Goal: Navigation & Orientation: Understand site structure

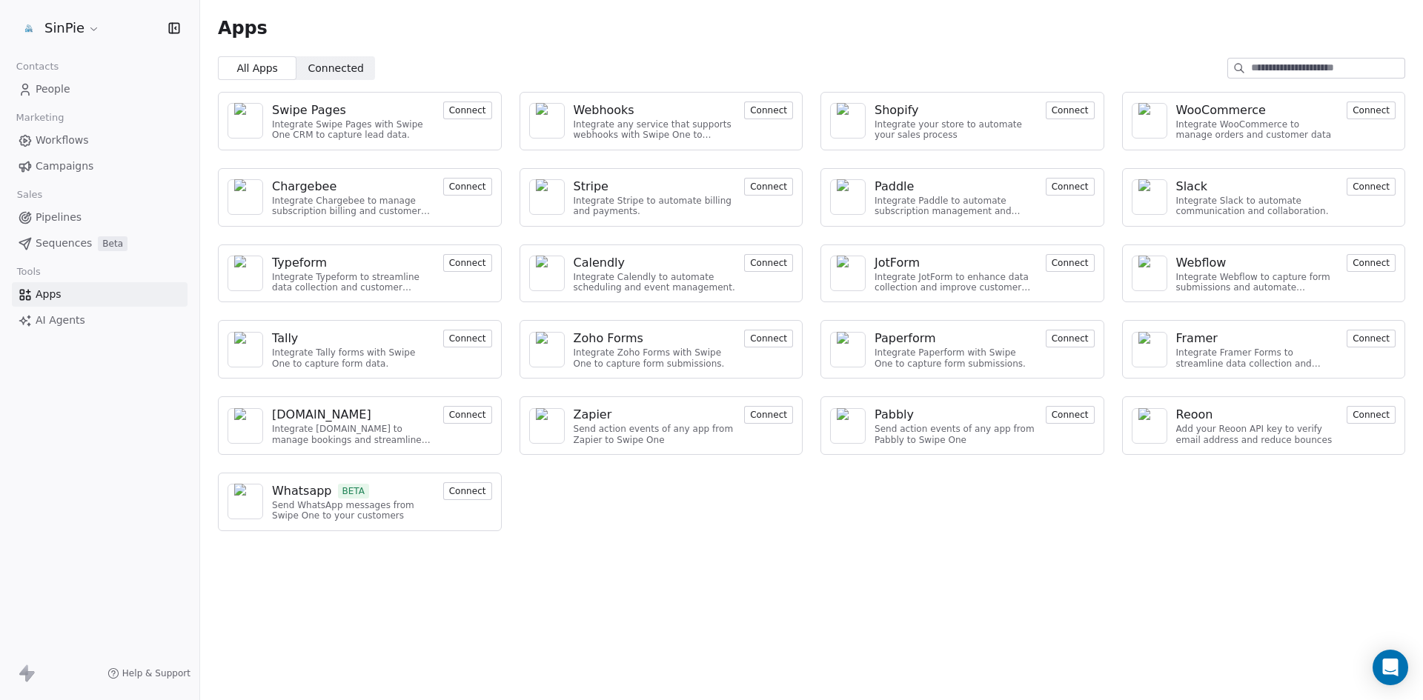
click at [330, 70] on span "Connected" at bounding box center [336, 69] width 56 height 16
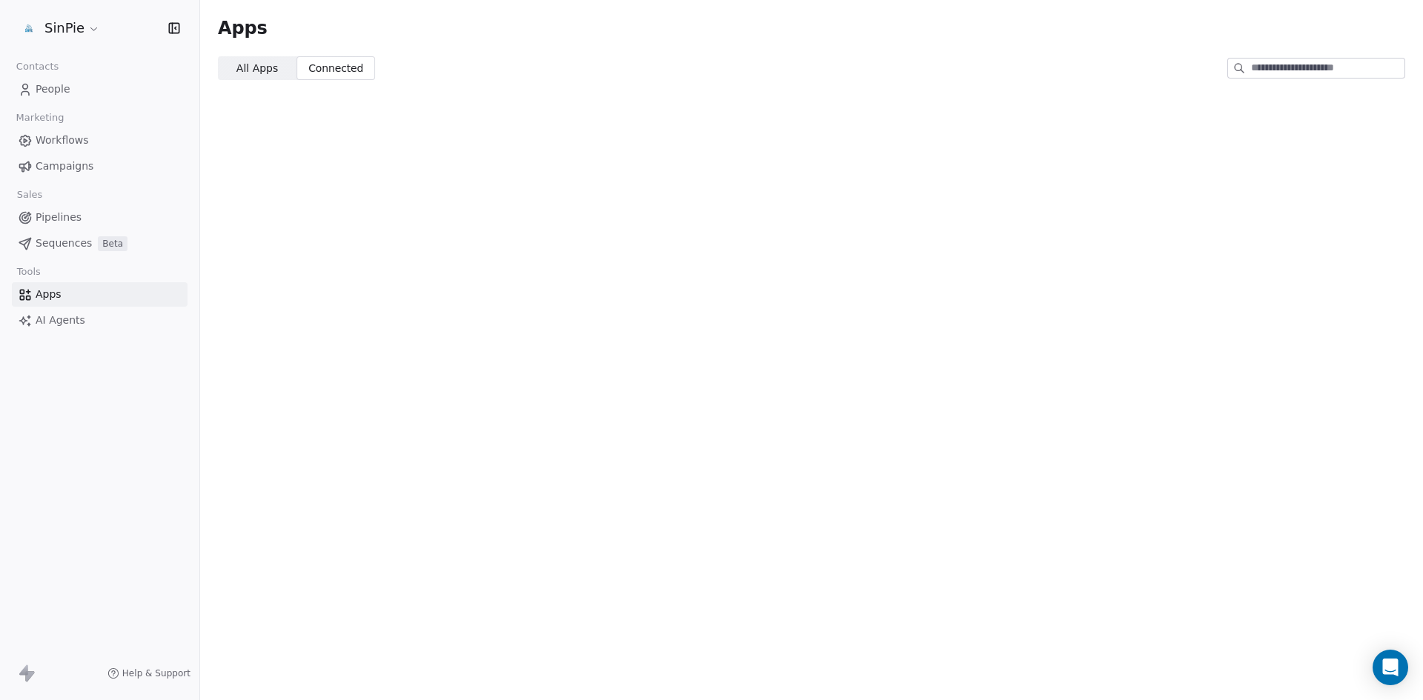
click at [262, 70] on span "All Apps" at bounding box center [257, 69] width 42 height 16
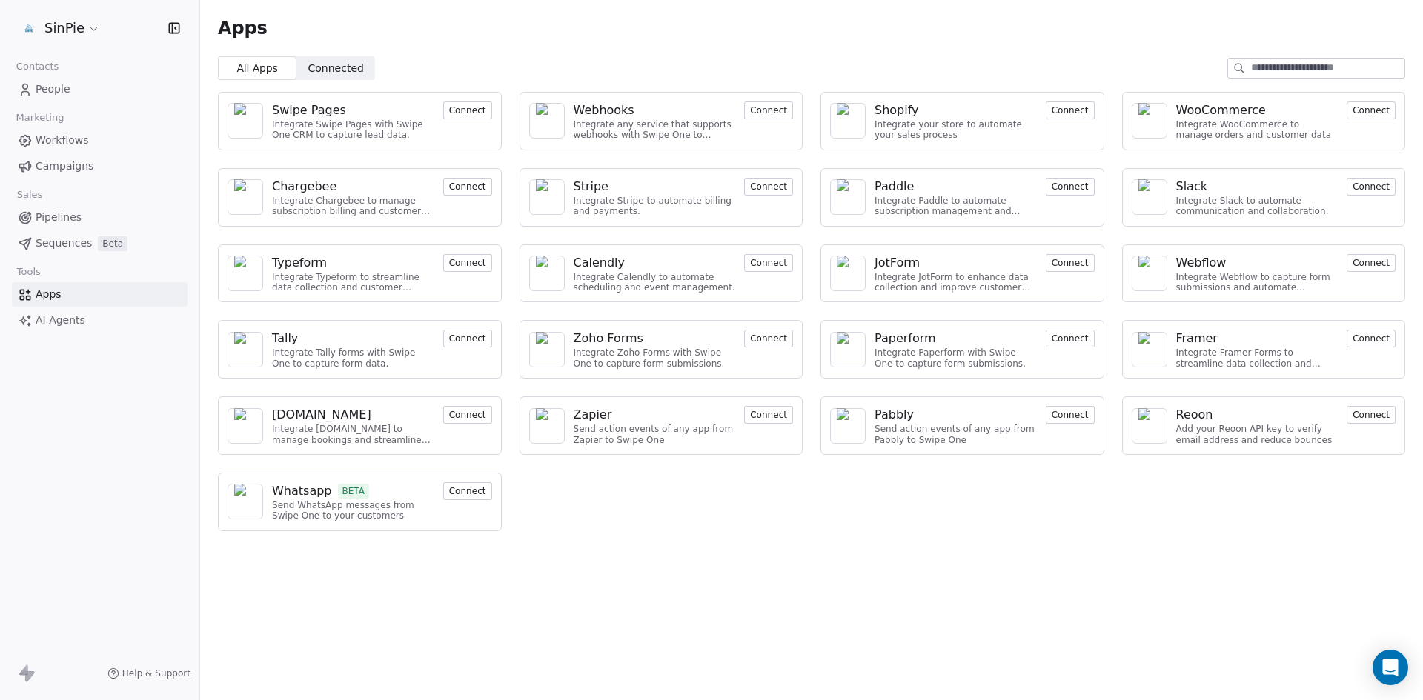
click at [64, 166] on span "Campaigns" at bounding box center [65, 167] width 58 height 16
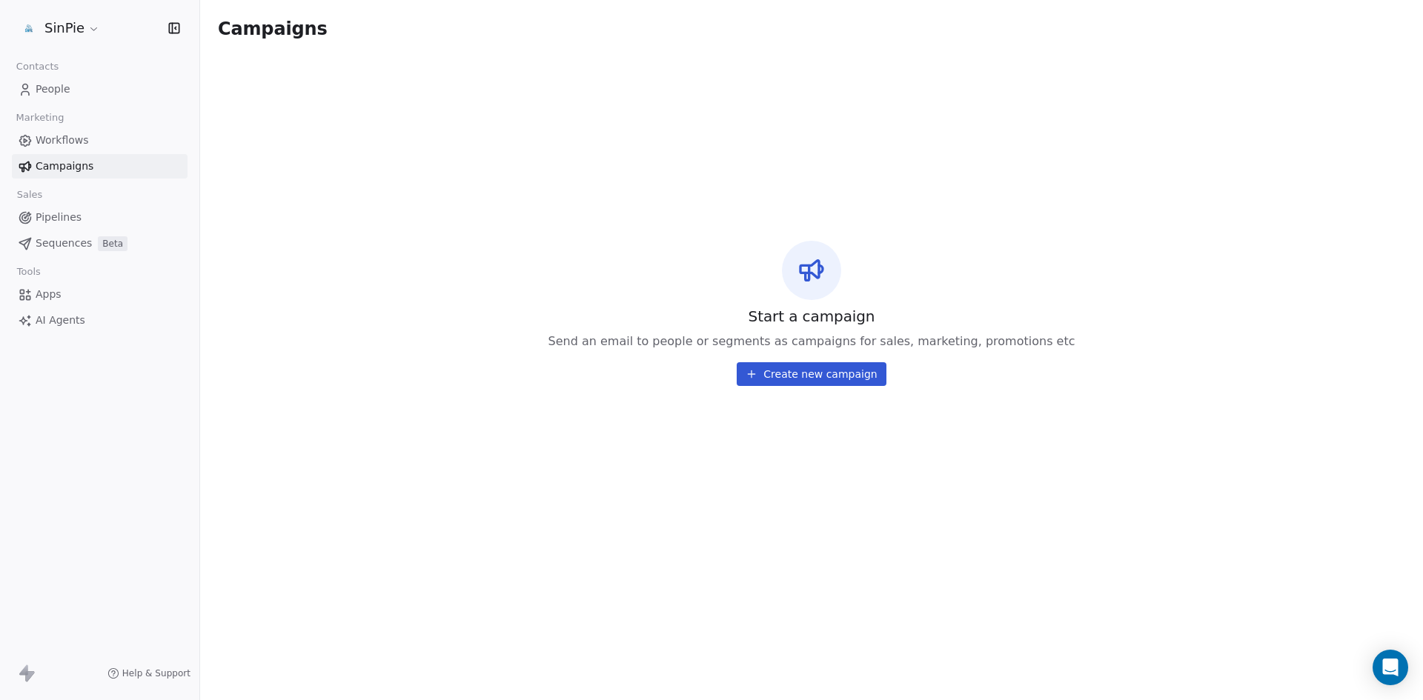
click at [139, 671] on span "Help & Support" at bounding box center [156, 674] width 68 height 12
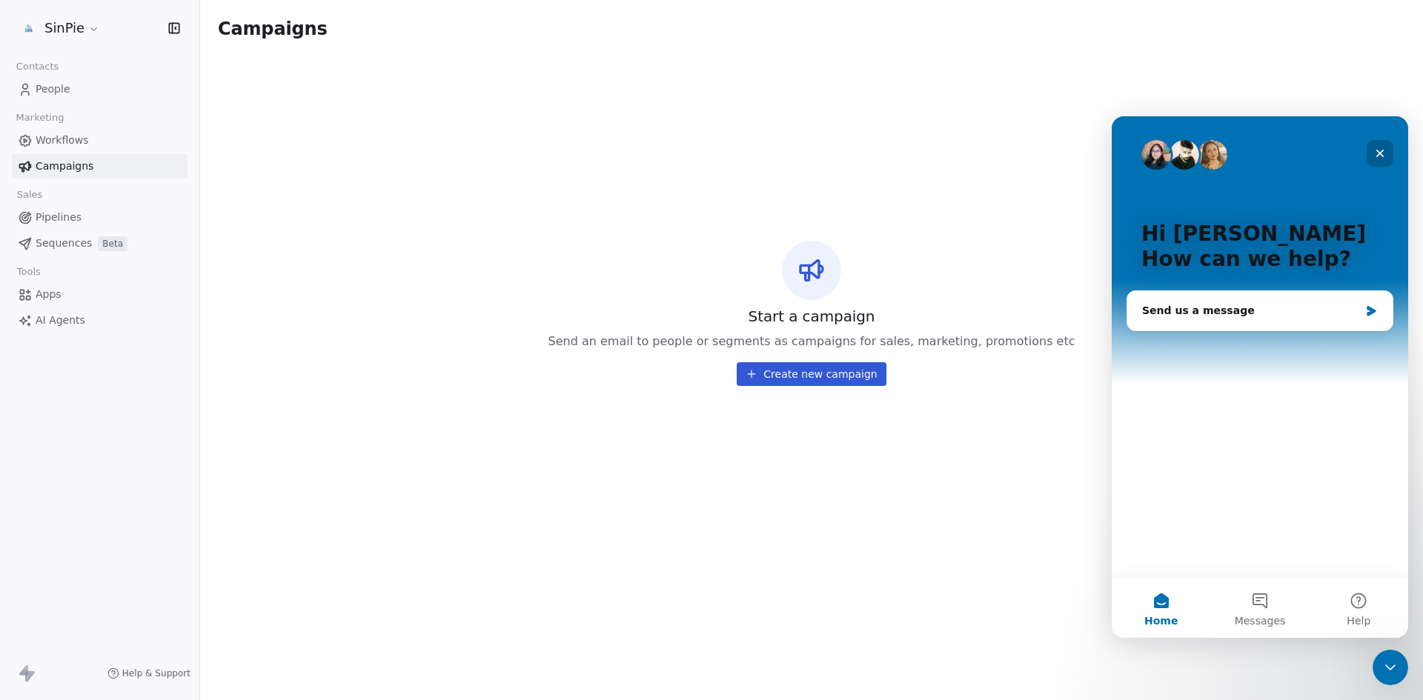
click at [1379, 157] on icon "Close" at bounding box center [1380, 154] width 12 height 12
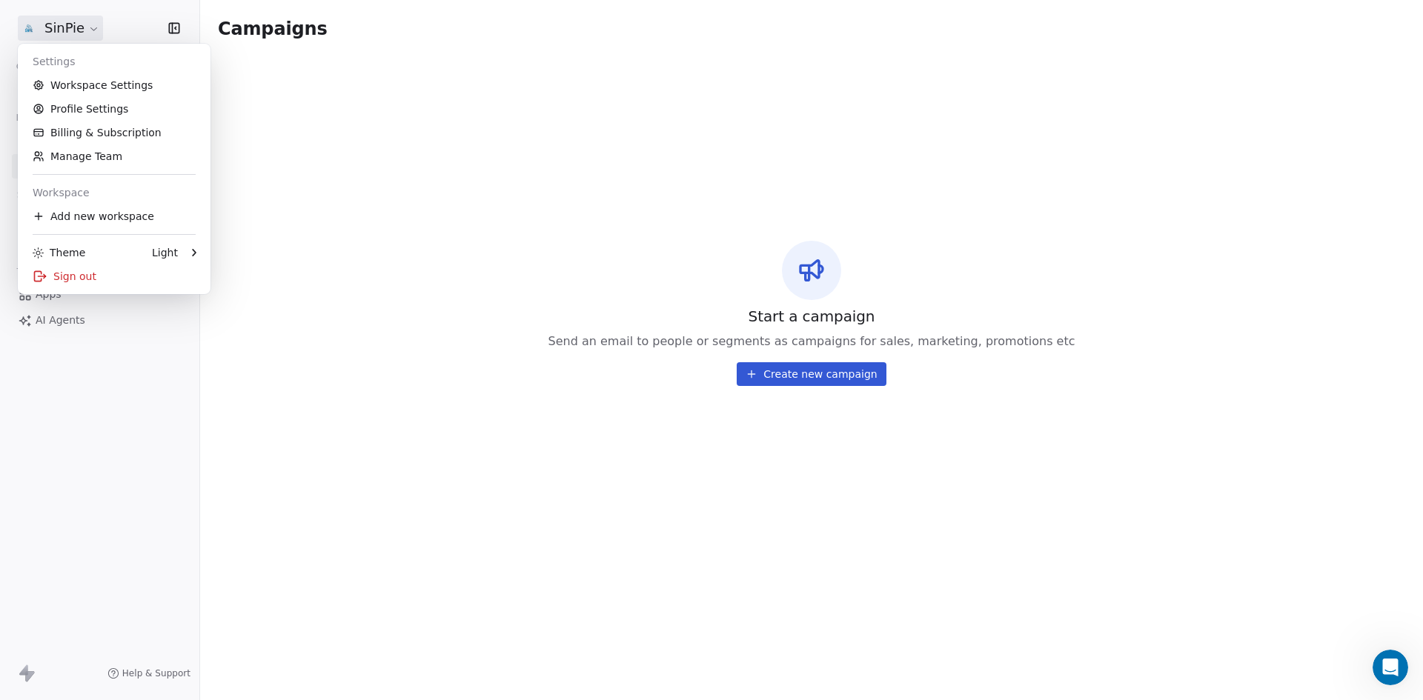
click at [95, 27] on html "SinPie Contacts People Marketing Workflows Campaigns Sales Pipelines Sequences …" at bounding box center [711, 350] width 1423 height 700
click at [96, 86] on link "Workspace Settings" at bounding box center [114, 85] width 181 height 24
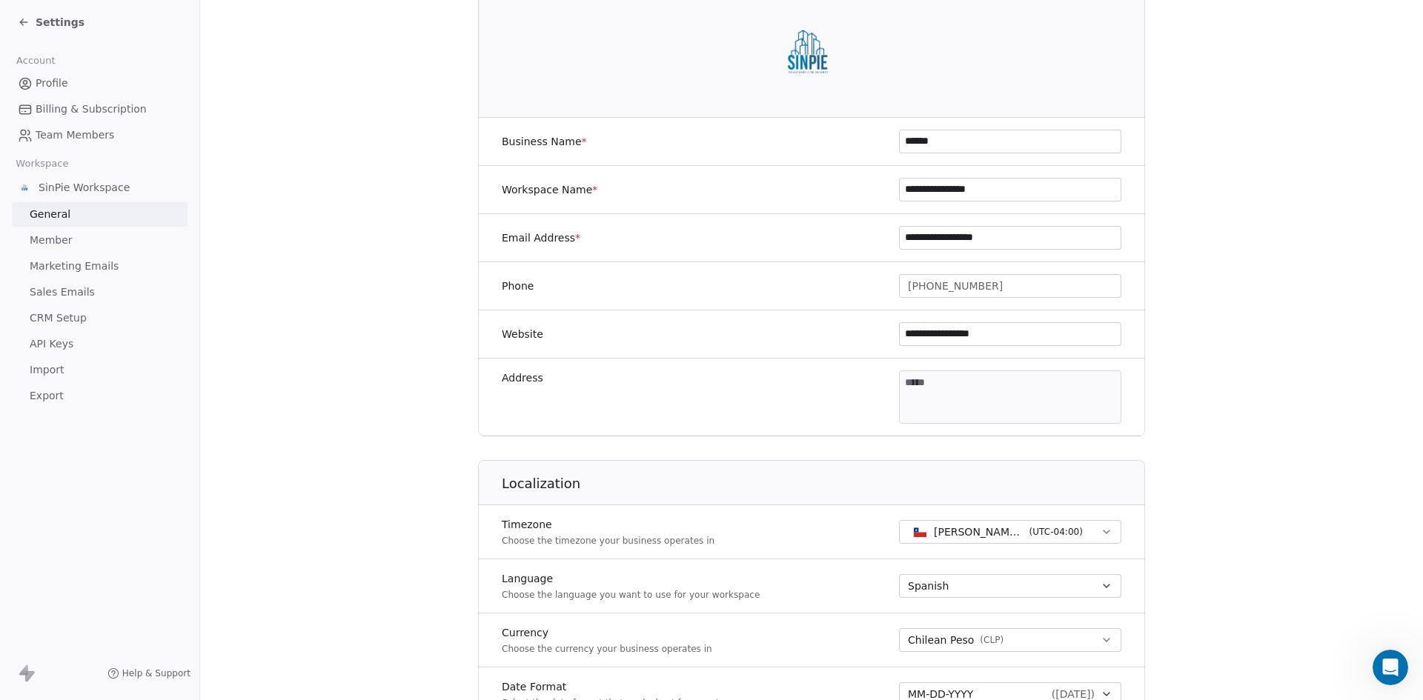
scroll to position [160, 0]
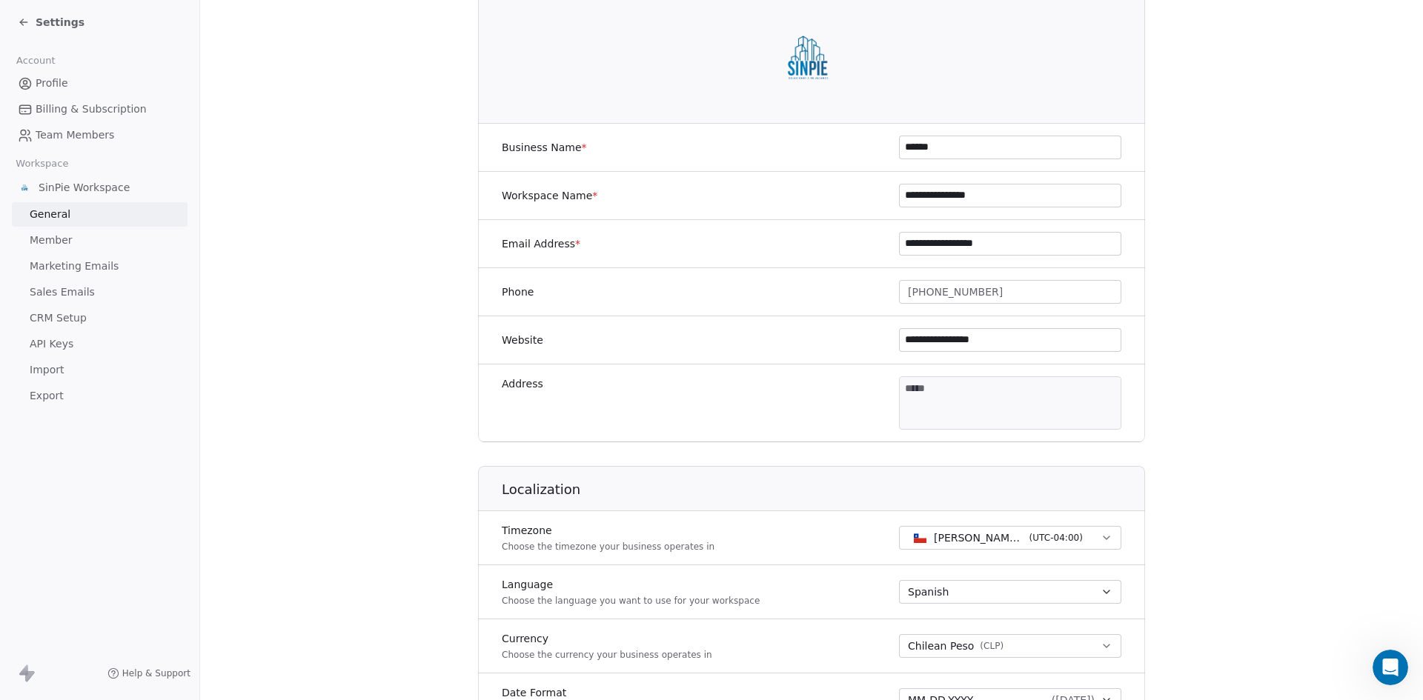
click at [95, 265] on span "Marketing Emails" at bounding box center [74, 267] width 89 height 16
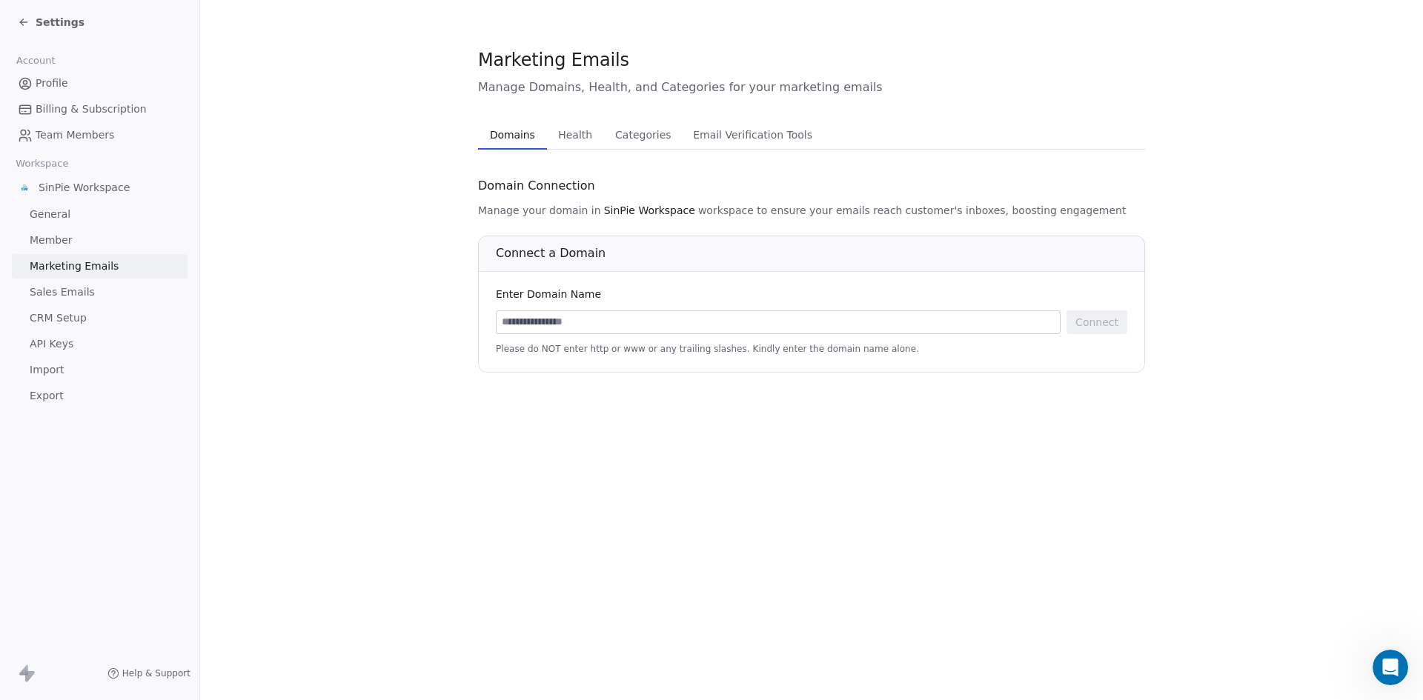
click at [57, 317] on span "CRM Setup" at bounding box center [58, 319] width 57 height 16
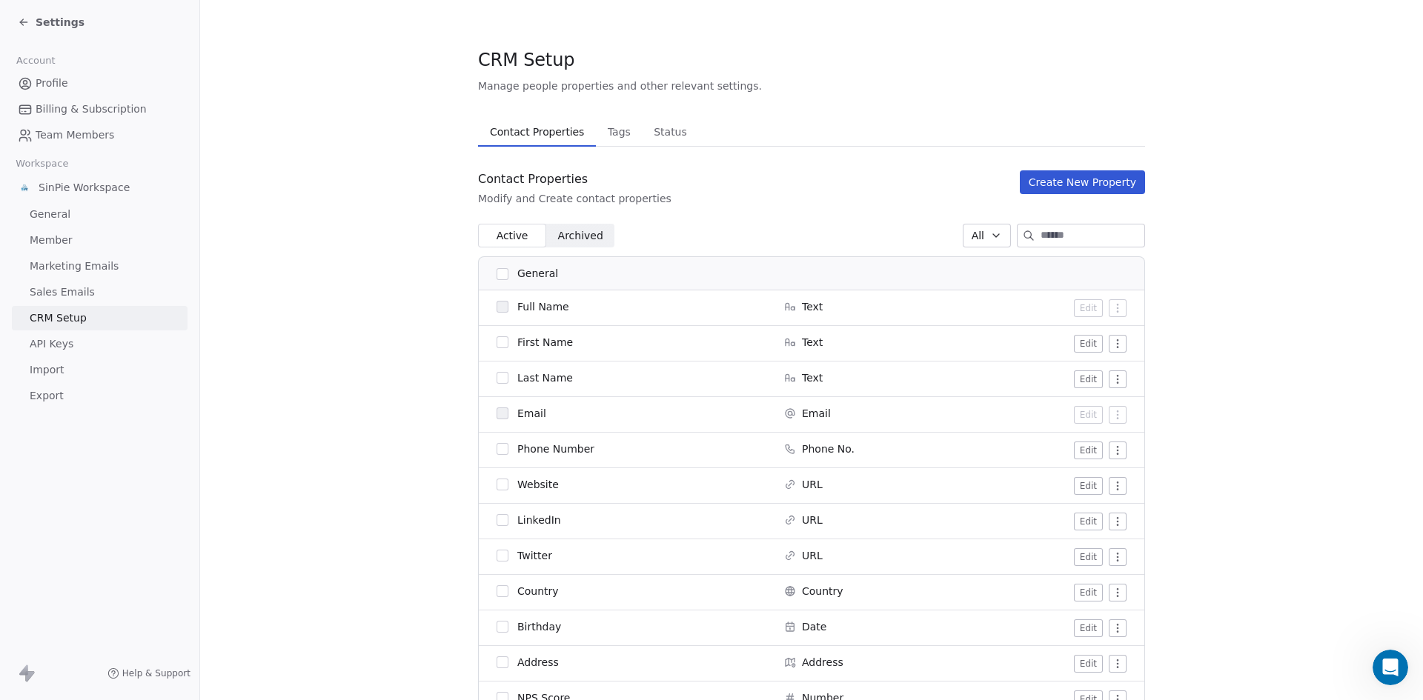
click at [602, 134] on span "Tags" at bounding box center [619, 132] width 35 height 21
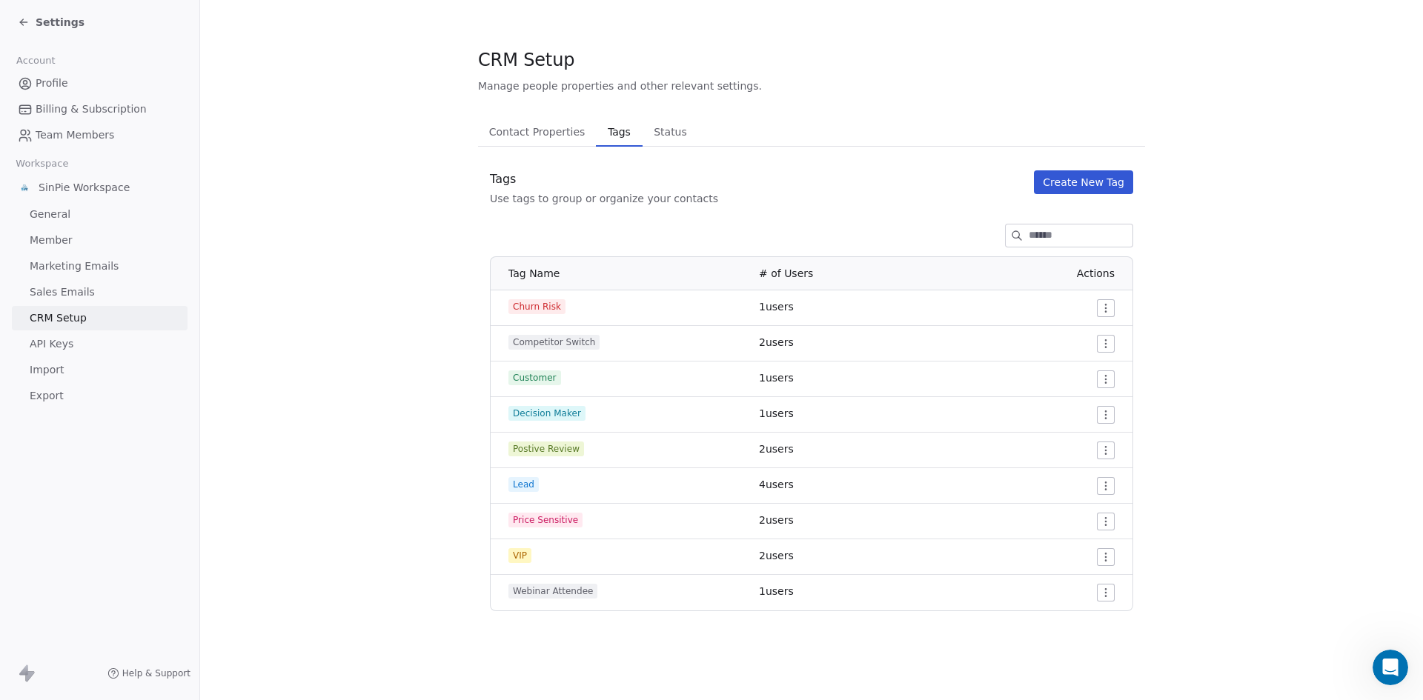
click at [654, 127] on span "Status" at bounding box center [670, 132] width 45 height 21
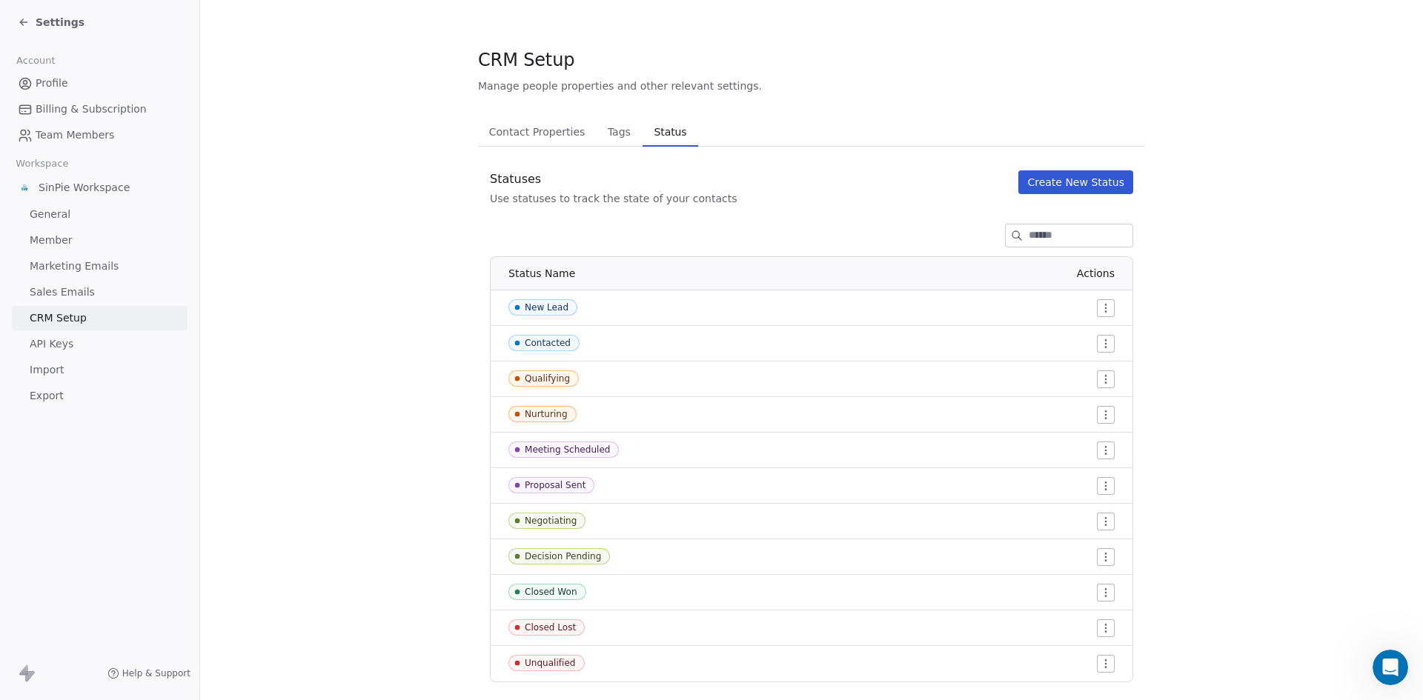
click at [503, 131] on span "Contact Properties" at bounding box center [537, 132] width 108 height 21
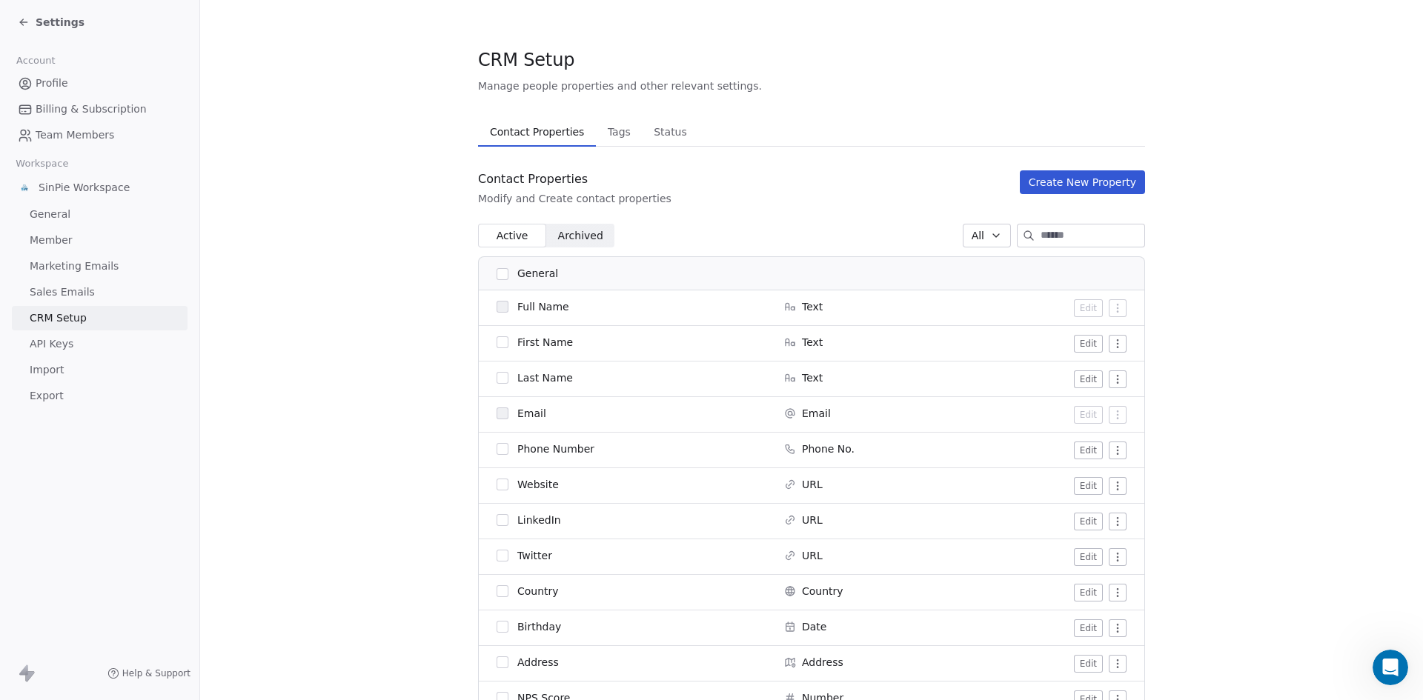
click at [62, 345] on span "API Keys" at bounding box center [52, 345] width 44 height 16
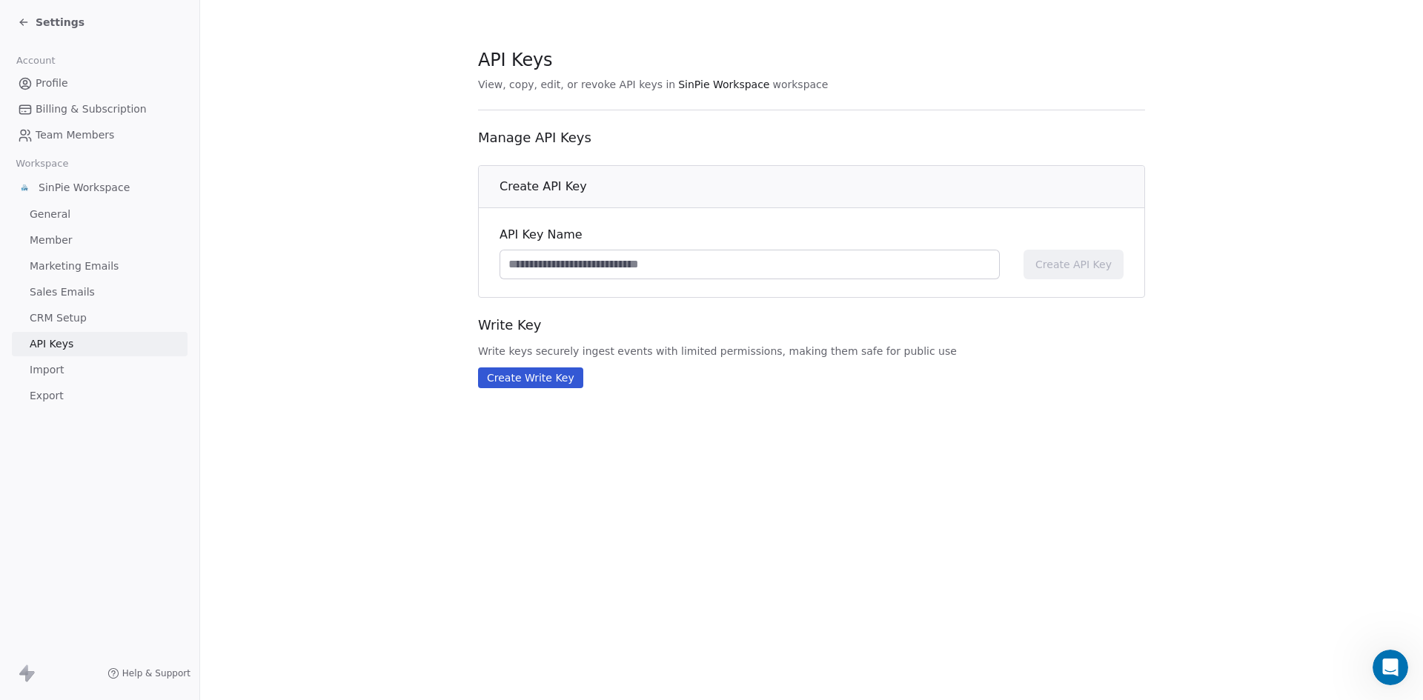
click at [57, 371] on span "Import" at bounding box center [47, 370] width 34 height 16
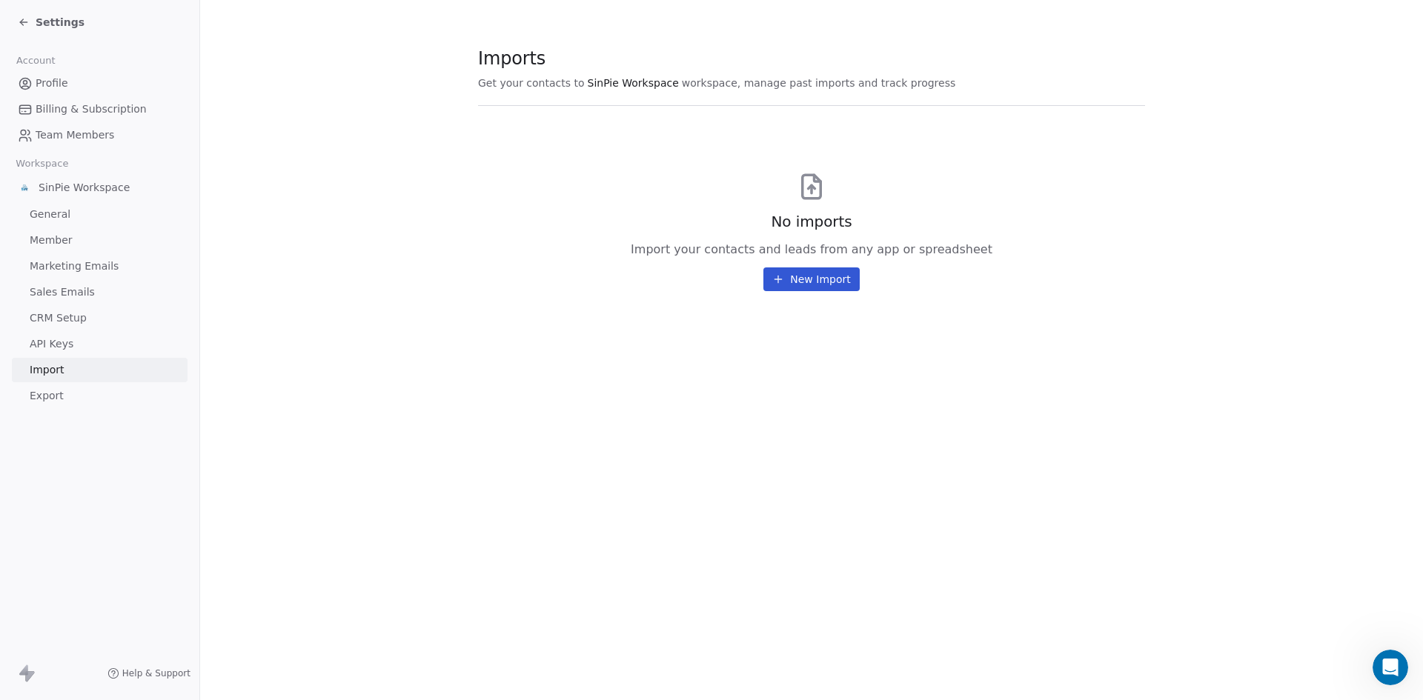
click at [66, 268] on span "Marketing Emails" at bounding box center [74, 267] width 89 height 16
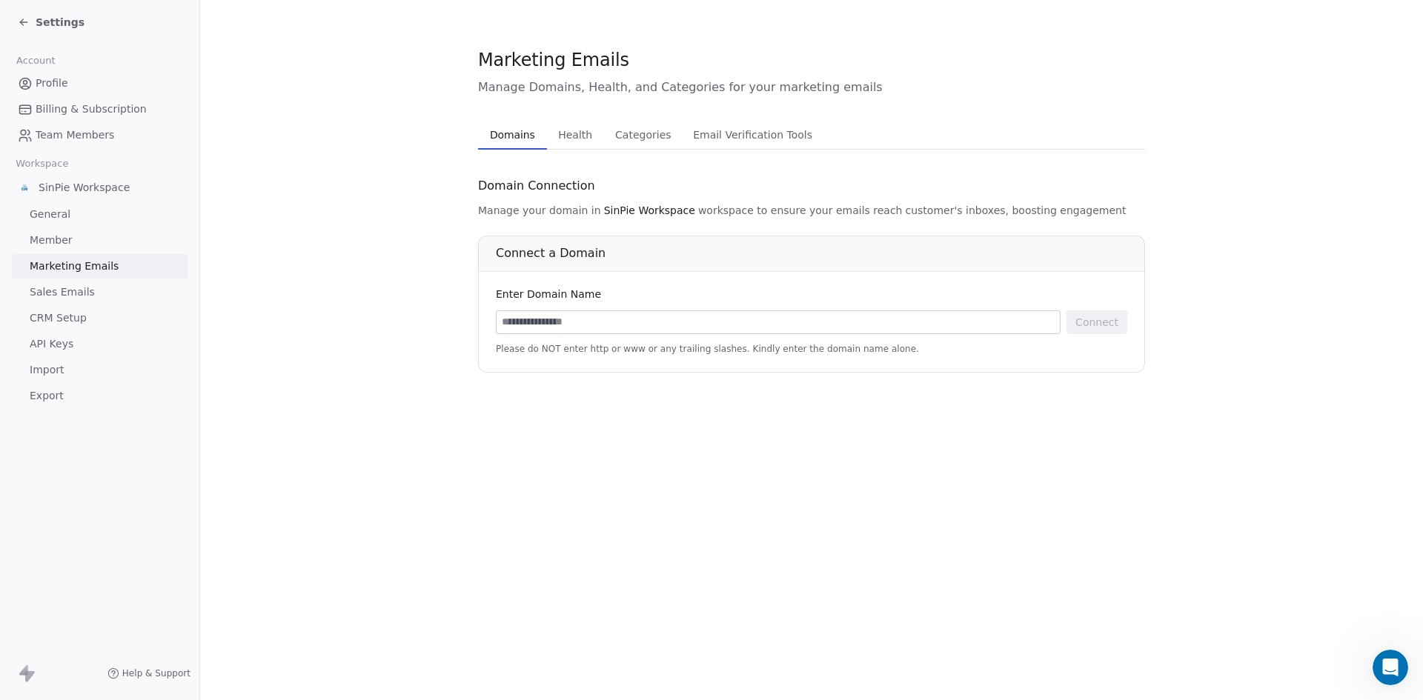
click at [61, 215] on span "General" at bounding box center [50, 215] width 41 height 16
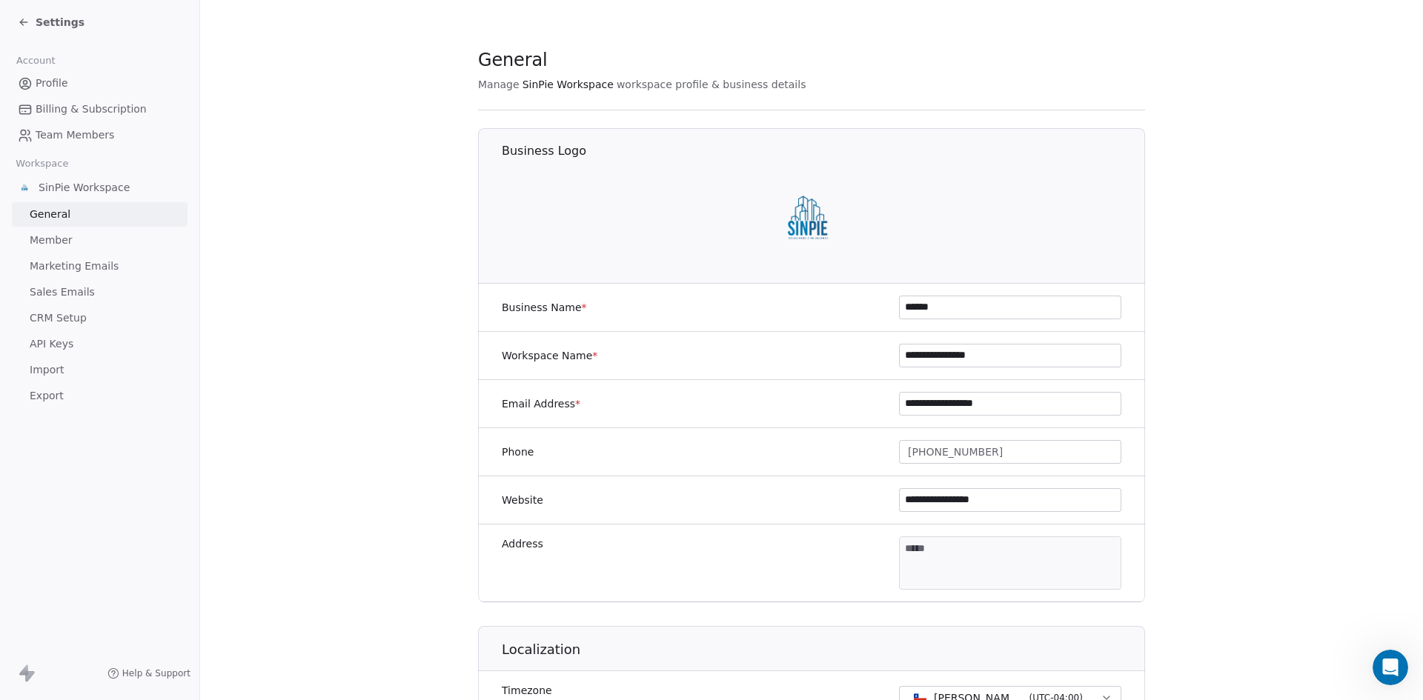
click at [63, 241] on span "Member" at bounding box center [51, 241] width 43 height 16
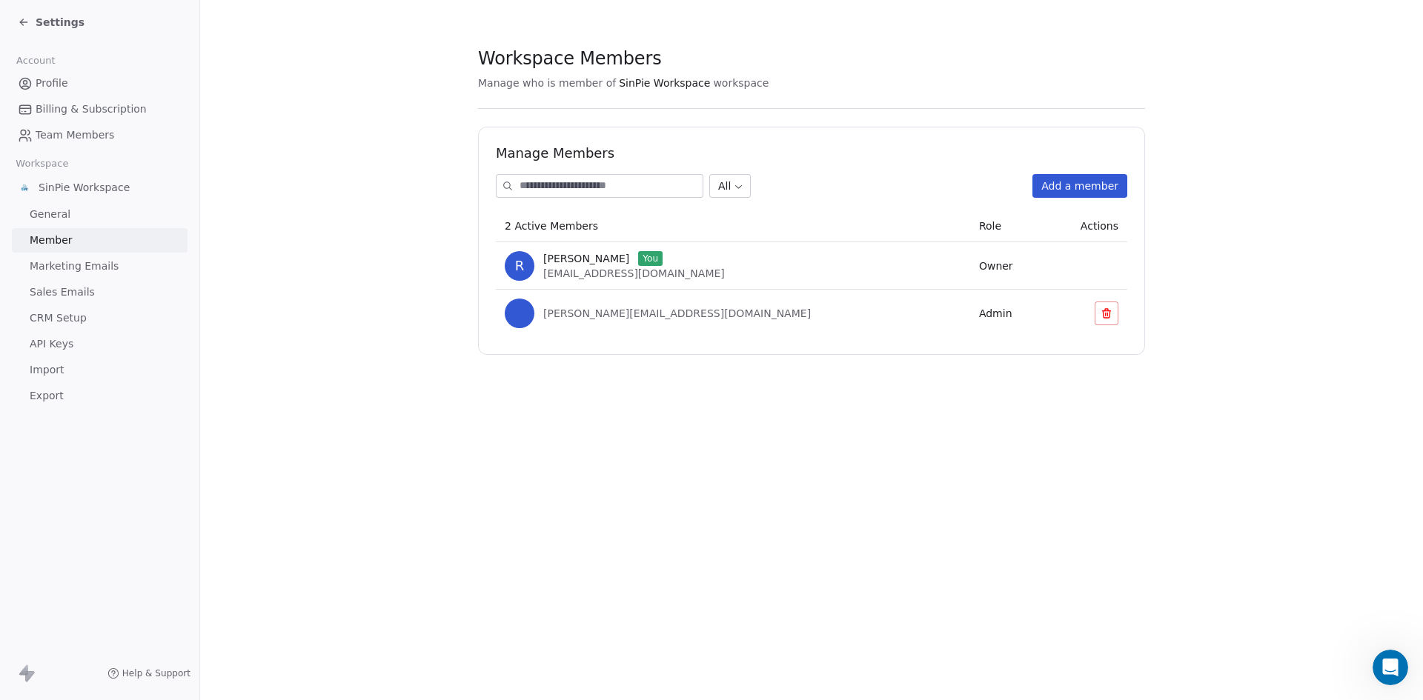
click at [21, 22] on icon at bounding box center [21, 20] width 3 height 3
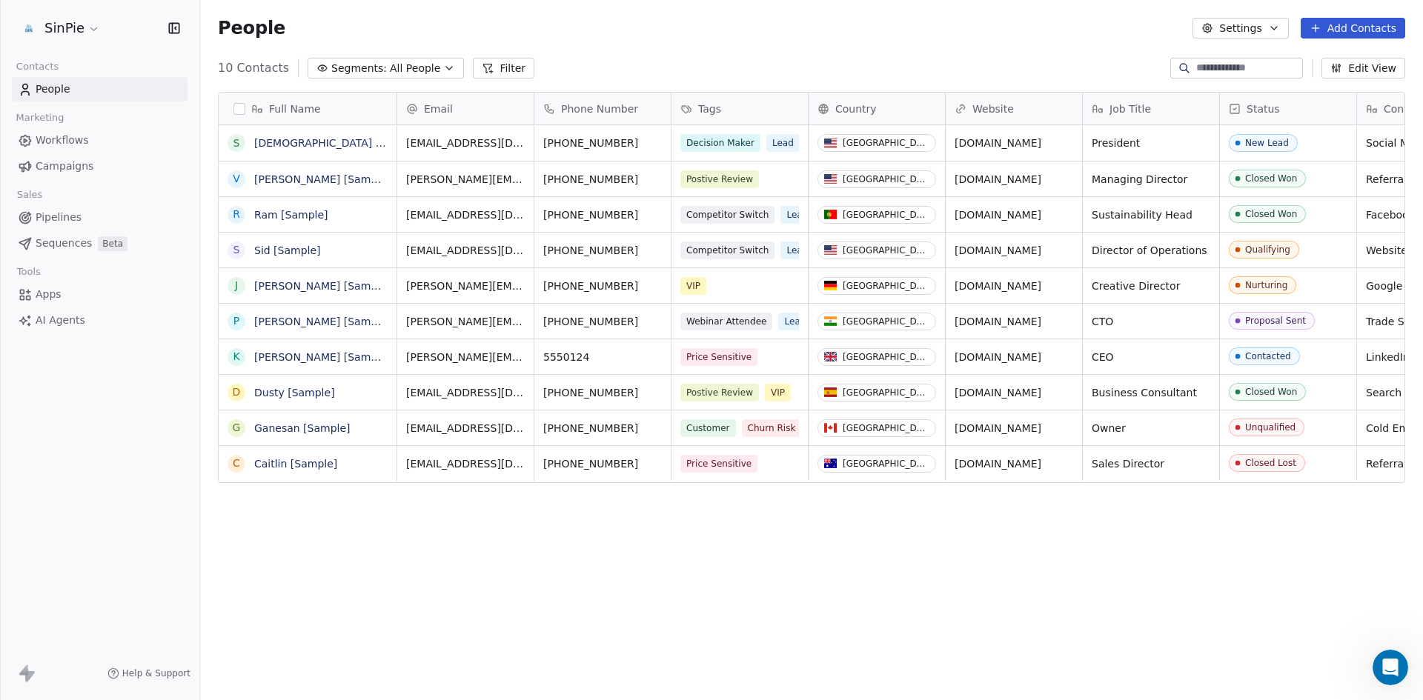
scroll to position [605, 1212]
click at [46, 139] on span "Workflows" at bounding box center [62, 141] width 53 height 16
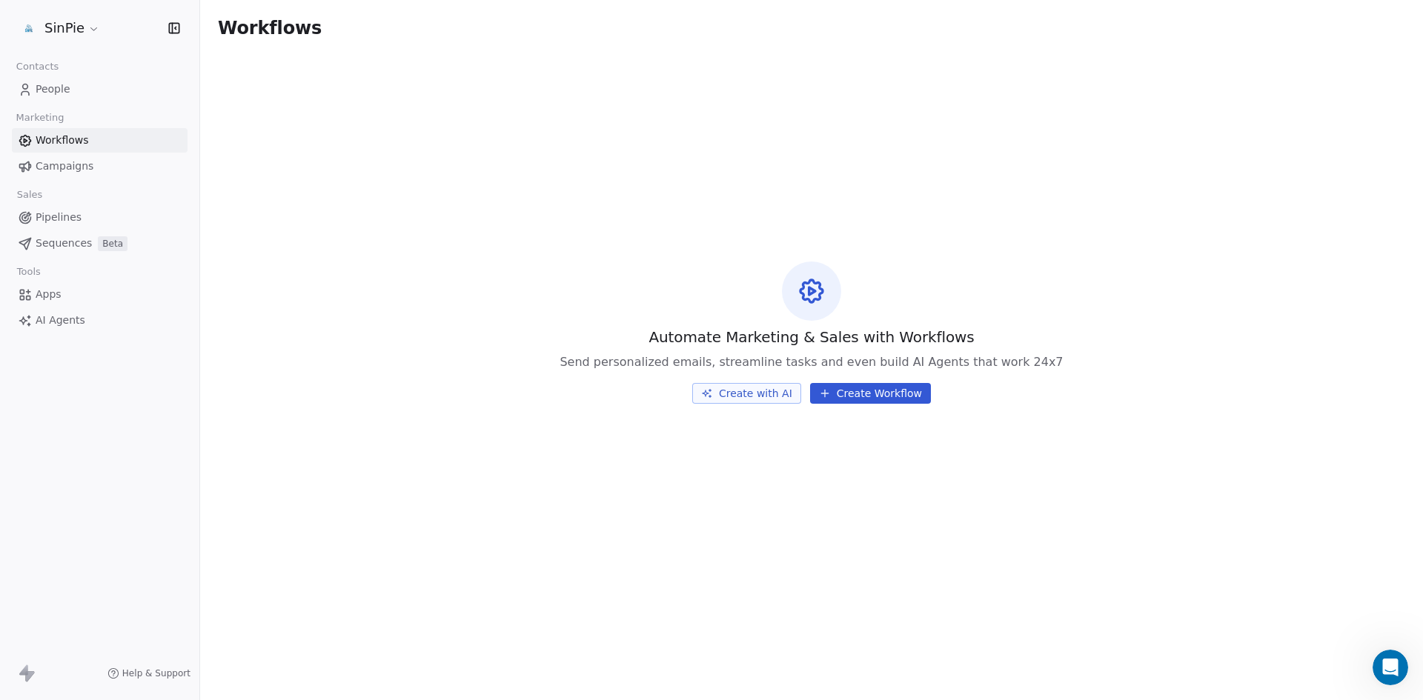
click at [91, 31] on html "SinPie Contacts People Marketing Workflows Campaigns Sales Pipelines Sequences …" at bounding box center [711, 350] width 1423 height 700
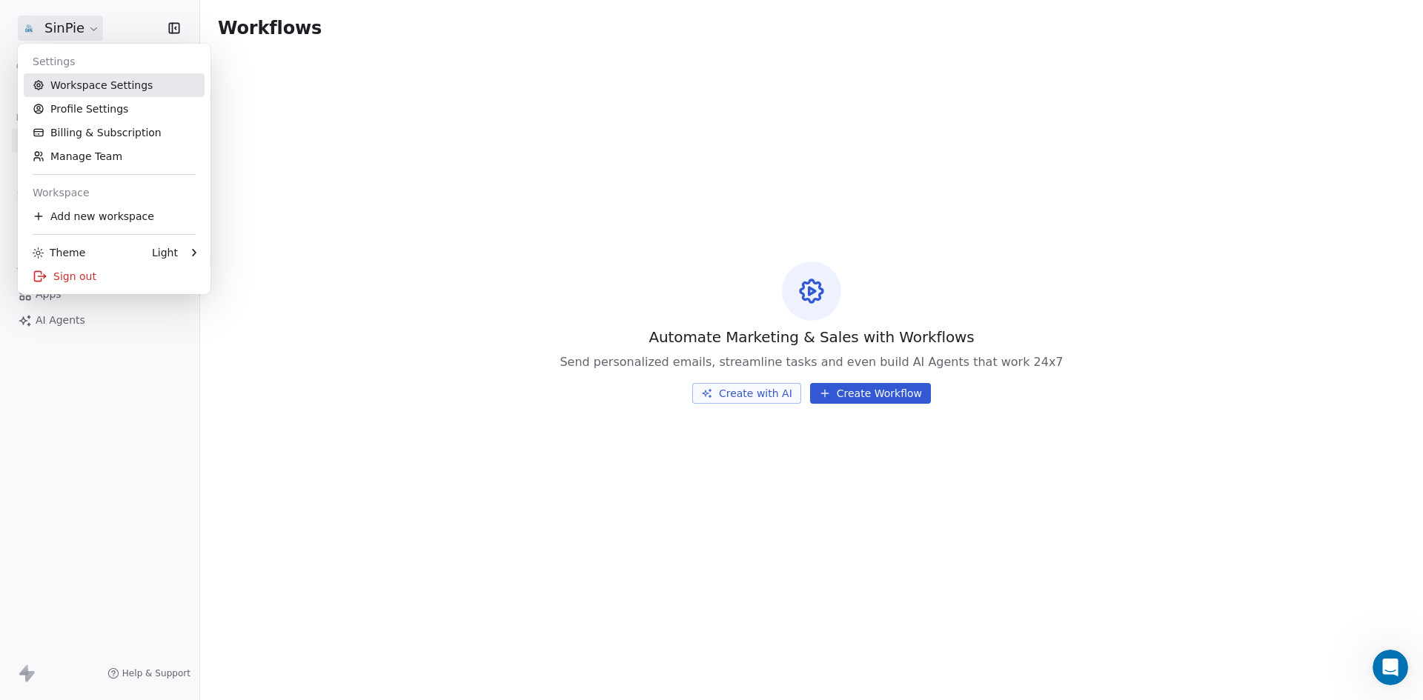
click at [85, 85] on link "Workspace Settings" at bounding box center [114, 85] width 181 height 24
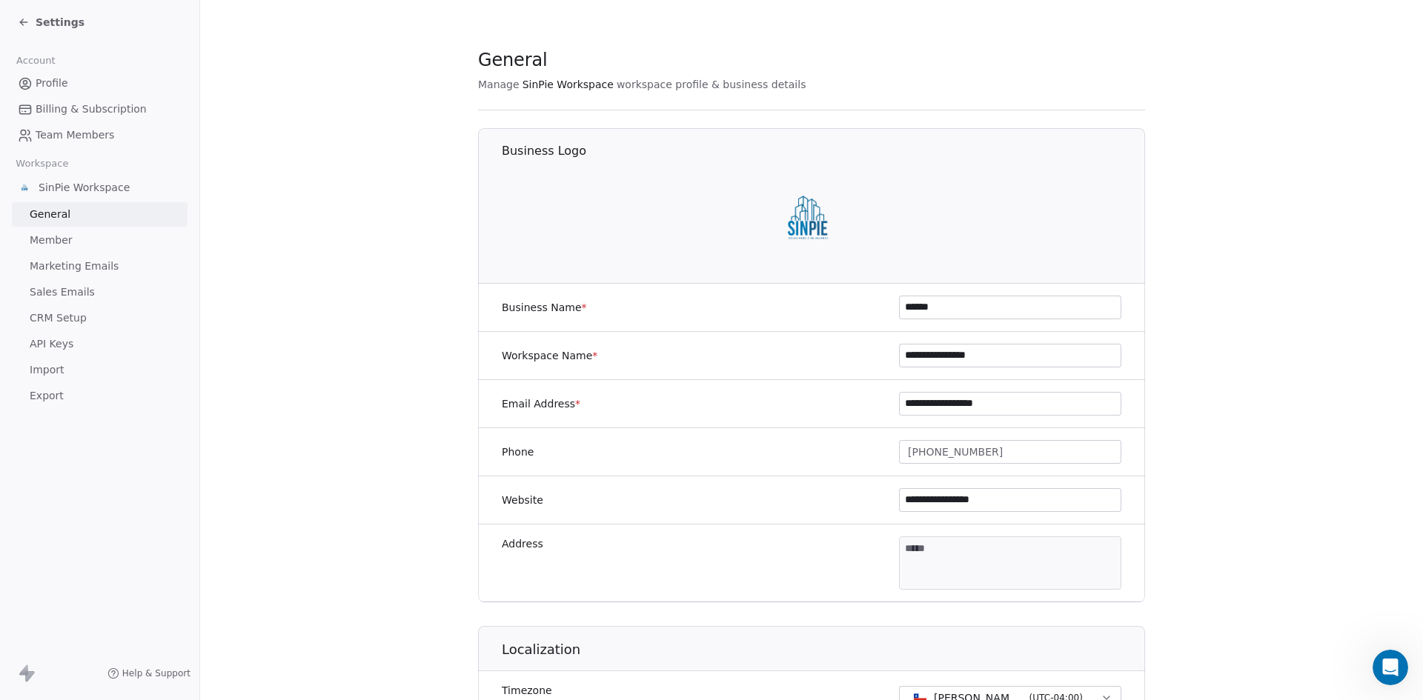
click at [26, 23] on icon at bounding box center [24, 22] width 12 height 12
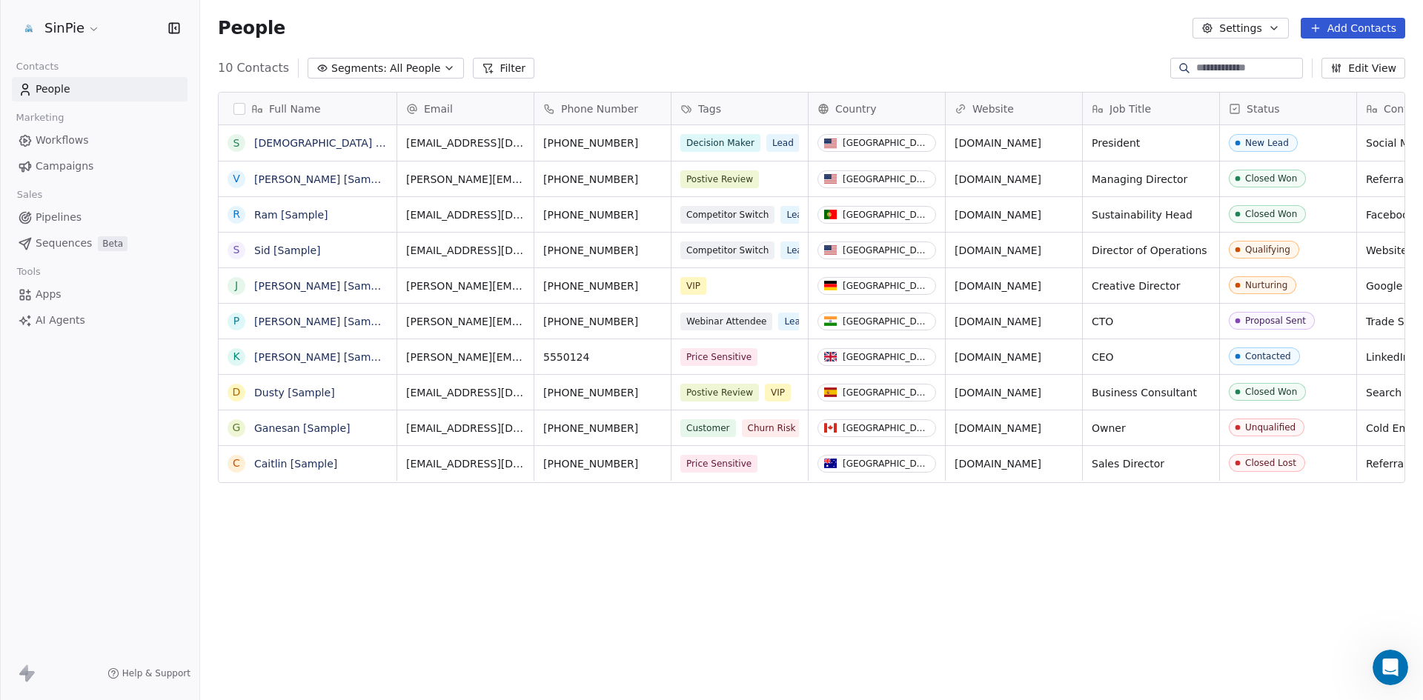
scroll to position [605, 1212]
click at [88, 32] on html "SinPie Contacts People Marketing Workflows Campaigns Sales Pipelines Sequences …" at bounding box center [711, 350] width 1423 height 700
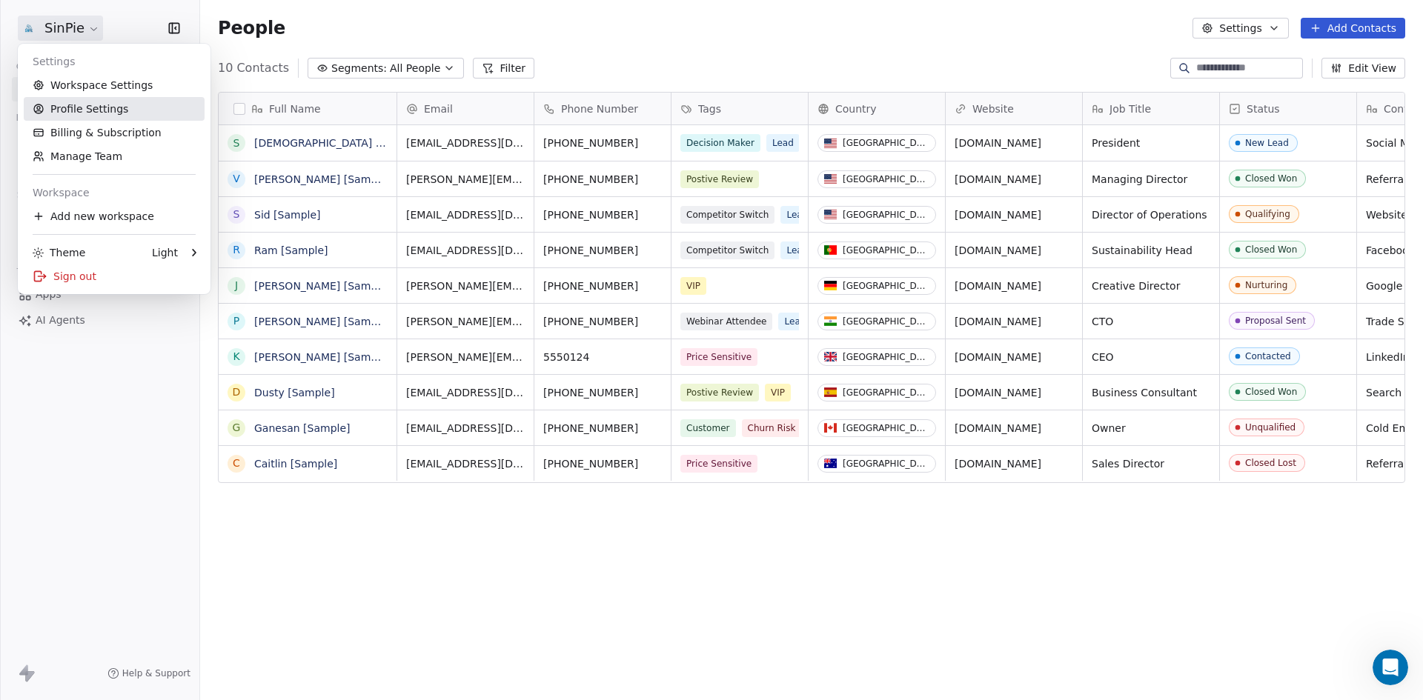
click at [89, 109] on link "Profile Settings" at bounding box center [114, 109] width 181 height 24
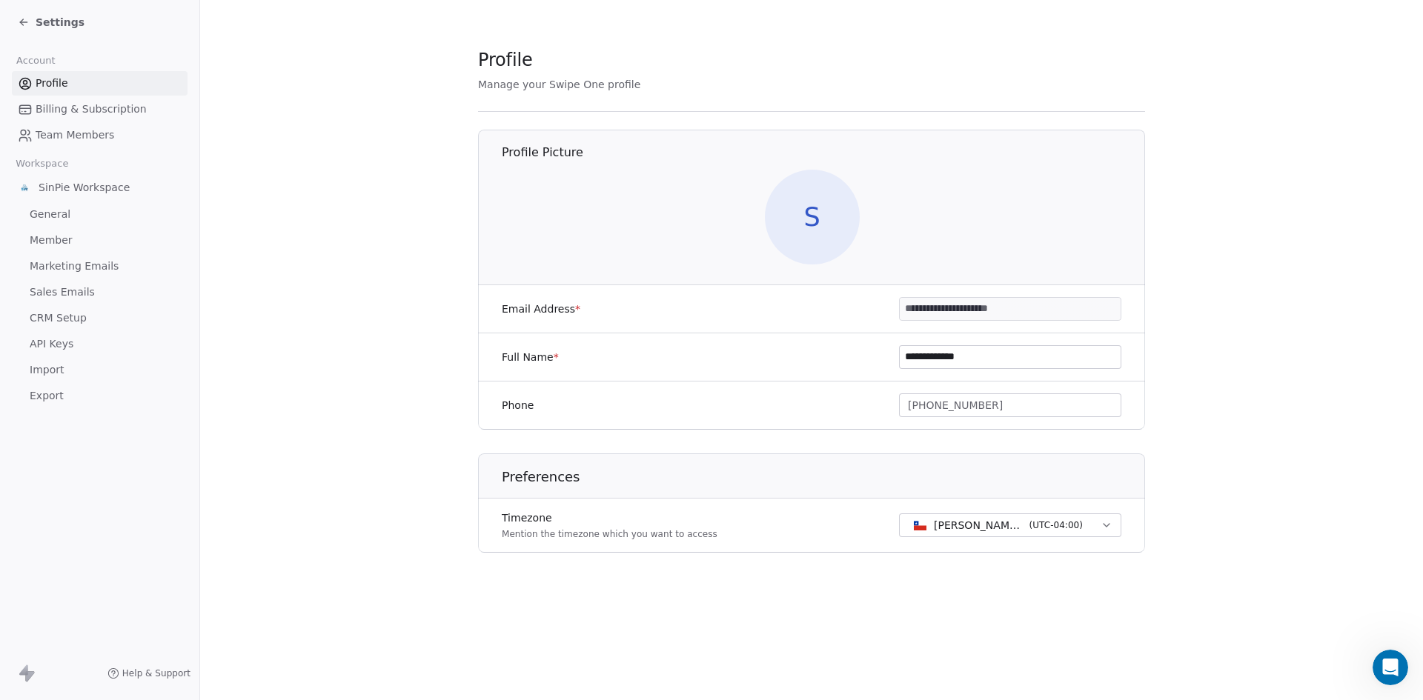
click at [26, 21] on icon at bounding box center [24, 22] width 12 height 12
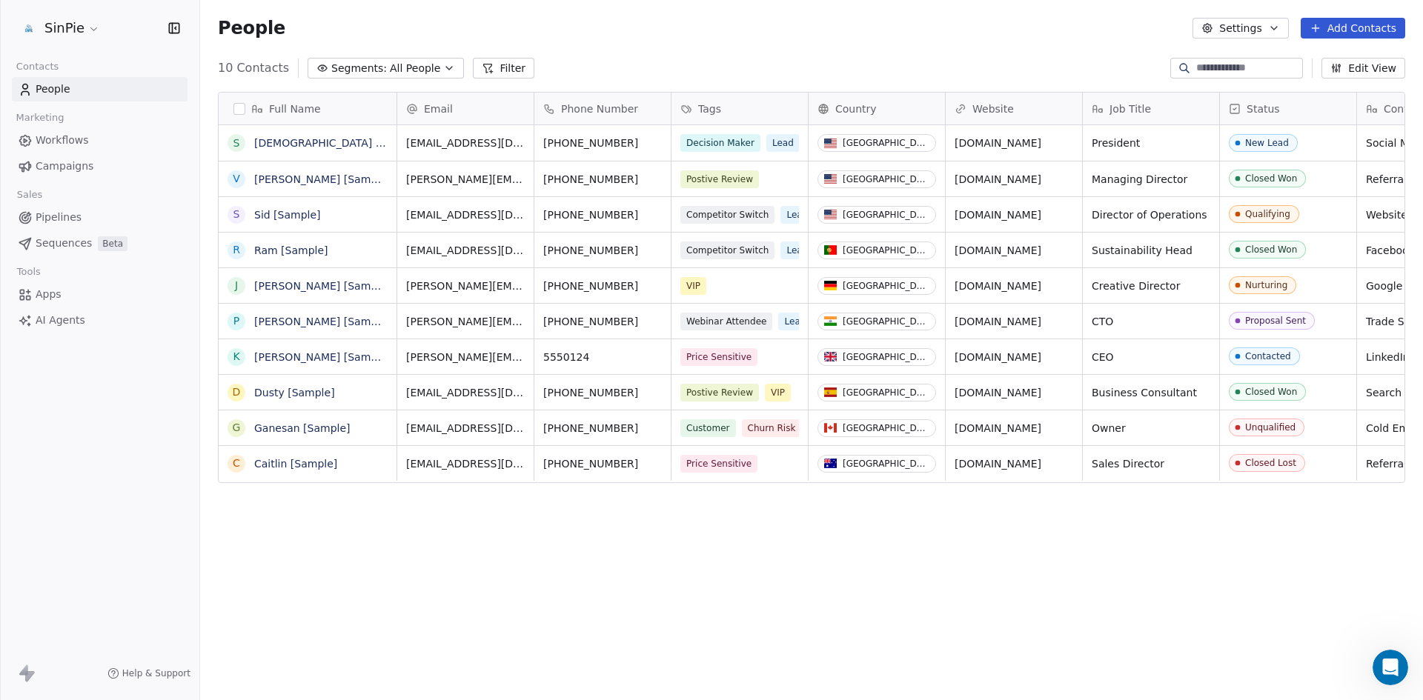
scroll to position [605, 1212]
click at [88, 28] on html "SinPie Contacts People Marketing Workflows Campaigns Sales Pipelines Sequences …" at bounding box center [711, 350] width 1423 height 700
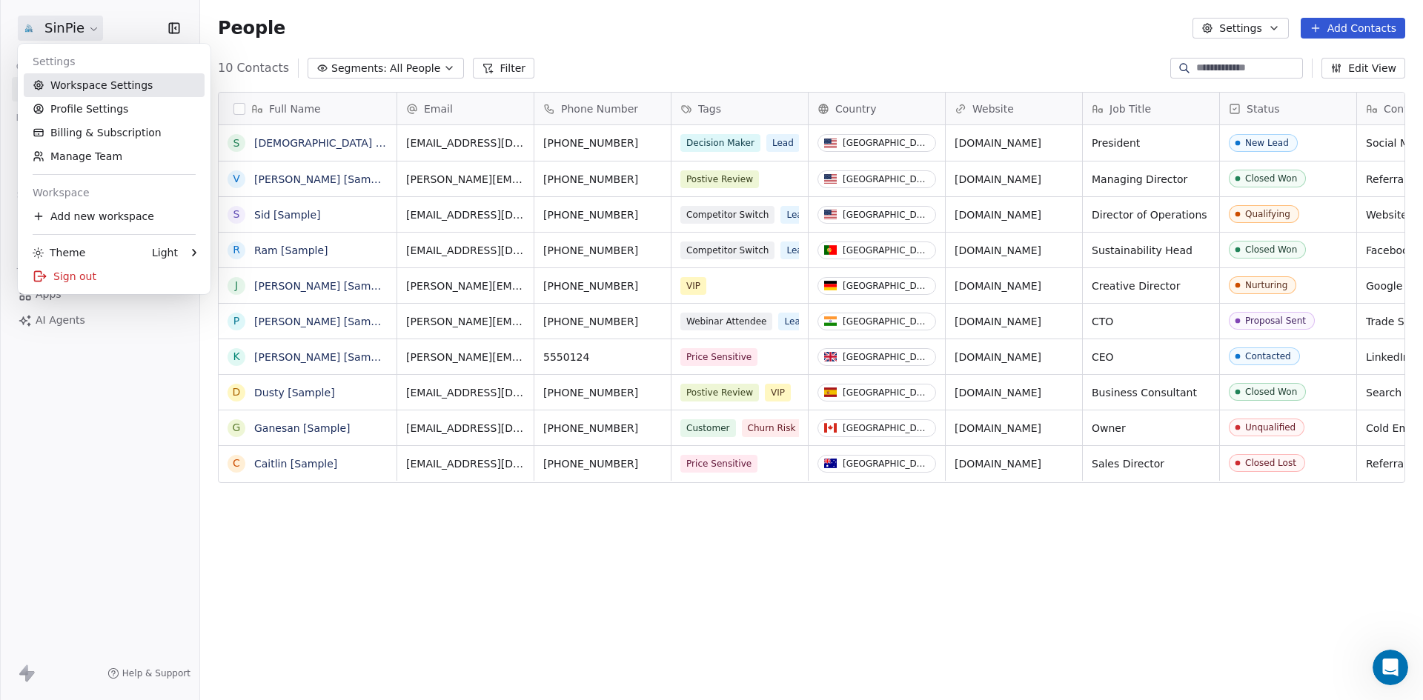
click at [81, 85] on link "Workspace Settings" at bounding box center [114, 85] width 181 height 24
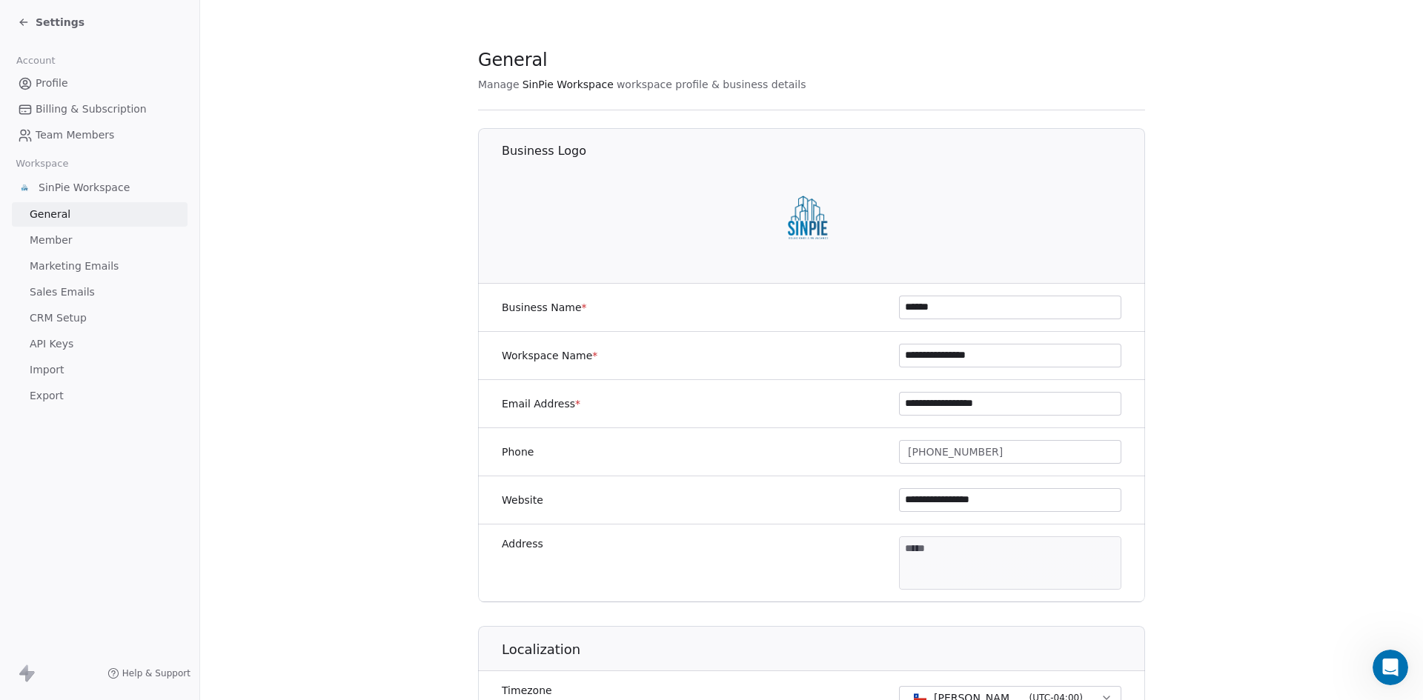
click at [69, 320] on span "CRM Setup" at bounding box center [58, 319] width 57 height 16
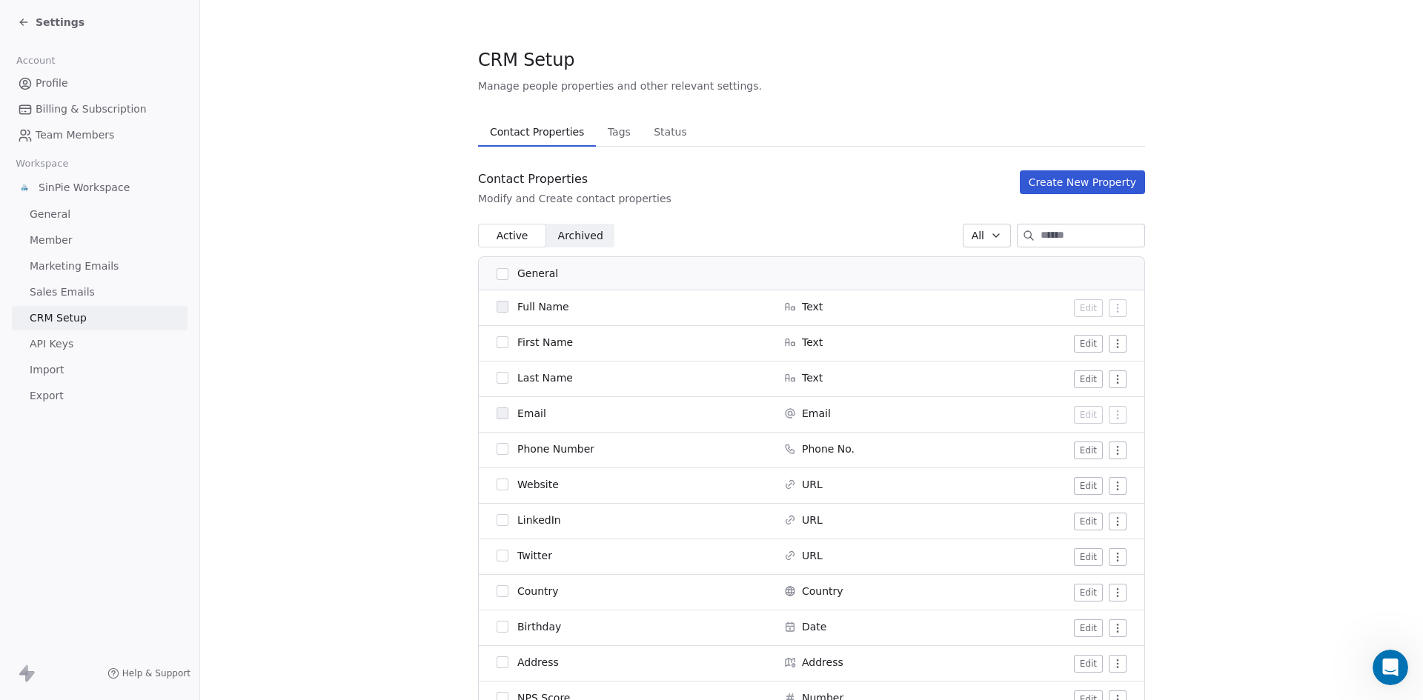
click at [1113, 343] on html "Settings Account Profile Billing & Subscription Team Members Workspace SinPie W…" at bounding box center [711, 350] width 1423 height 700
click at [1076, 342] on html "Settings Account Profile Billing & Subscription Team Members Workspace SinPie W…" at bounding box center [711, 350] width 1423 height 700
click at [1076, 342] on button "Edit" at bounding box center [1088, 344] width 29 height 18
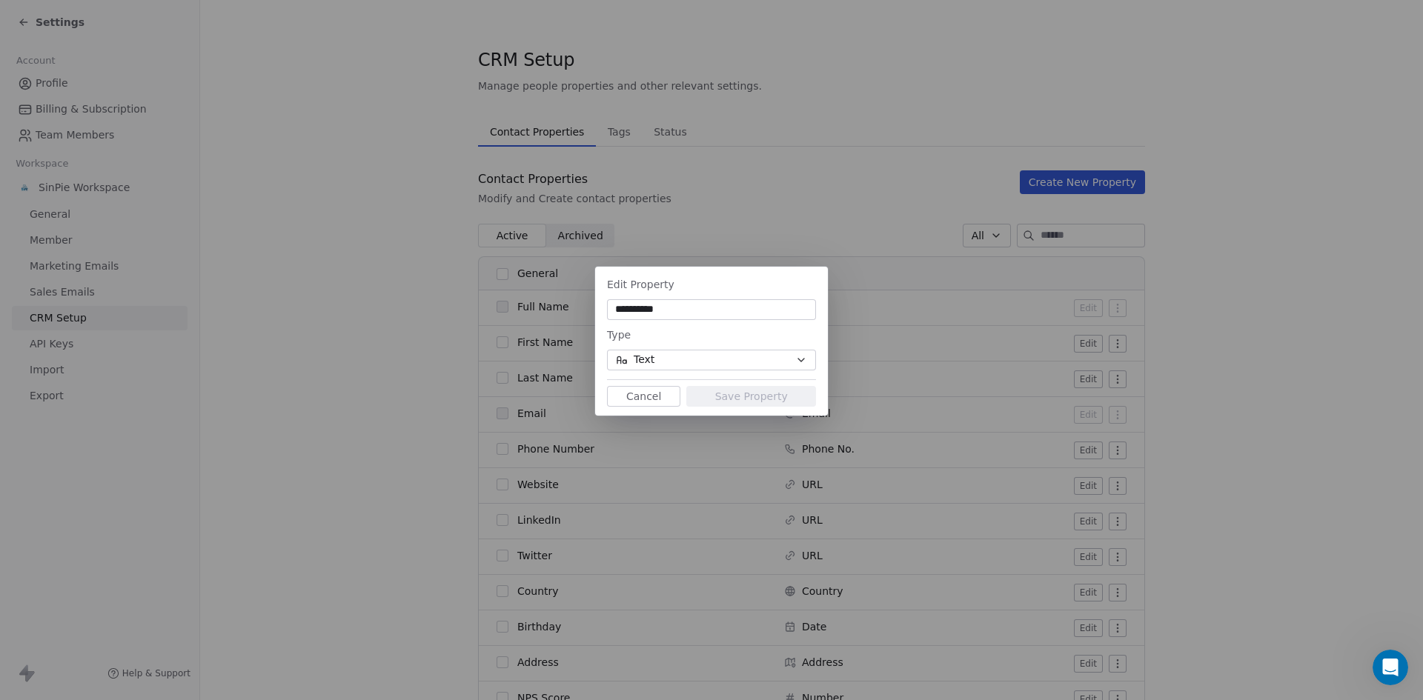
click at [659, 397] on button "Cancel" at bounding box center [643, 396] width 73 height 21
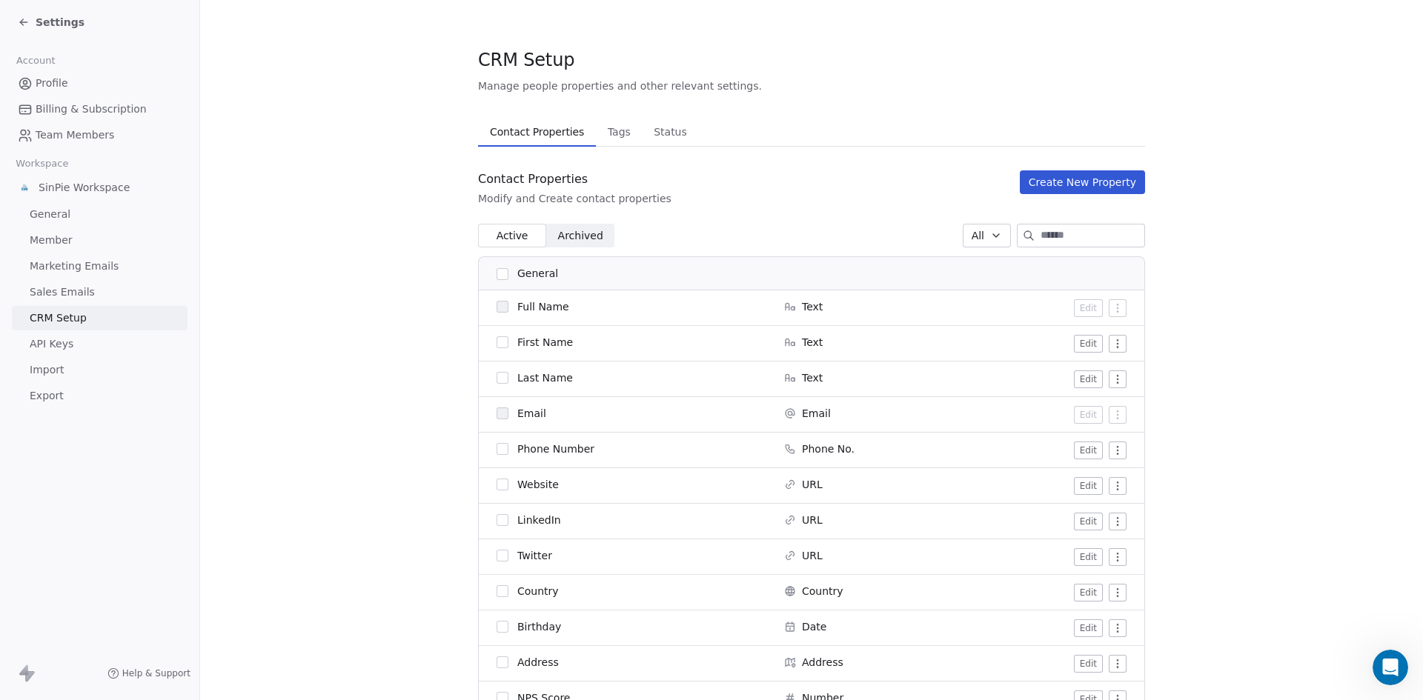
click at [1084, 345] on button "Edit" at bounding box center [1088, 344] width 29 height 18
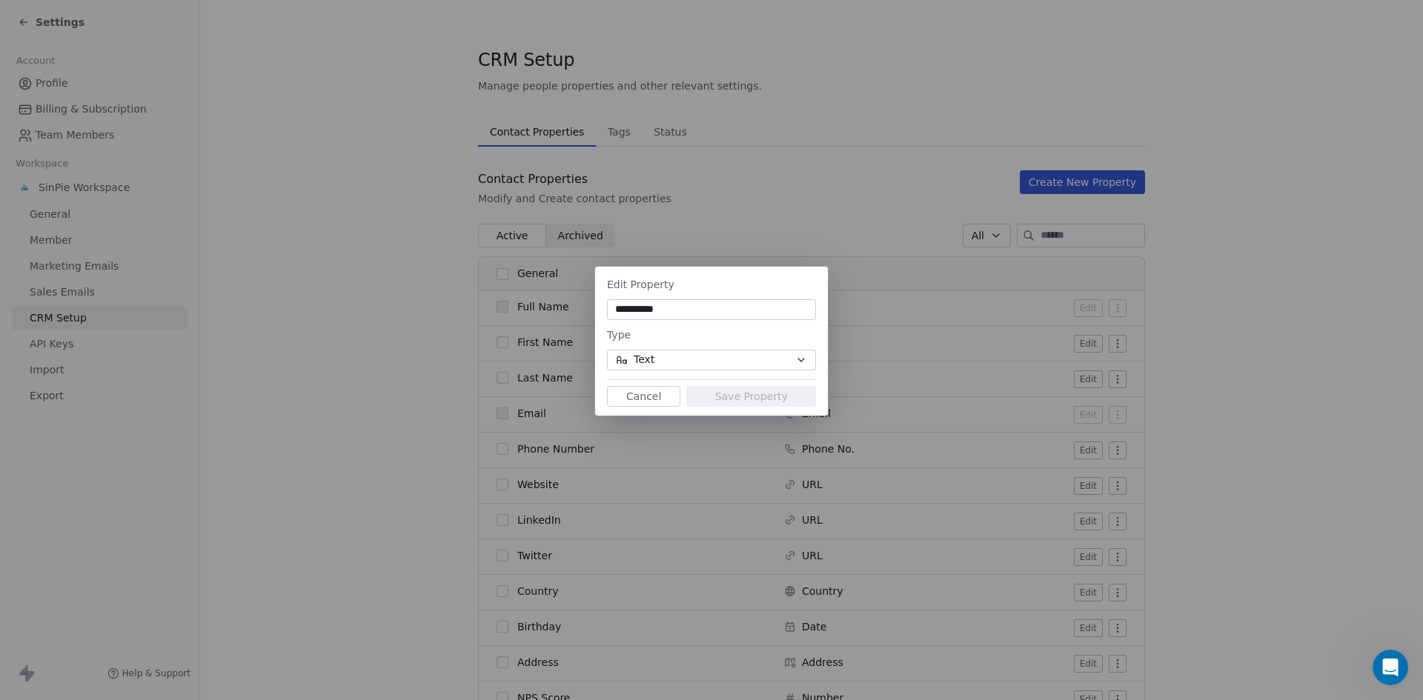
click at [642, 396] on button "Cancel" at bounding box center [643, 396] width 73 height 21
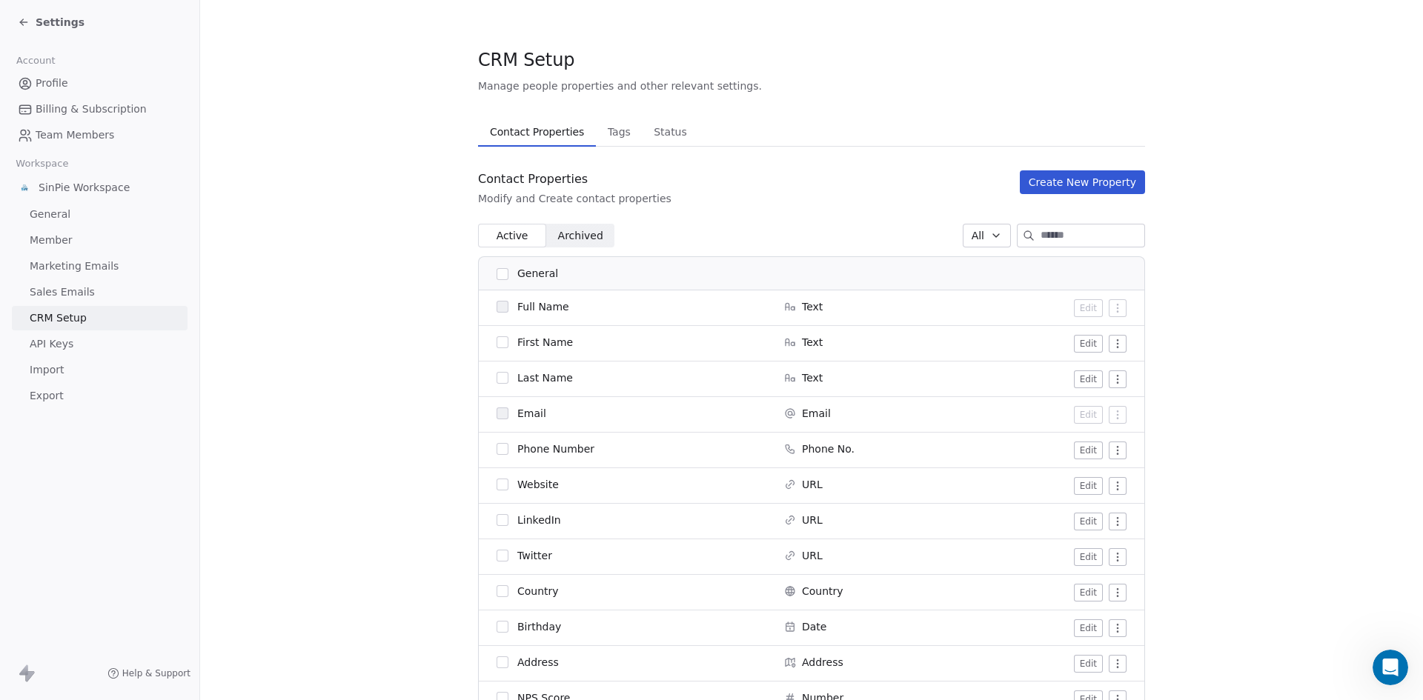
click at [21, 21] on icon at bounding box center [21, 20] width 3 height 3
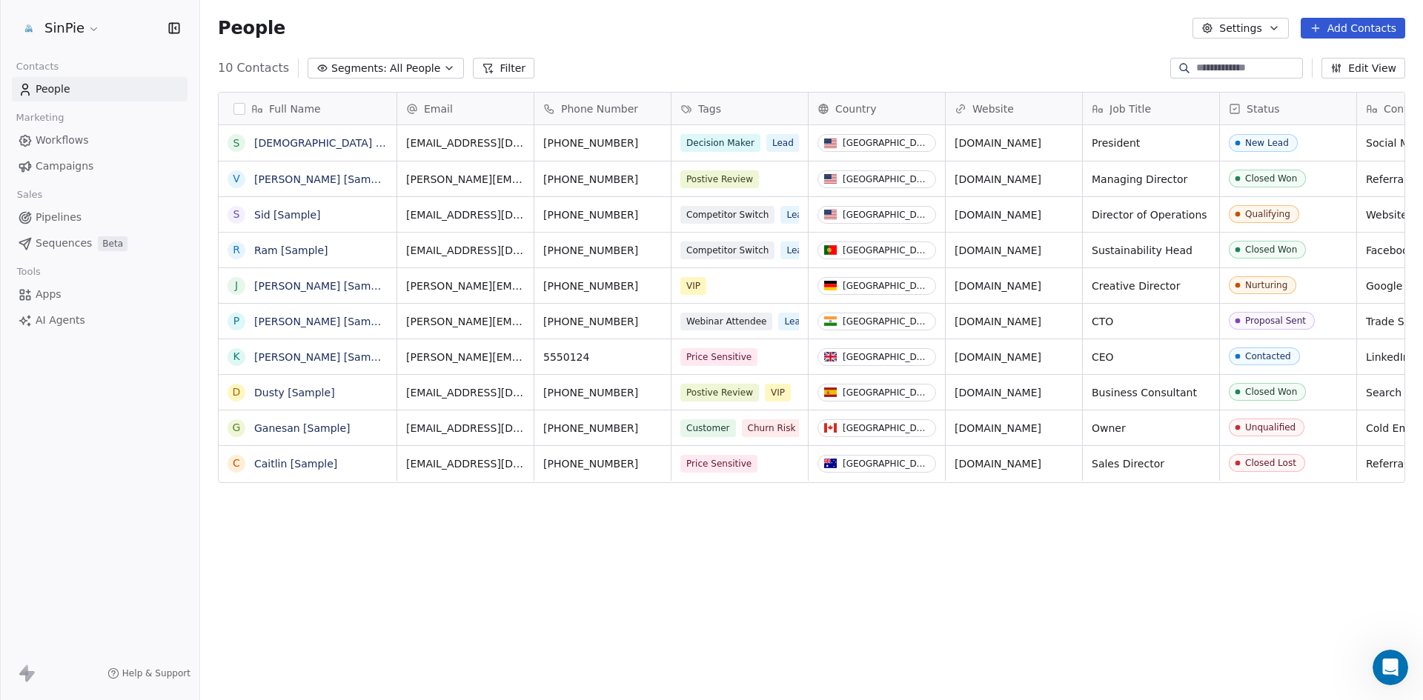
scroll to position [605, 1212]
click at [90, 27] on html "SinPie Contacts People Marketing Workflows Campaigns Sales Pipelines Sequences …" at bounding box center [711, 350] width 1423 height 700
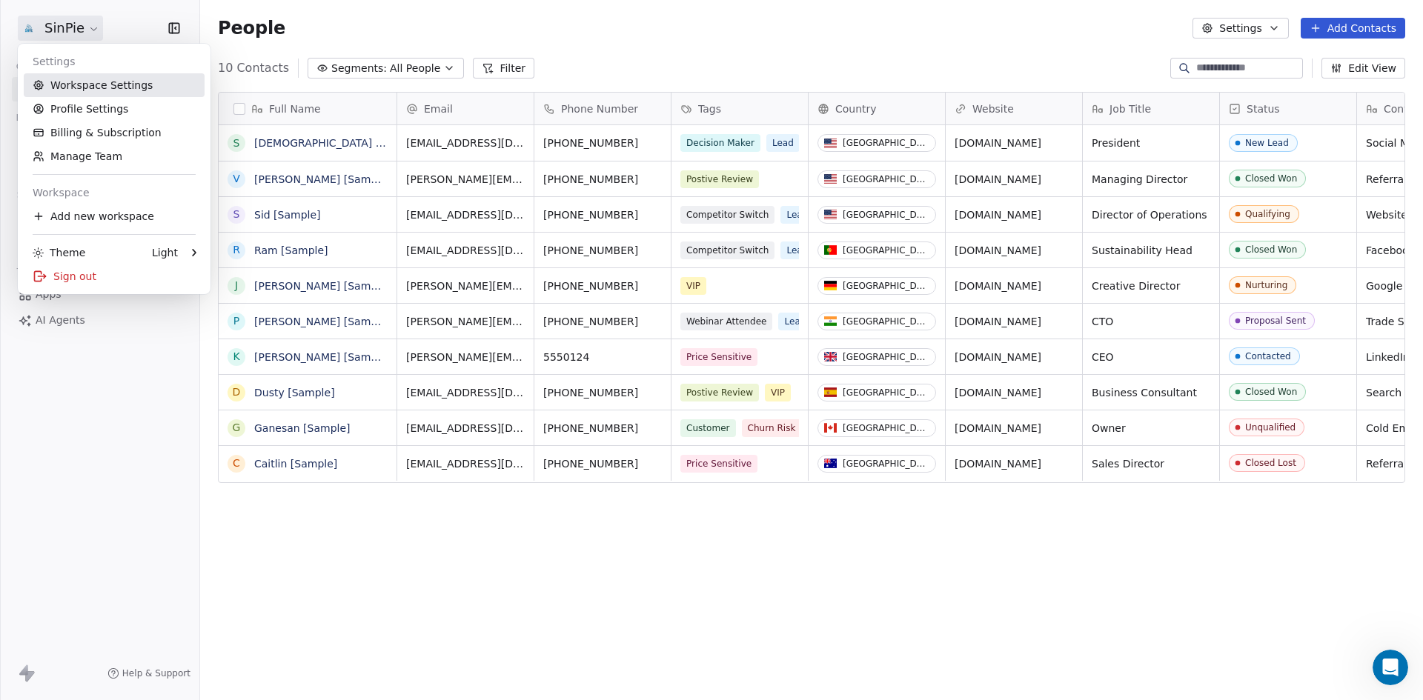
click at [90, 83] on link "Workspace Settings" at bounding box center [114, 85] width 181 height 24
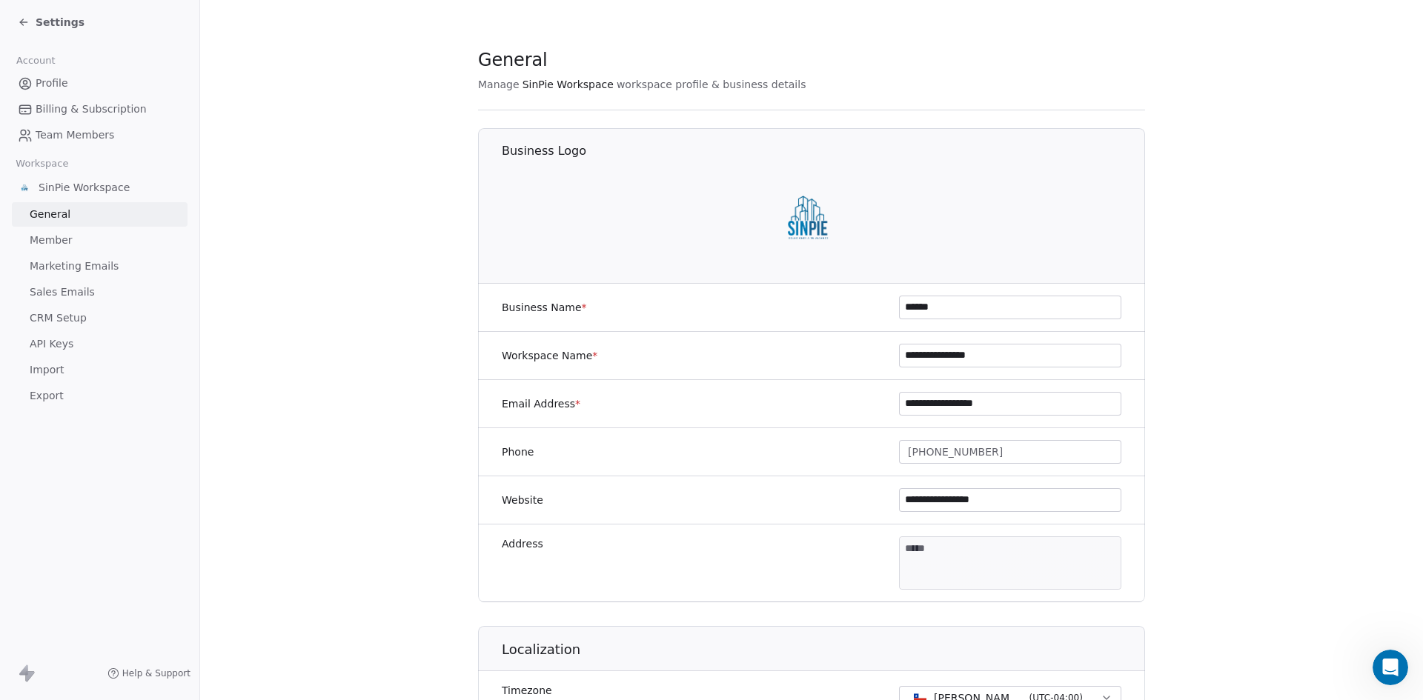
click at [27, 21] on icon at bounding box center [24, 22] width 12 height 12
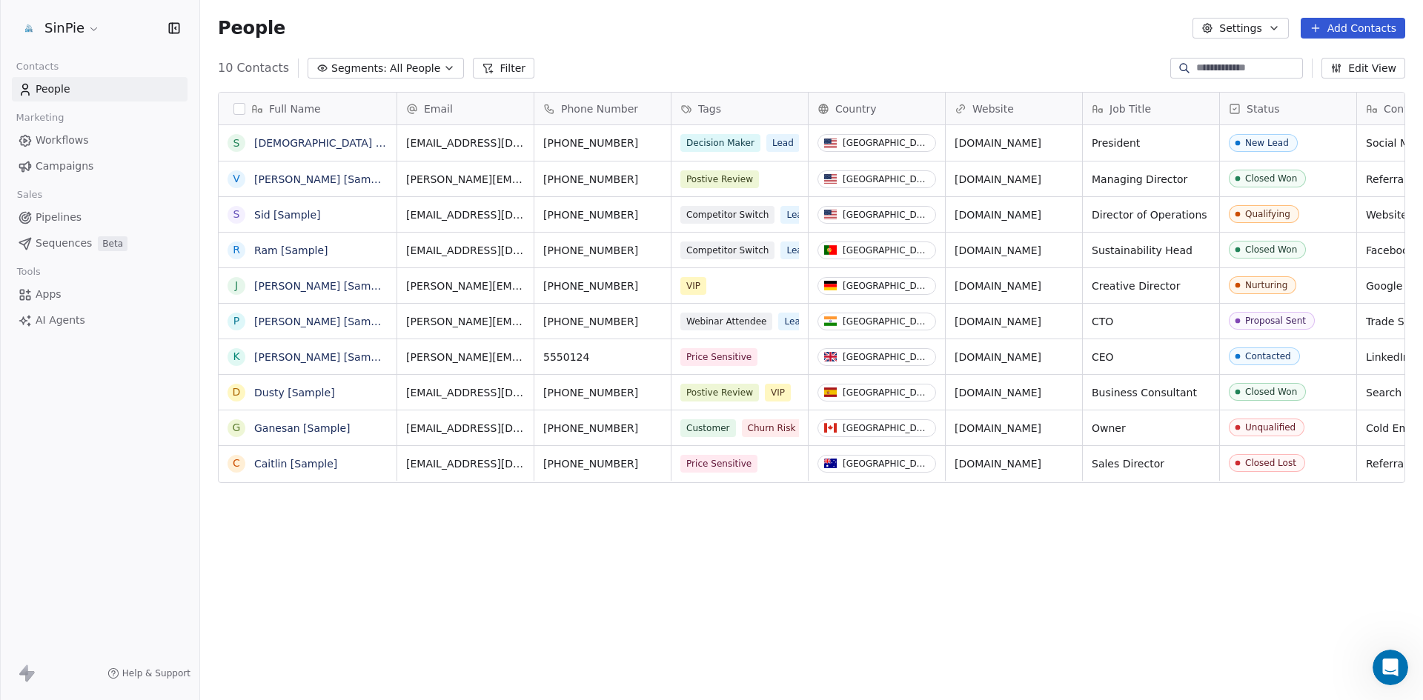
scroll to position [605, 1212]
click at [176, 26] on icon "button" at bounding box center [174, 28] width 15 height 15
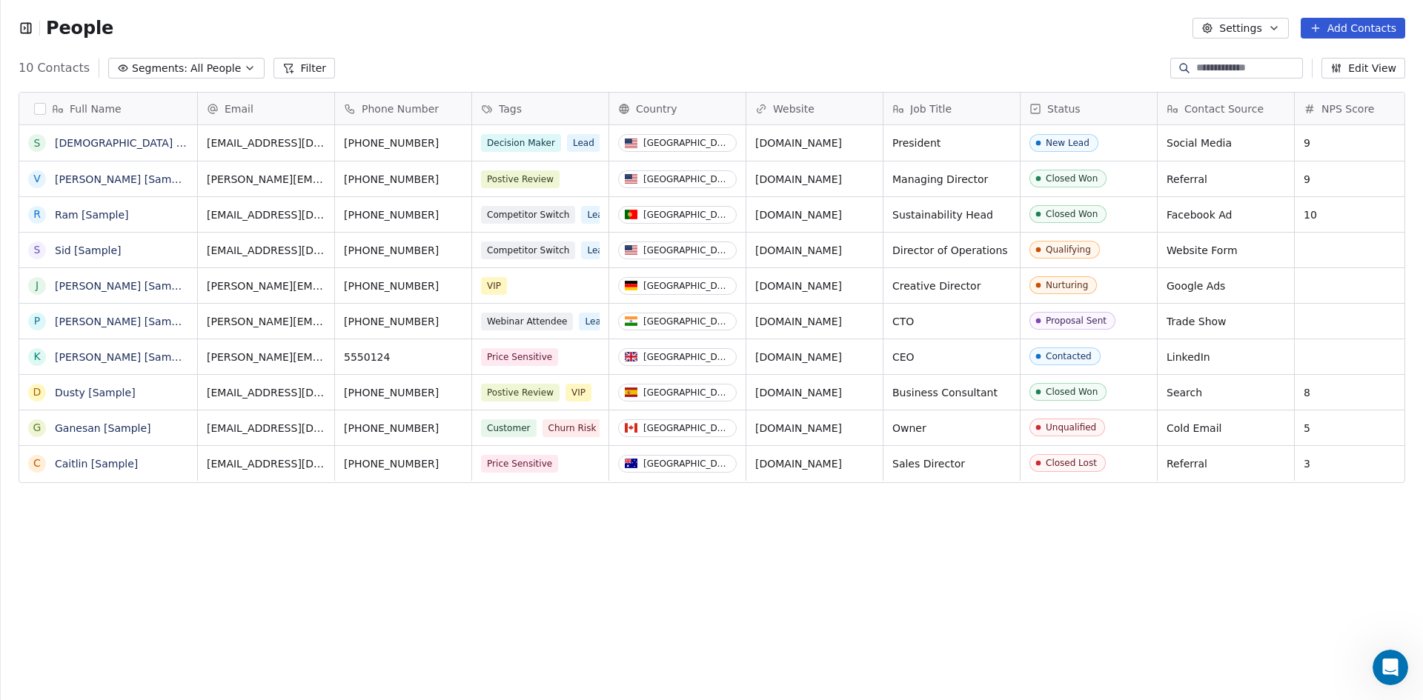
click at [28, 26] on icon "button" at bounding box center [28, 28] width 0 height 10
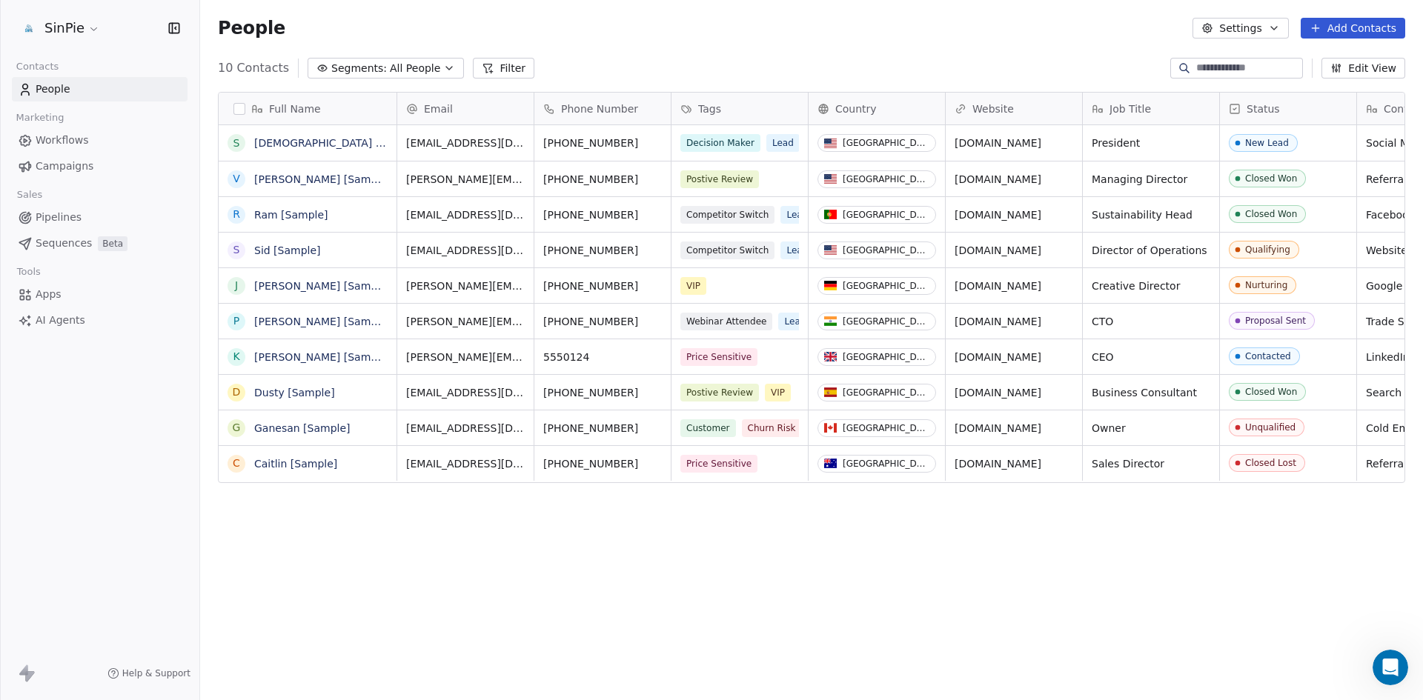
click at [1279, 29] on icon "button" at bounding box center [1274, 28] width 12 height 12
click at [1075, 23] on html "SinPie Contacts People Marketing Workflows Campaigns Sales Pipelines Sequences …" at bounding box center [711, 350] width 1423 height 700
click at [88, 28] on html "SinPie Contacts People Marketing Workflows Campaigns Sales Pipelines Sequences …" at bounding box center [711, 350] width 1423 height 700
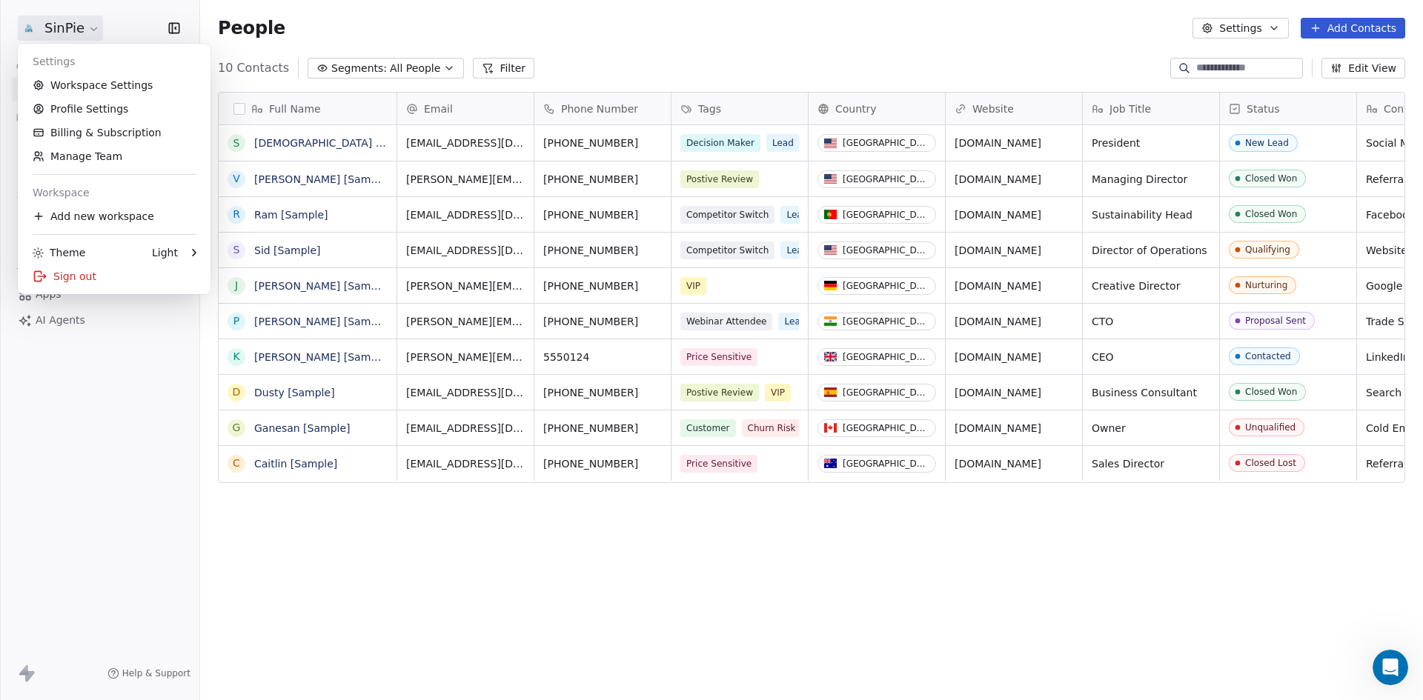
click at [336, 30] on html "SinPie Contacts People Marketing Workflows Campaigns Sales Pipelines Sequences …" at bounding box center [711, 350] width 1423 height 700
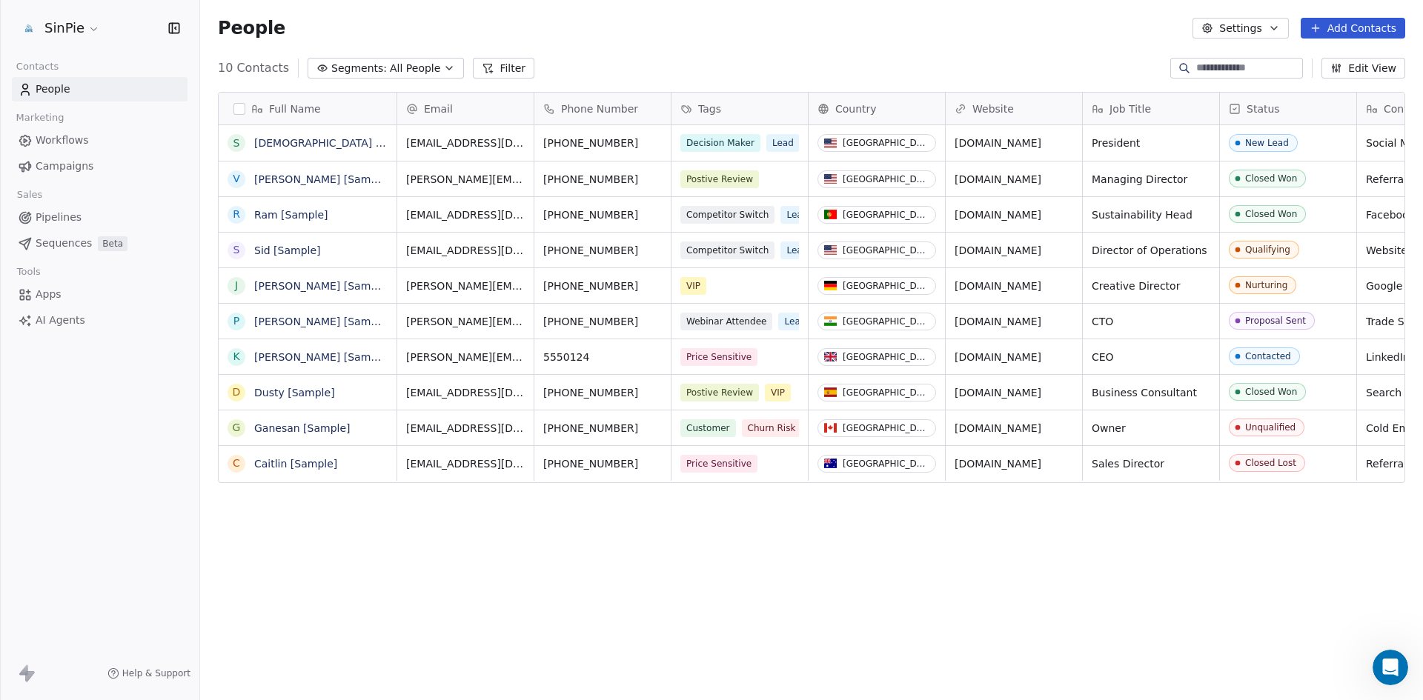
click at [93, 28] on html "SinPie Contacts People Marketing Workflows Campaigns Sales Pipelines Sequences …" at bounding box center [711, 350] width 1423 height 700
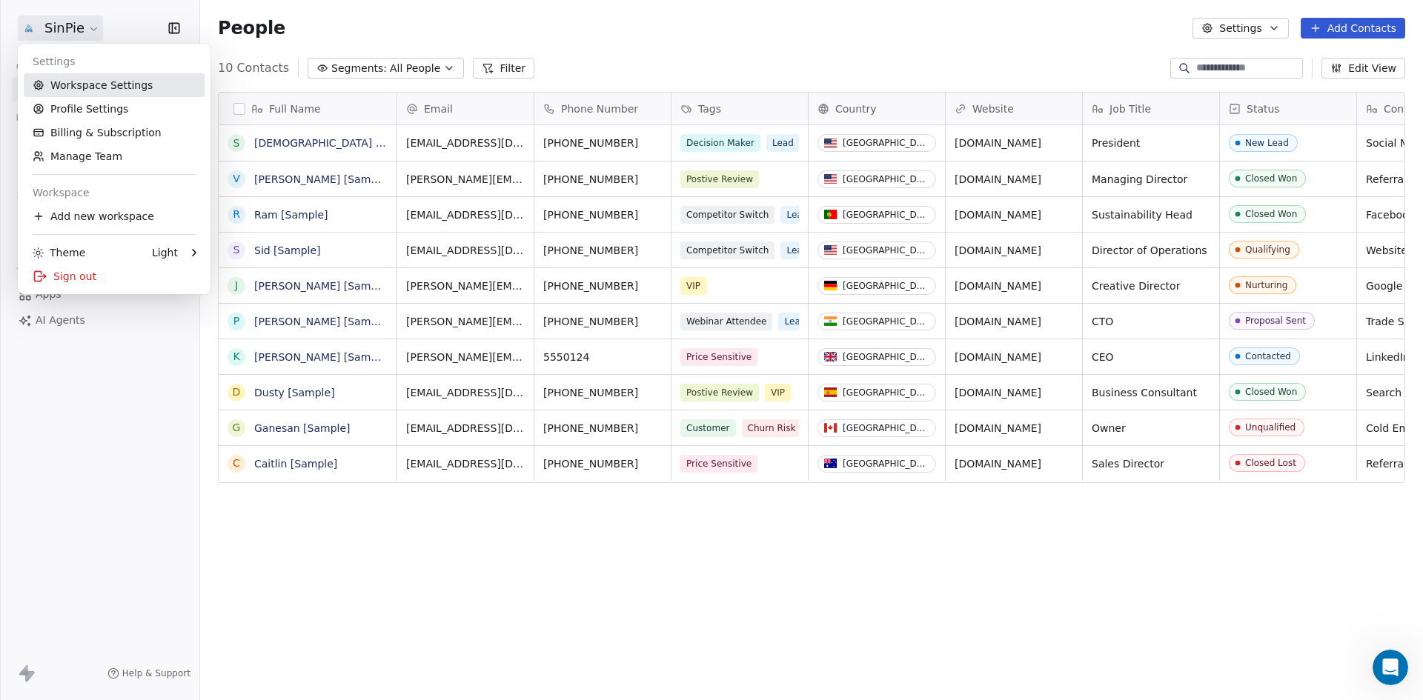
click at [103, 88] on link "Workspace Settings" at bounding box center [114, 85] width 181 height 24
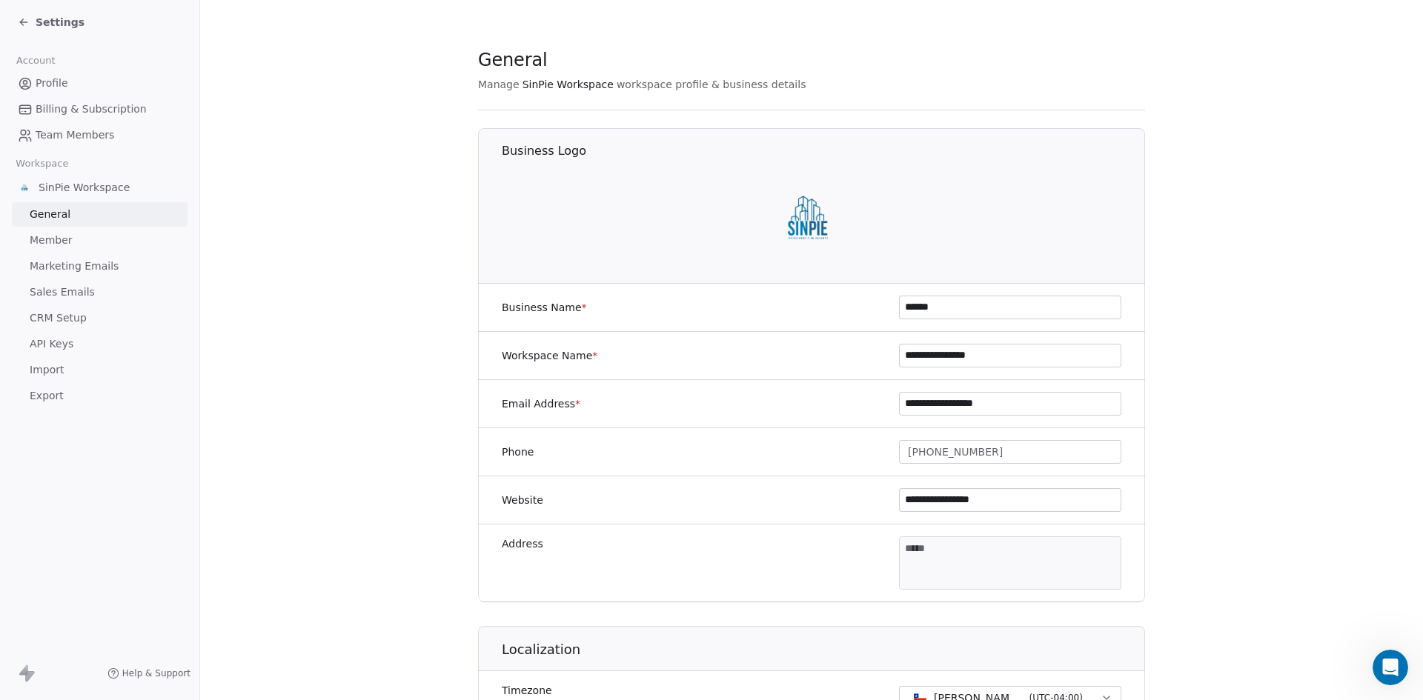
click at [57, 292] on span "Sales Emails" at bounding box center [62, 293] width 65 height 16
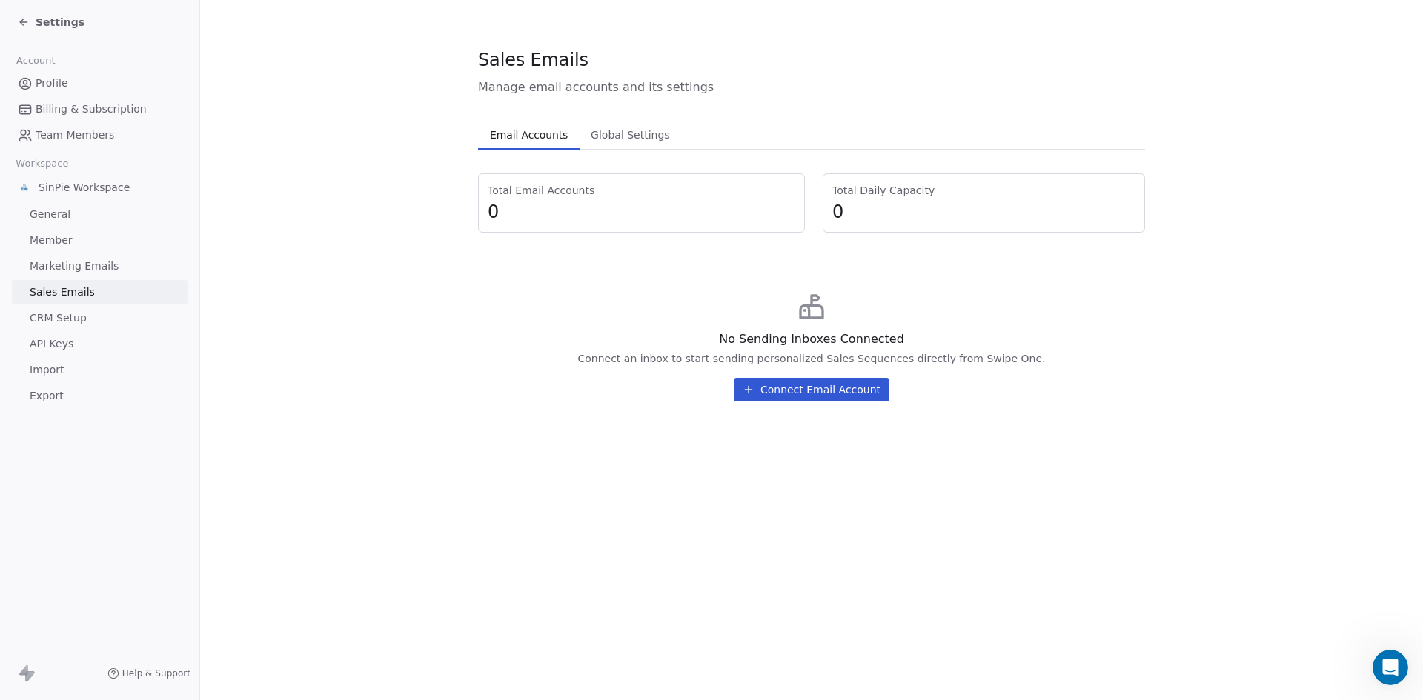
click at [66, 262] on span "Marketing Emails" at bounding box center [74, 267] width 89 height 16
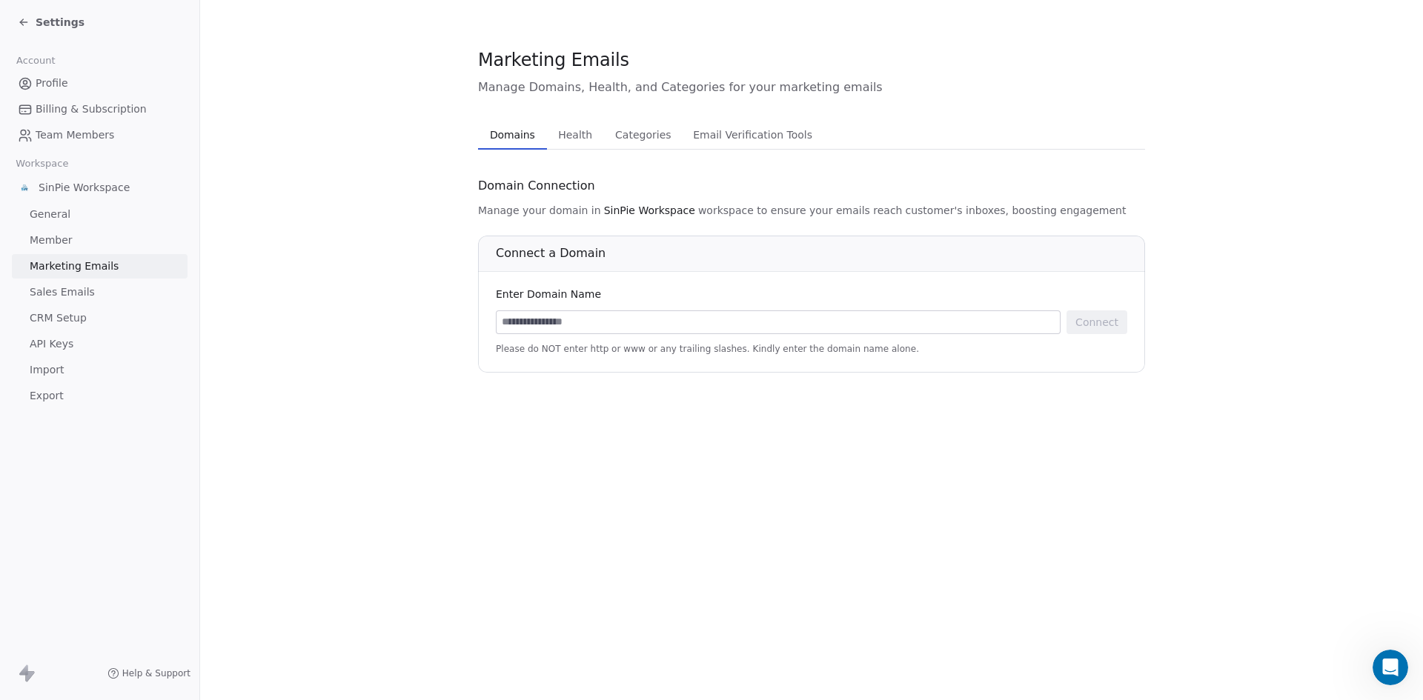
click at [77, 288] on span "Sales Emails" at bounding box center [62, 293] width 65 height 16
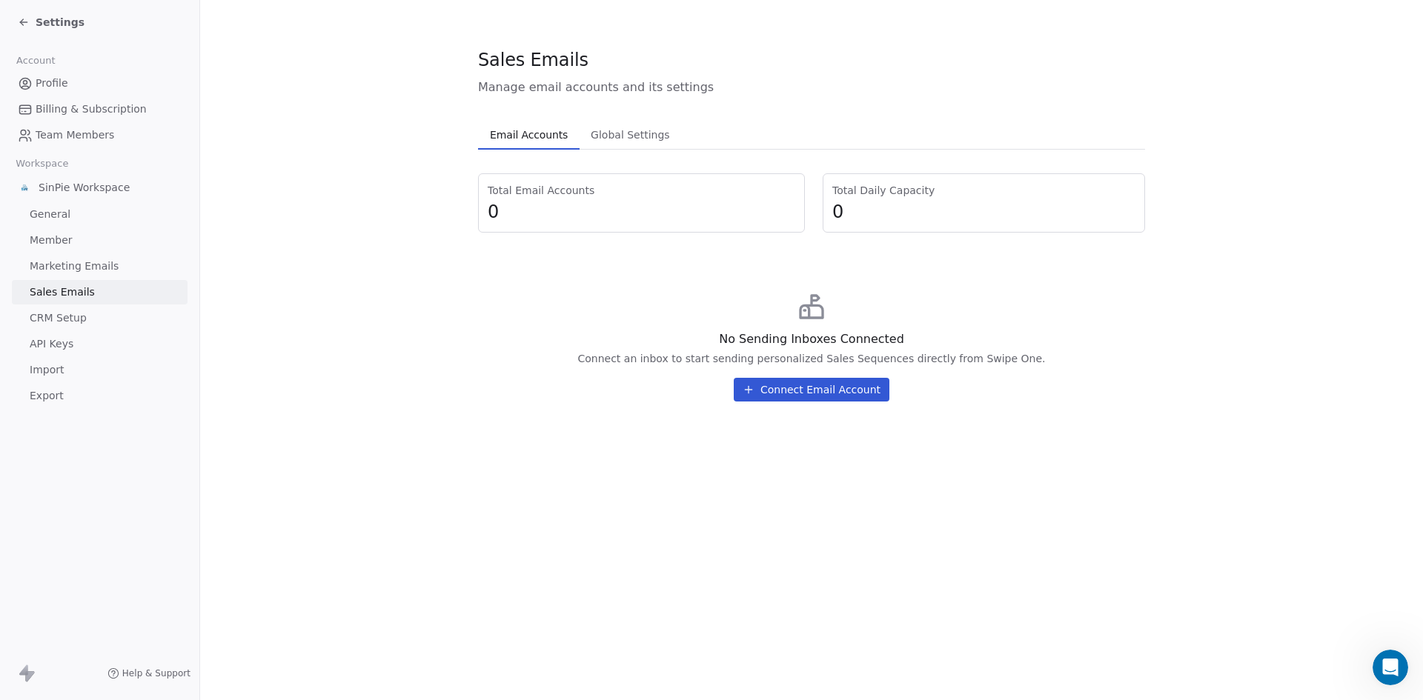
click at [85, 262] on span "Marketing Emails" at bounding box center [74, 267] width 89 height 16
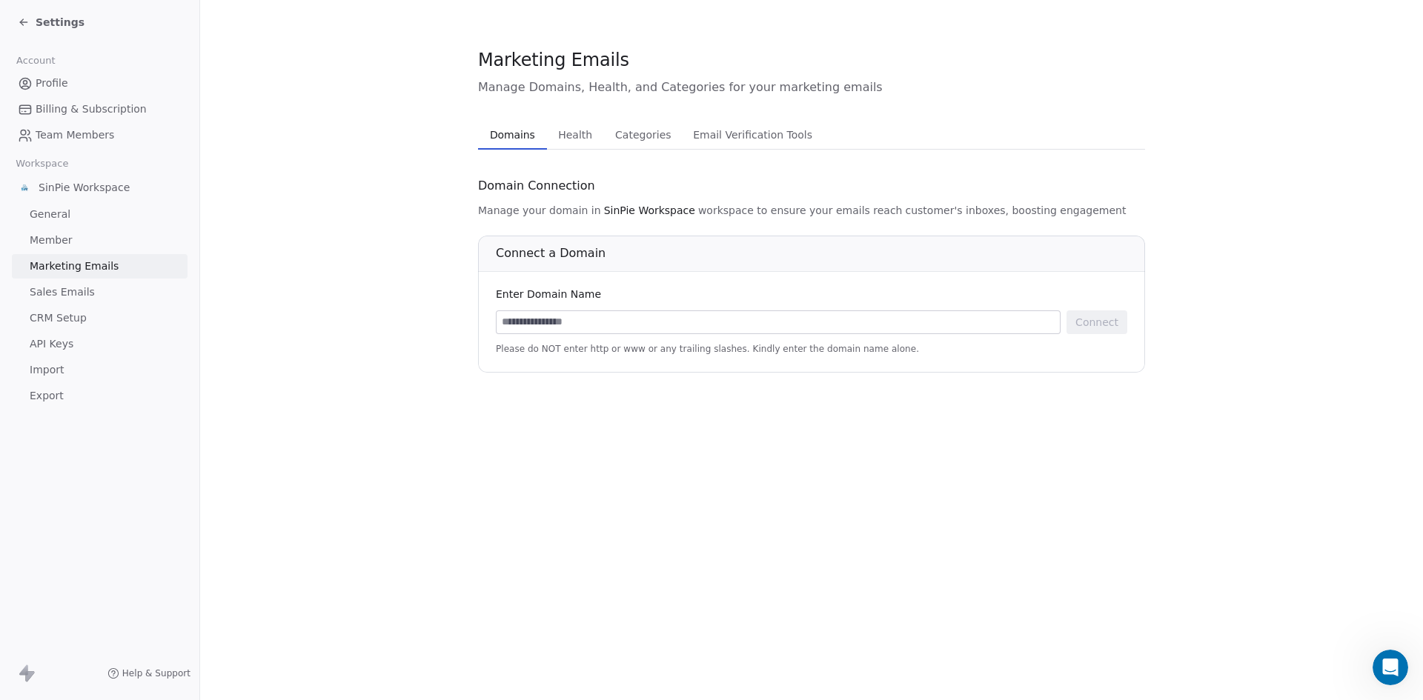
click at [65, 295] on span "Sales Emails" at bounding box center [62, 293] width 65 height 16
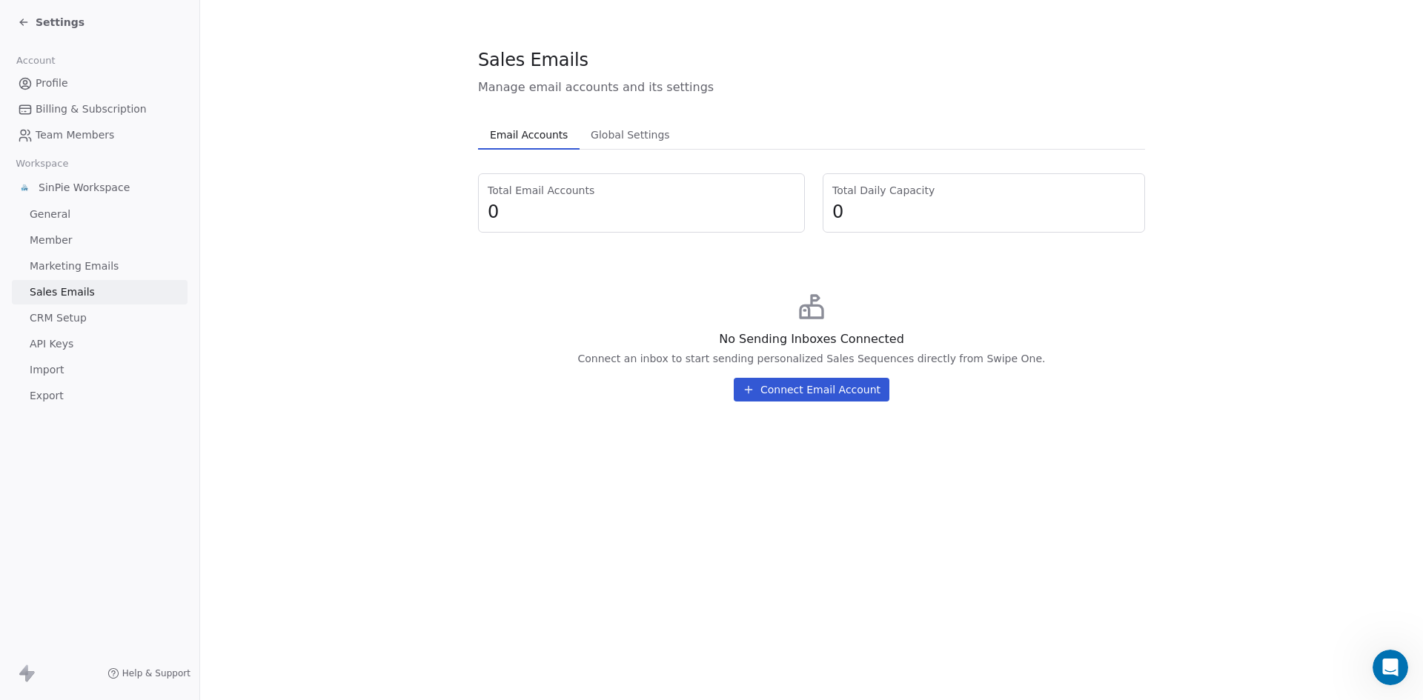
click at [25, 24] on icon at bounding box center [24, 22] width 12 height 12
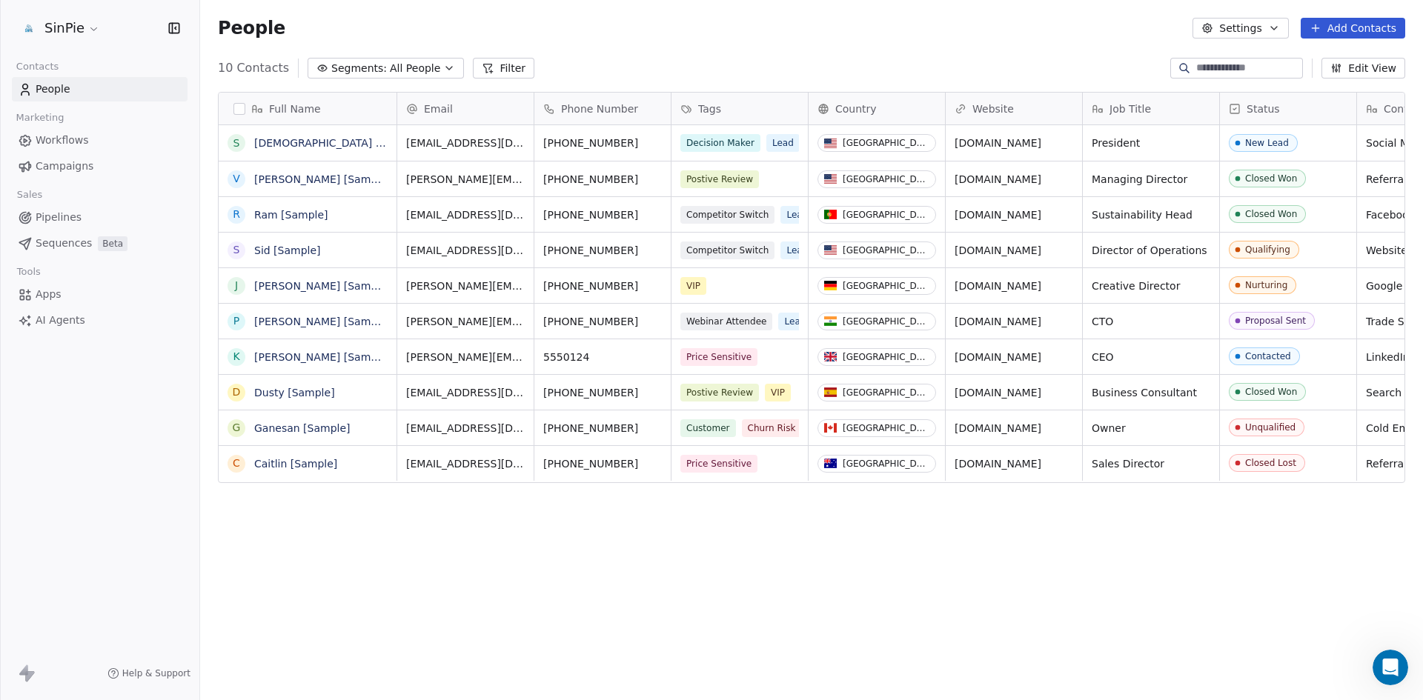
scroll to position [605, 1212]
click at [47, 295] on span "Apps" at bounding box center [49, 295] width 26 height 16
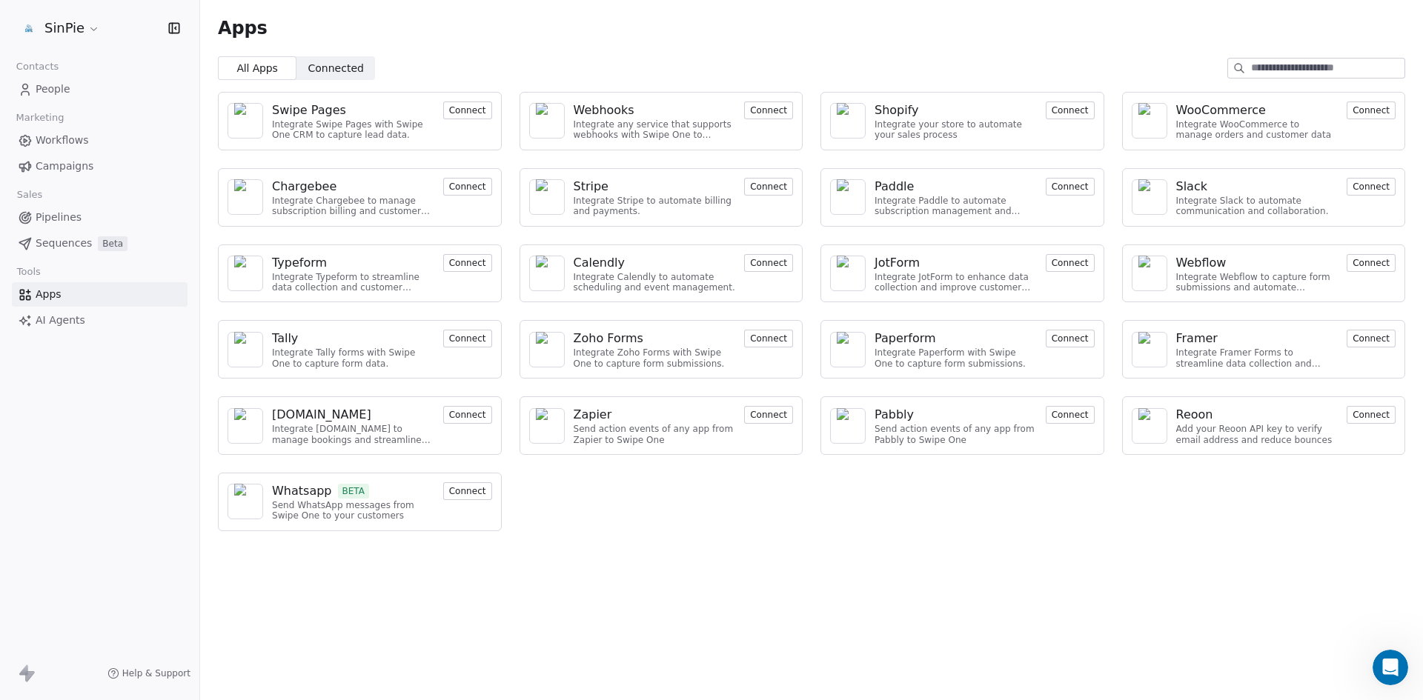
click at [69, 319] on span "AI Agents" at bounding box center [61, 321] width 50 height 16
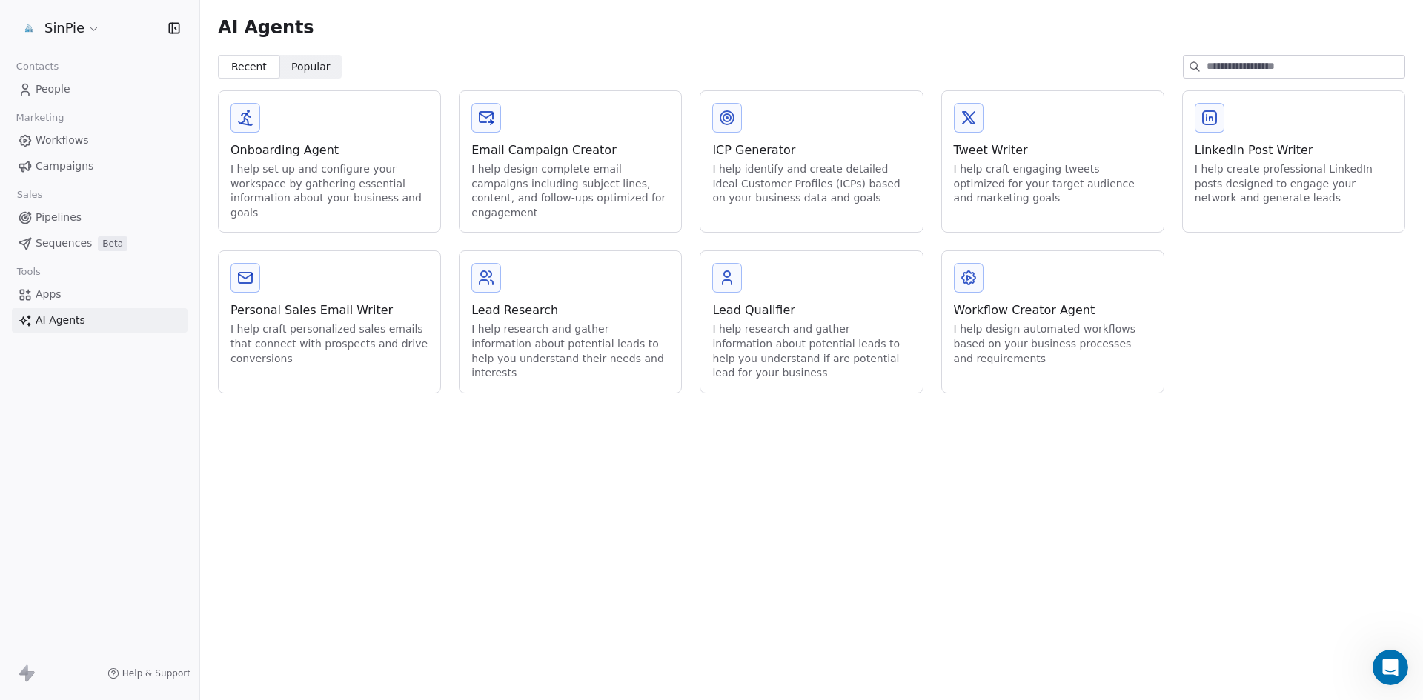
click at [313, 67] on span "Popular" at bounding box center [310, 67] width 39 height 16
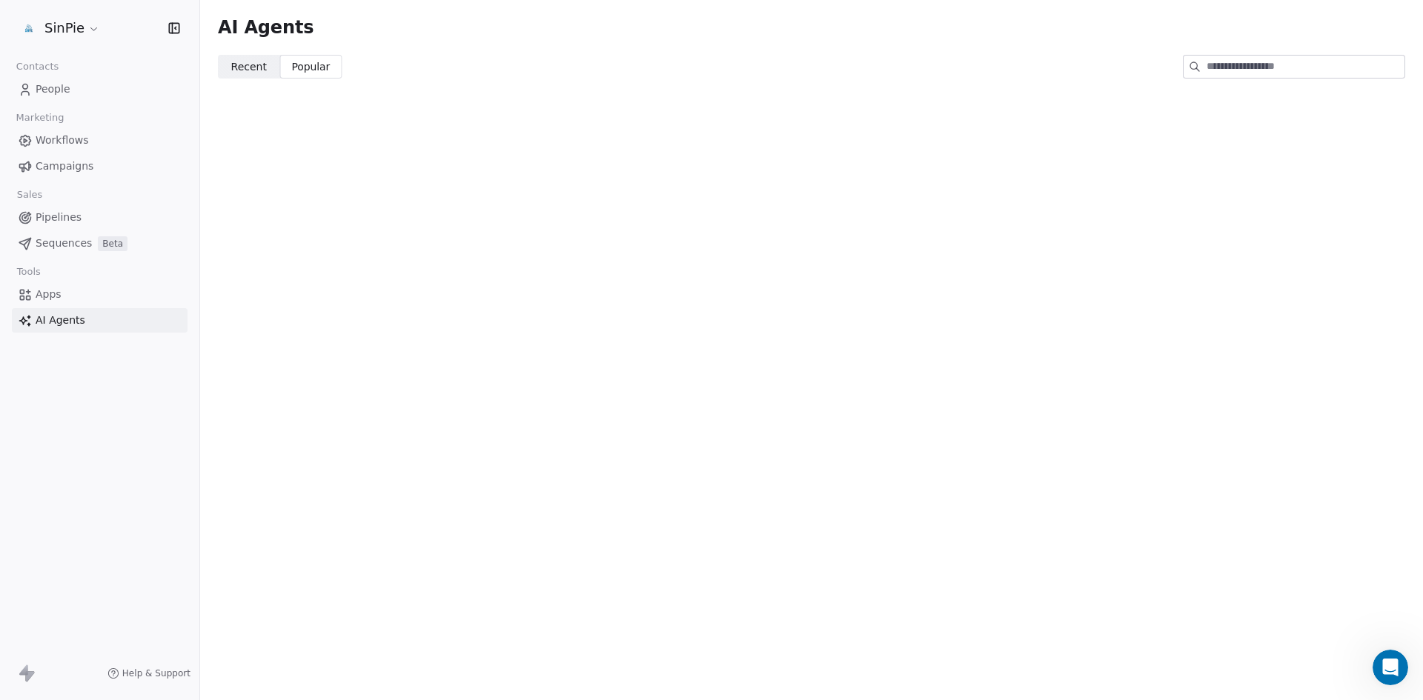
click at [249, 68] on span "Recent" at bounding box center [249, 67] width 36 height 16
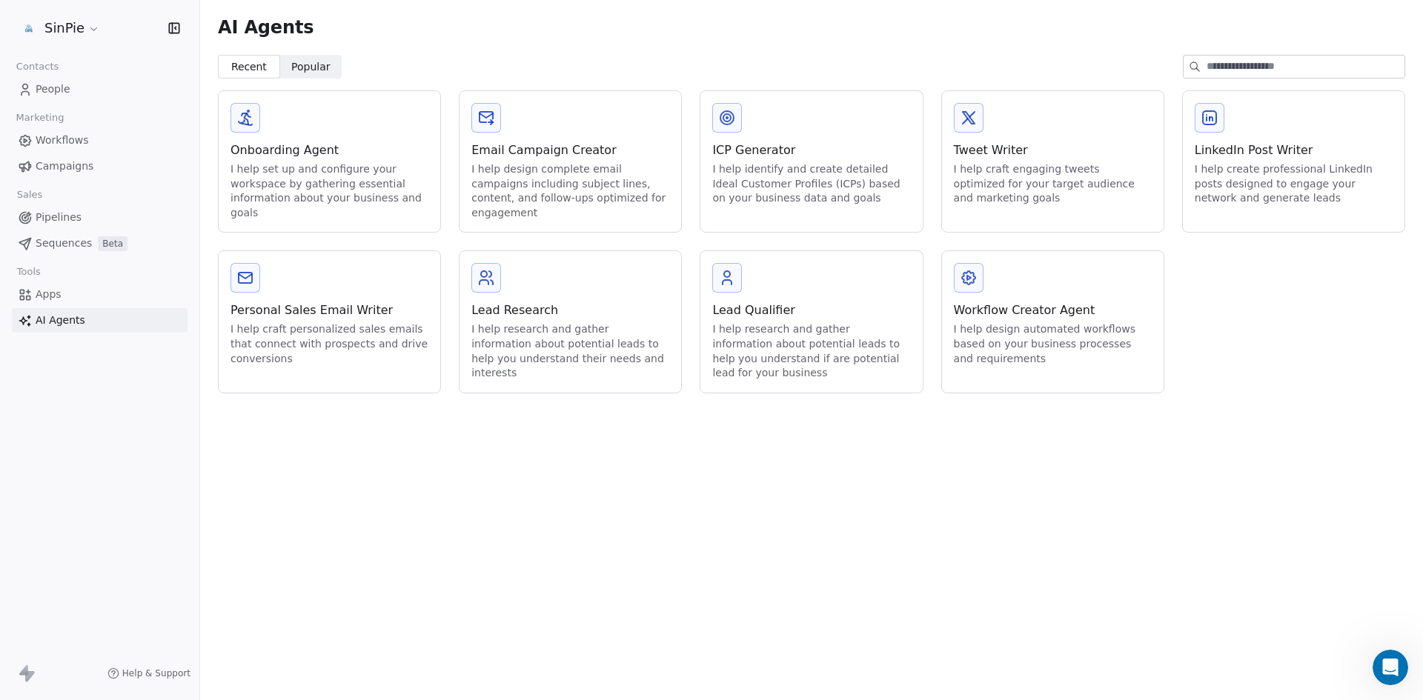
click at [44, 296] on span "Apps" at bounding box center [49, 295] width 26 height 16
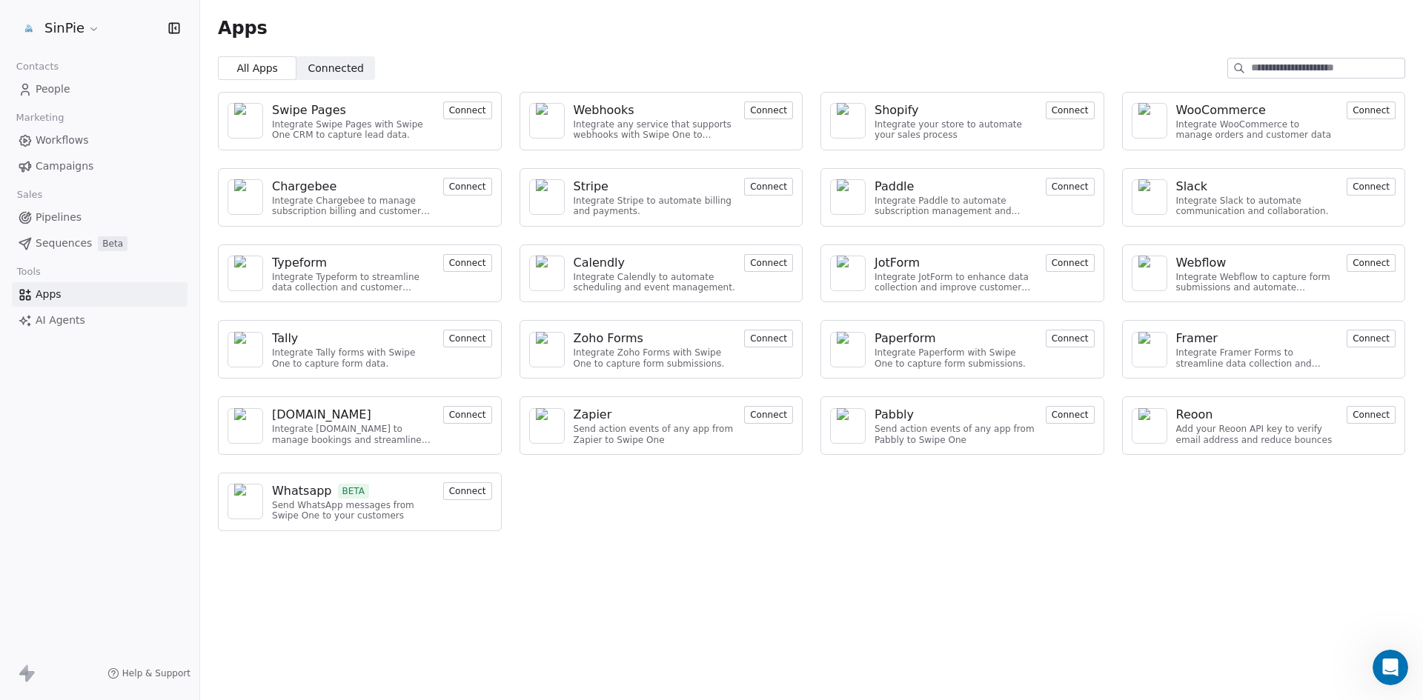
click at [60, 167] on span "Campaigns" at bounding box center [65, 167] width 58 height 16
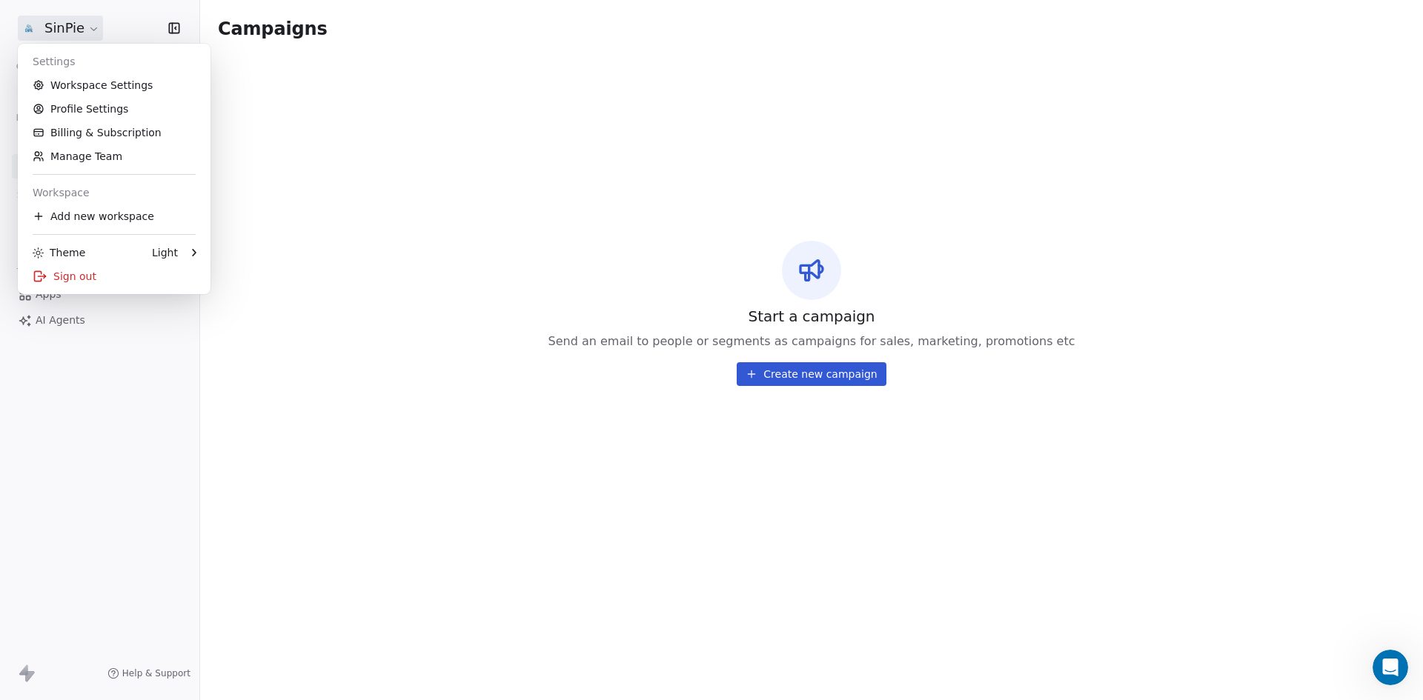
click at [90, 33] on html "SinPie Contacts People Marketing Workflows Campaigns Sales Pipelines Sequences …" at bounding box center [711, 350] width 1423 height 700
click at [84, 385] on html "SinPie Contacts People Marketing Workflows Campaigns Sales Pipelines Sequences …" at bounding box center [711, 350] width 1423 height 700
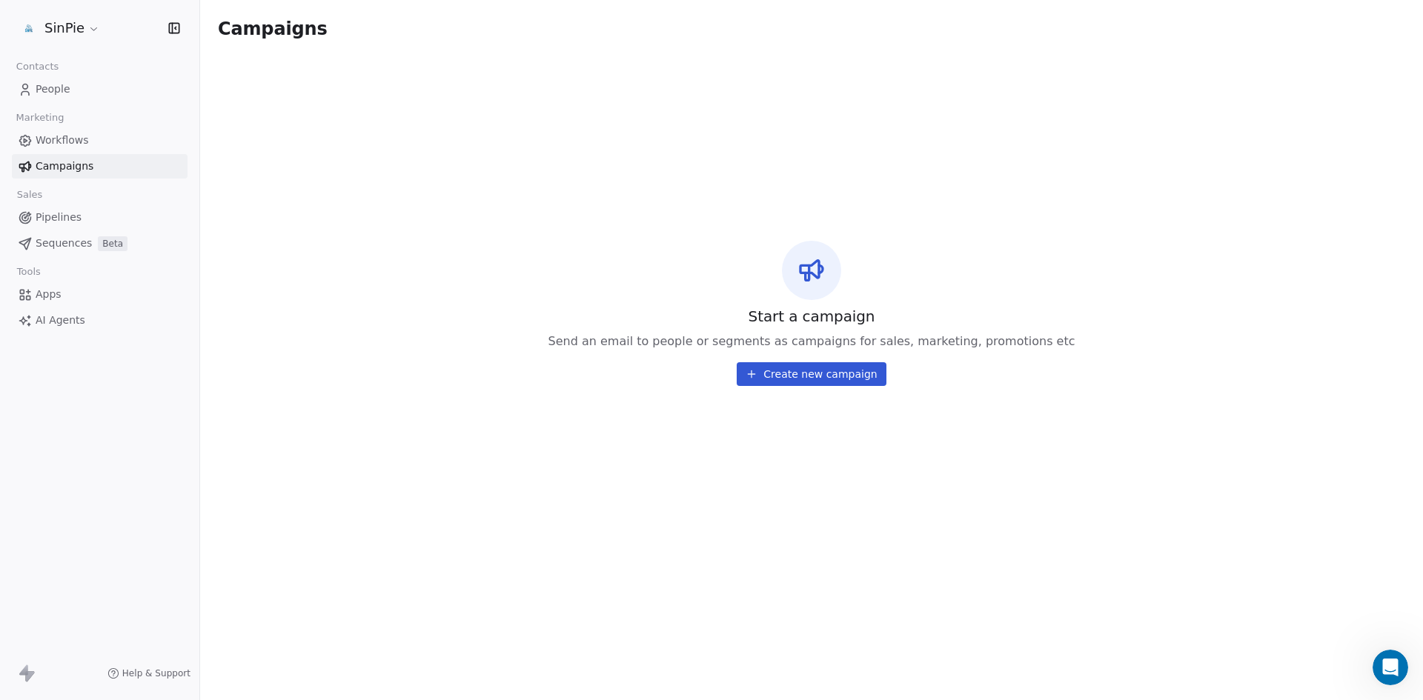
click at [59, 141] on span "Workflows" at bounding box center [62, 141] width 53 height 16
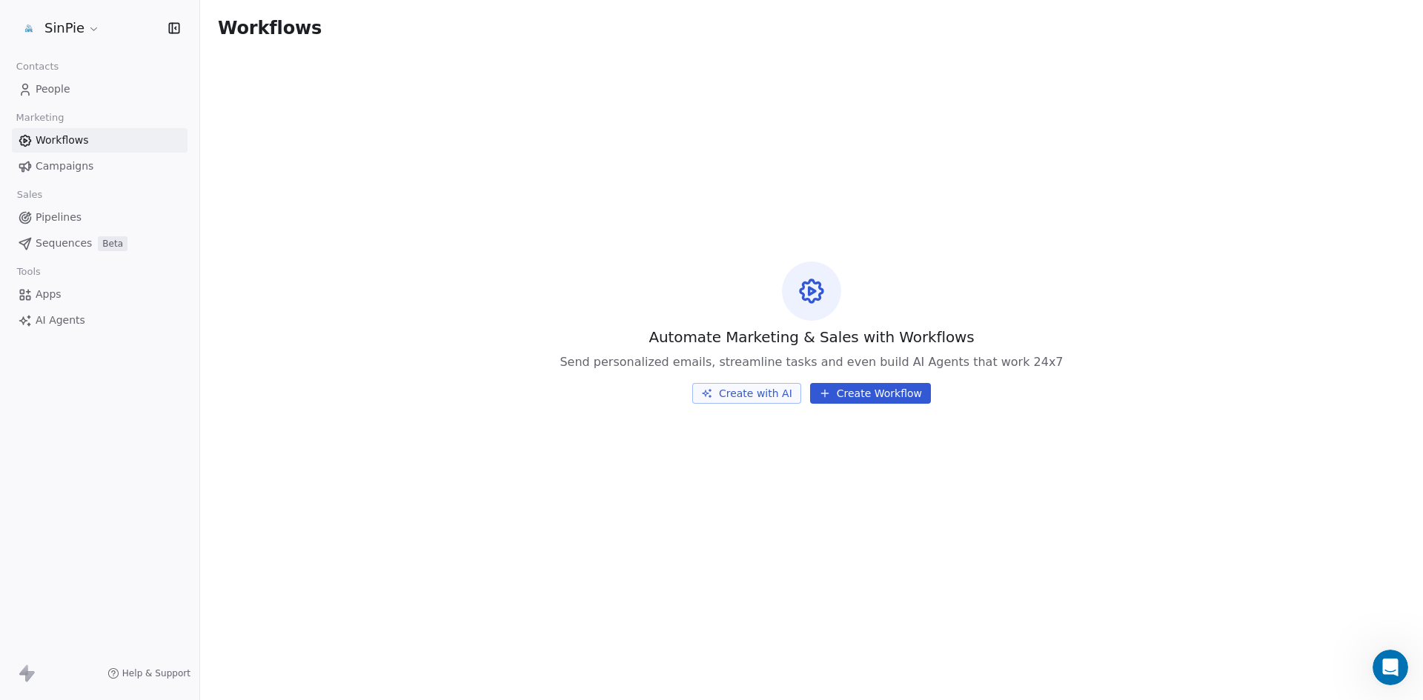
click at [92, 29] on html "SinPie Contacts People Marketing Workflows Campaigns Sales Pipelines Sequences …" at bounding box center [711, 350] width 1423 height 700
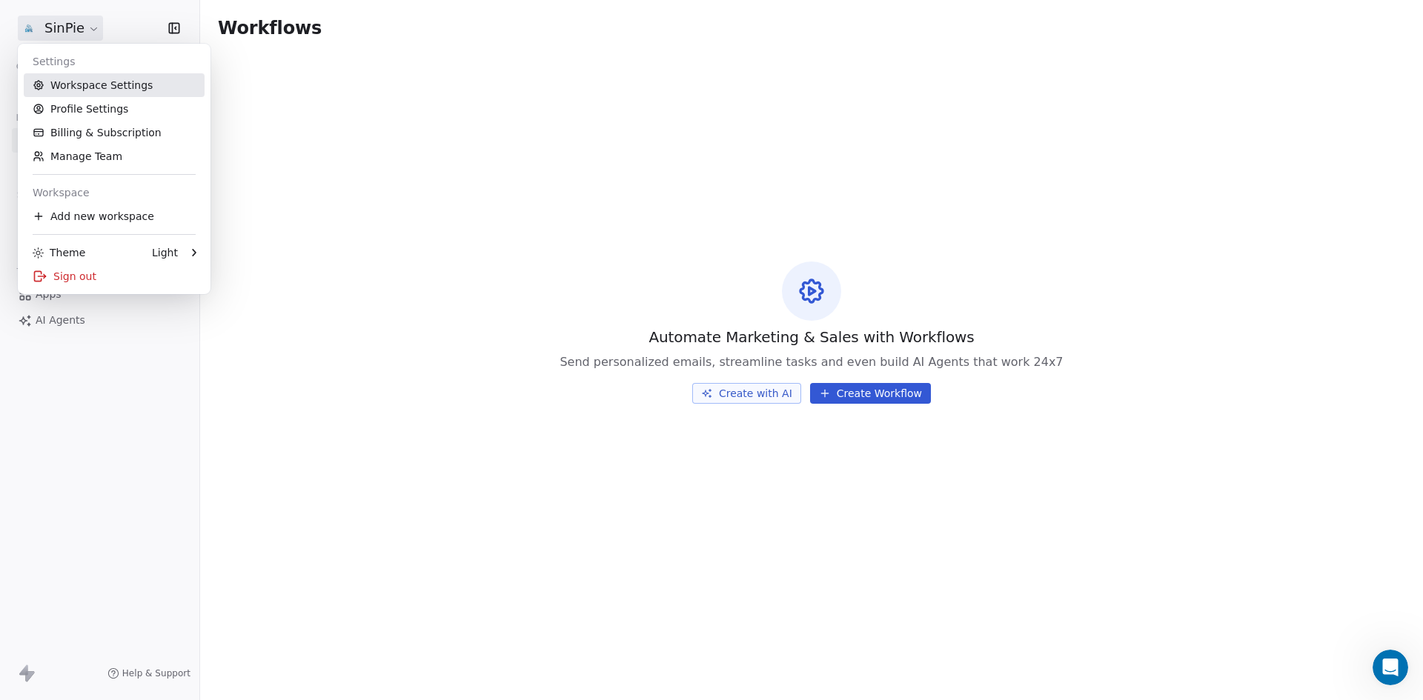
click at [93, 83] on link "Workspace Settings" at bounding box center [114, 85] width 181 height 24
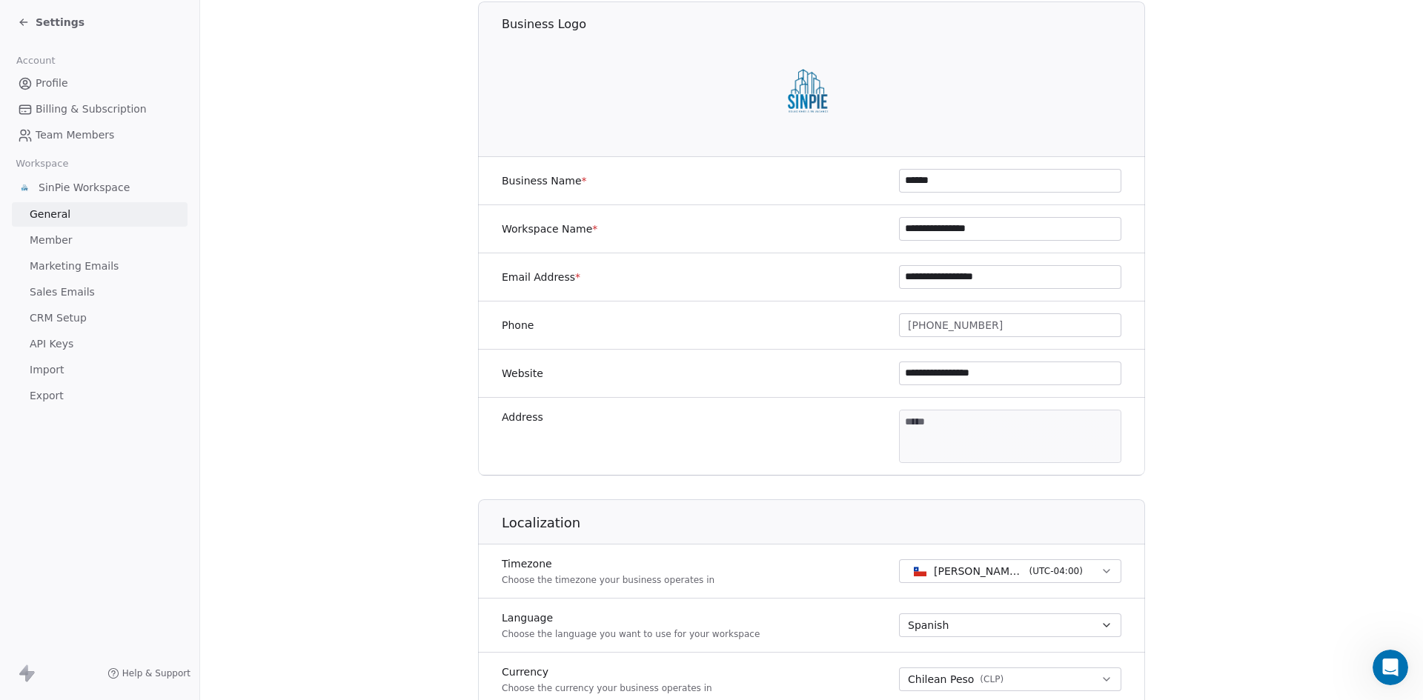
scroll to position [126, 0]
click at [22, 22] on icon at bounding box center [23, 22] width 7 height 0
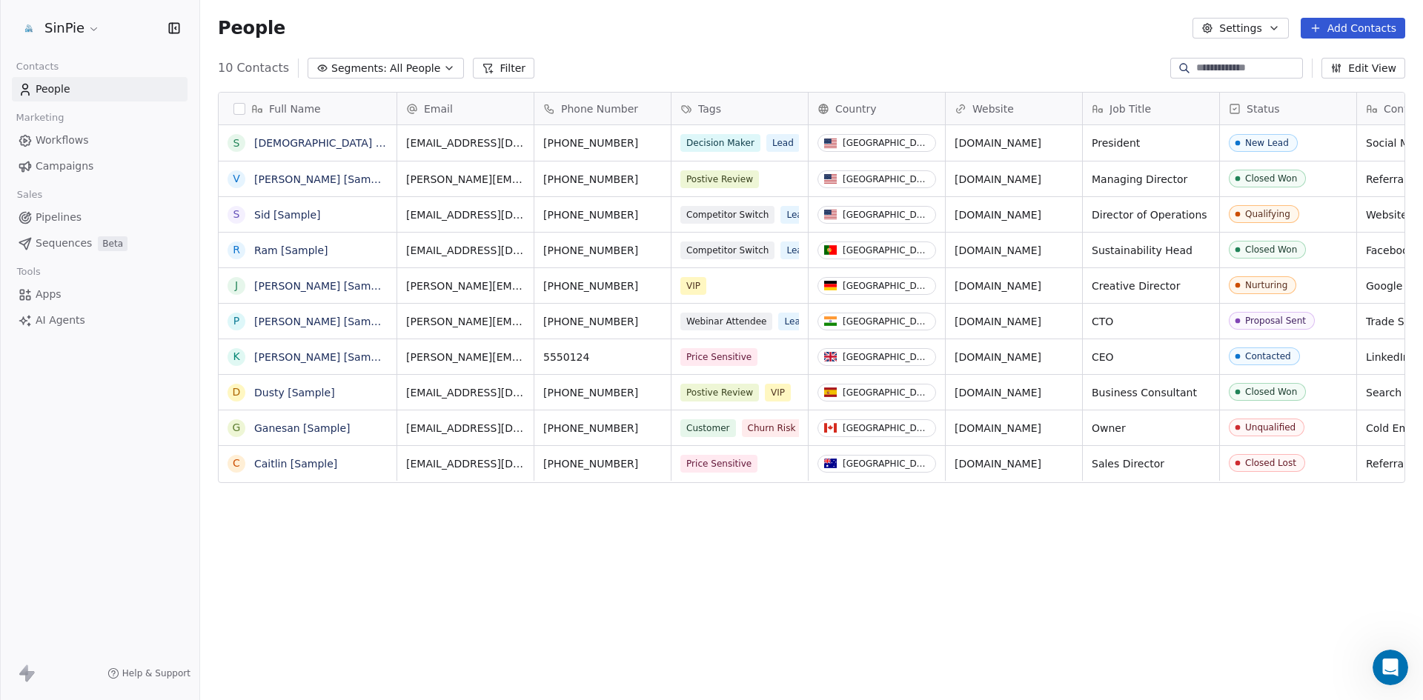
scroll to position [605, 1212]
click at [94, 30] on html "SinPie Contacts People Marketing Workflows Campaigns Sales Pipelines Sequences …" at bounding box center [711, 350] width 1423 height 700
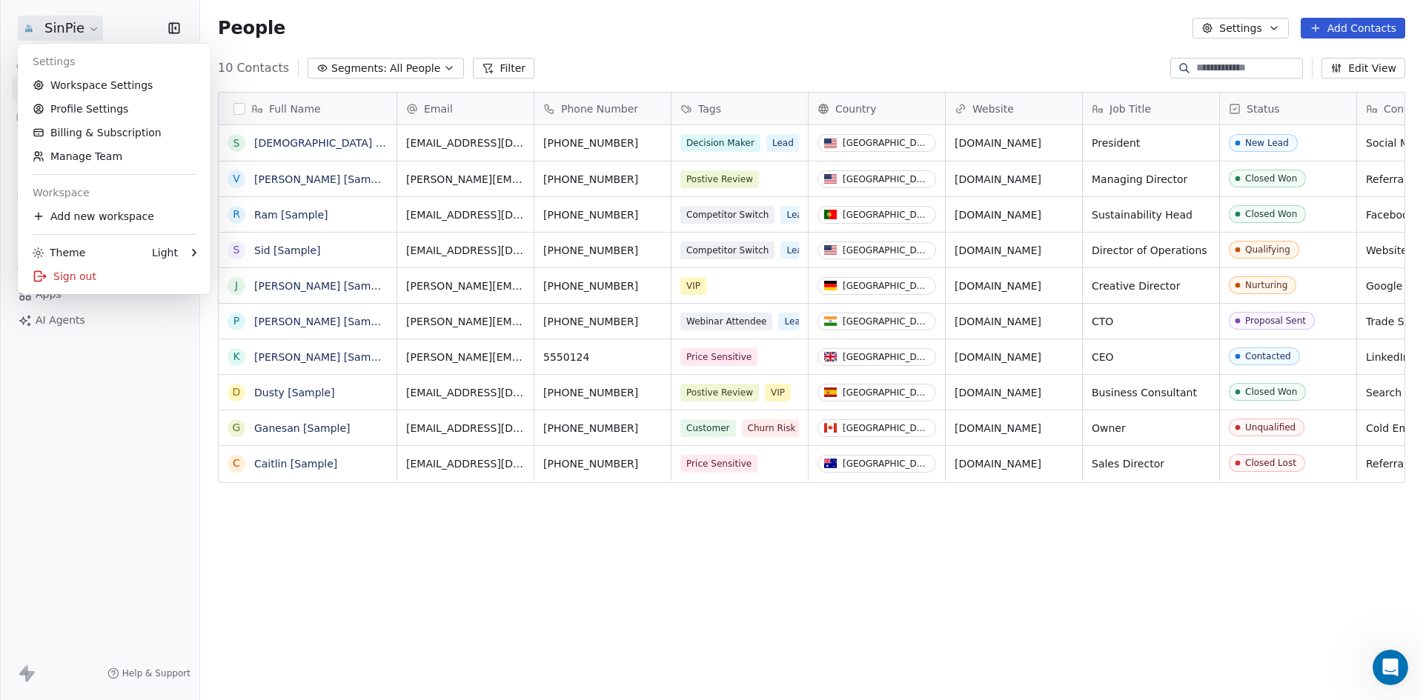
click at [92, 28] on html "SinPie Contacts People Marketing Workflows Campaigns Sales Pipelines Sequences …" at bounding box center [711, 350] width 1423 height 700
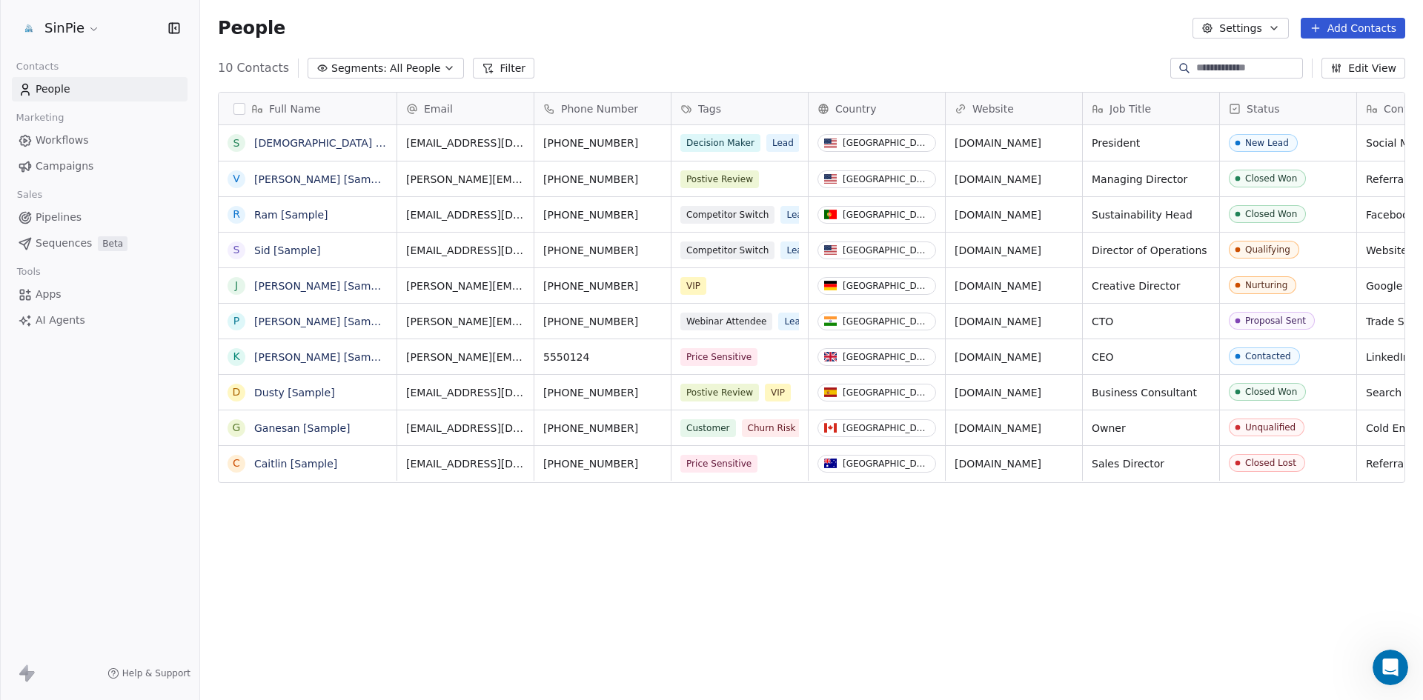
click at [68, 165] on span "Campaigns" at bounding box center [65, 167] width 58 height 16
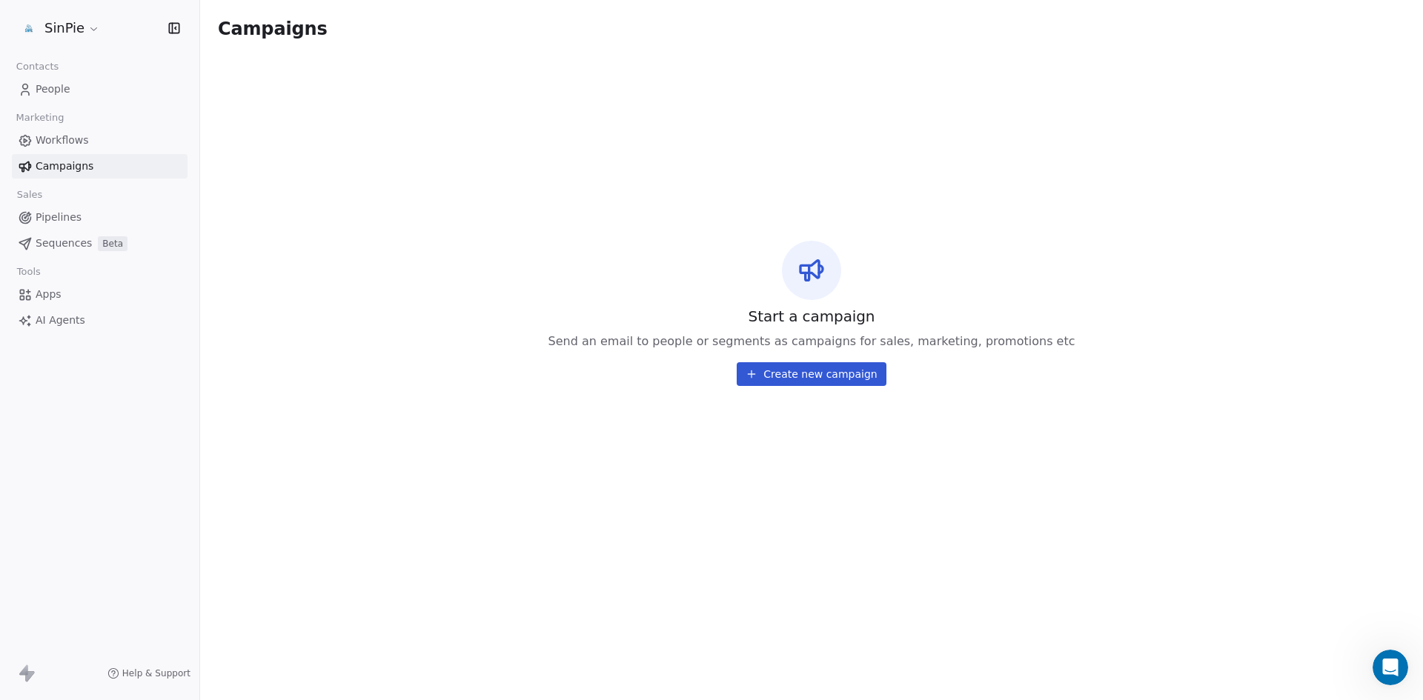
click at [57, 291] on span "Apps" at bounding box center [49, 295] width 26 height 16
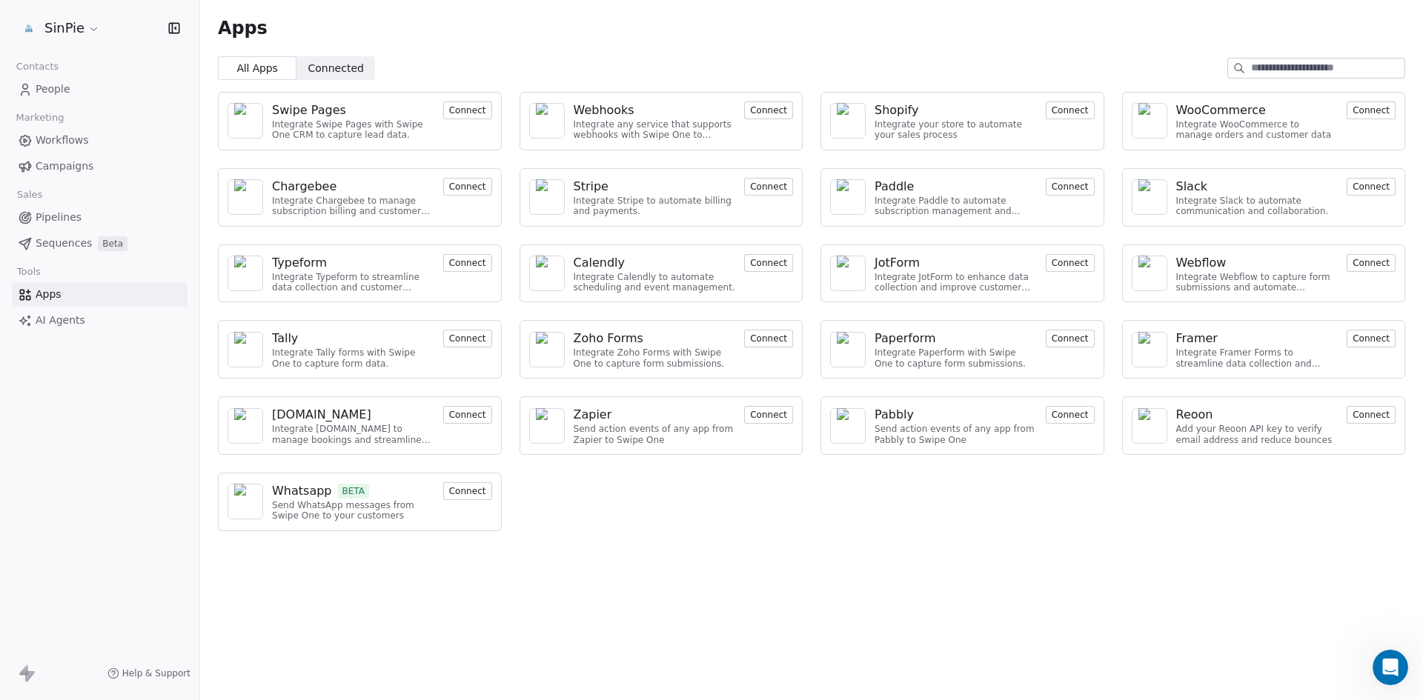
click at [77, 161] on span "Campaigns" at bounding box center [65, 167] width 58 height 16
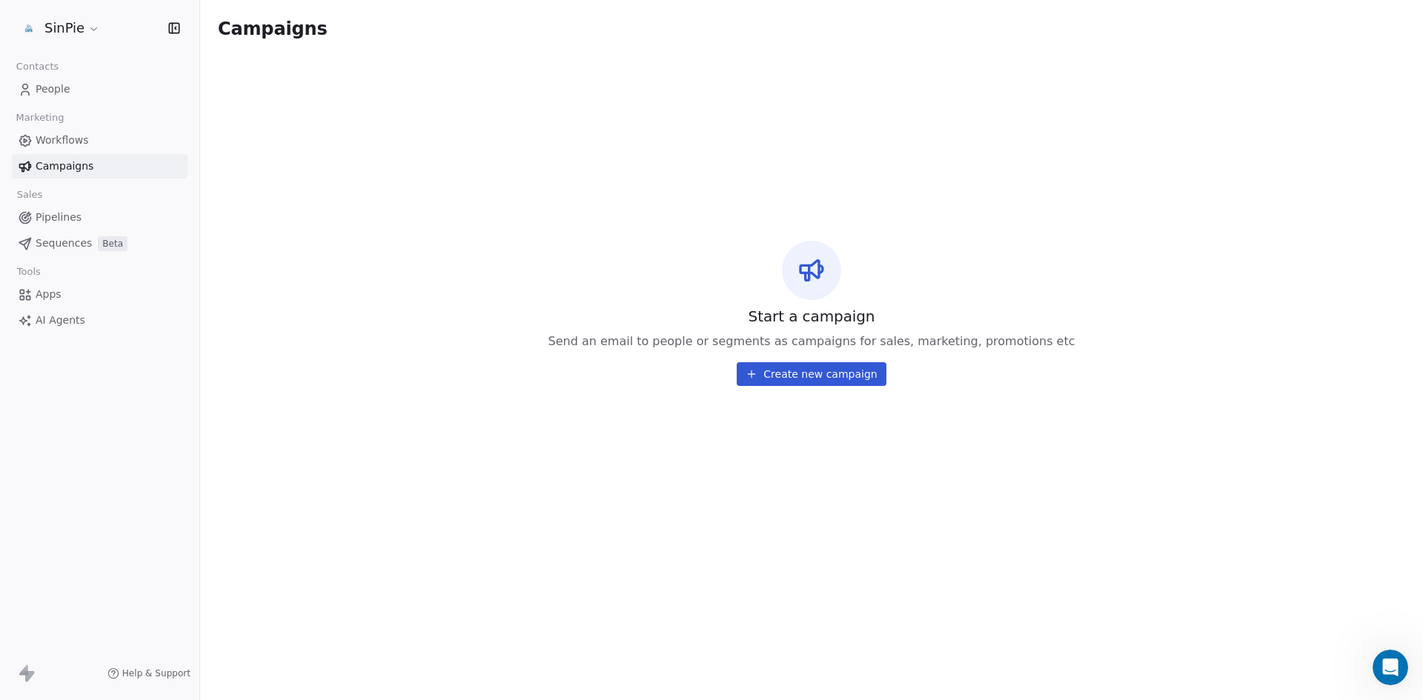
click at [46, 243] on span "Sequences" at bounding box center [64, 244] width 56 height 16
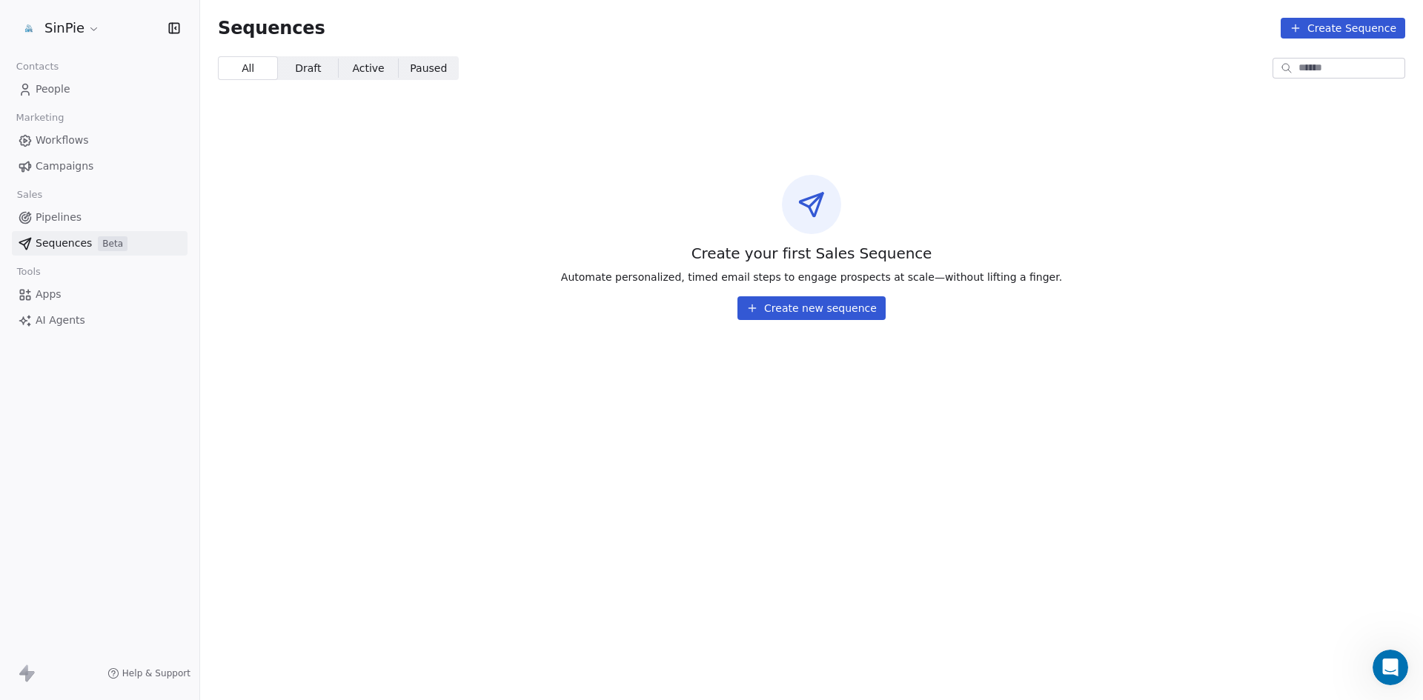
click at [87, 30] on html "SinPie Contacts People Marketing Workflows Campaigns Sales Pipelines Sequences …" at bounding box center [711, 350] width 1423 height 700
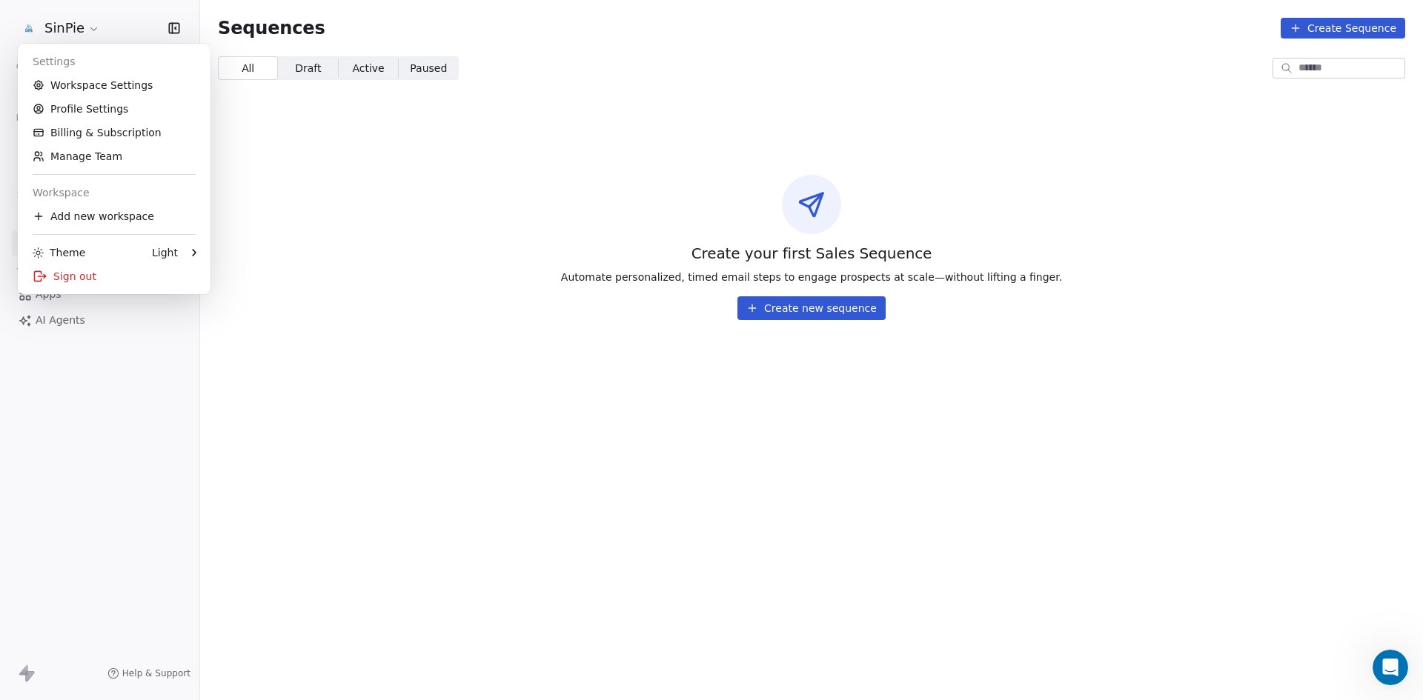
click at [88, 30] on html "SinPie Contacts People Marketing Workflows Campaigns Sales Pipelines Sequences …" at bounding box center [711, 350] width 1423 height 700
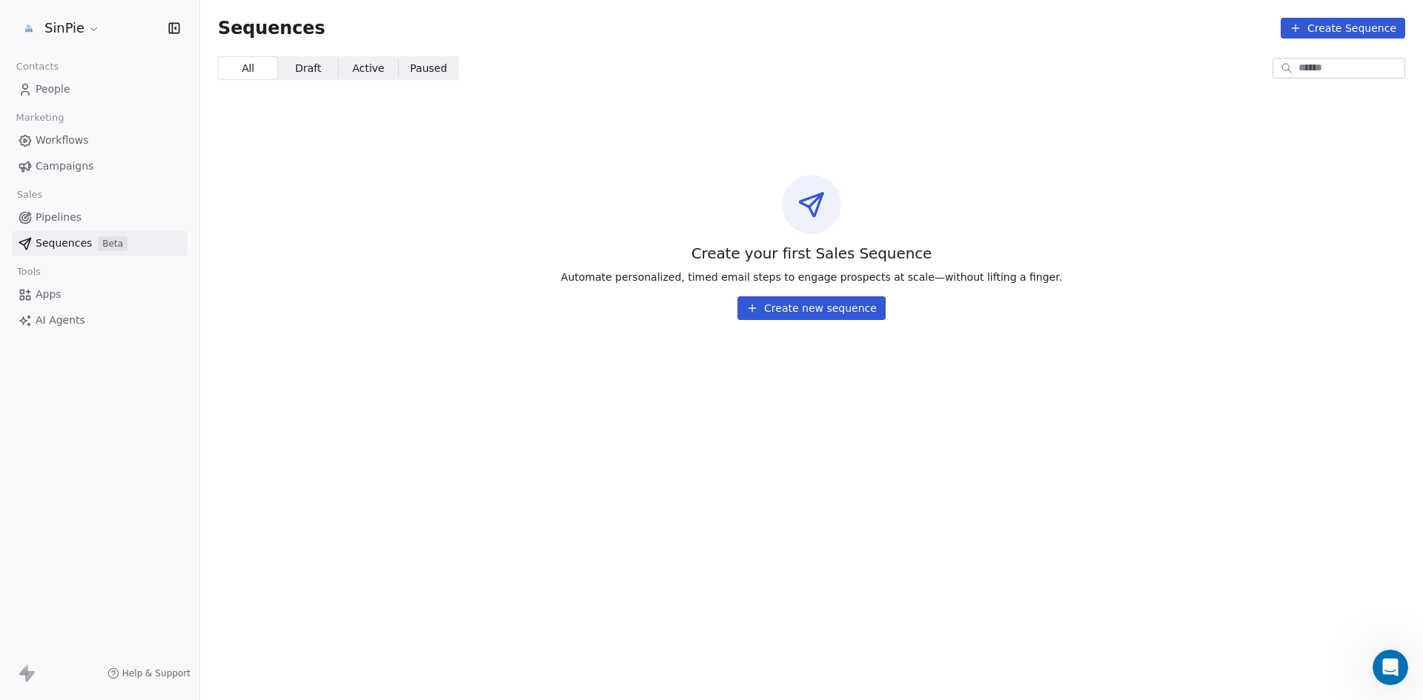
click at [69, 218] on span "Pipelines" at bounding box center [59, 218] width 46 height 16
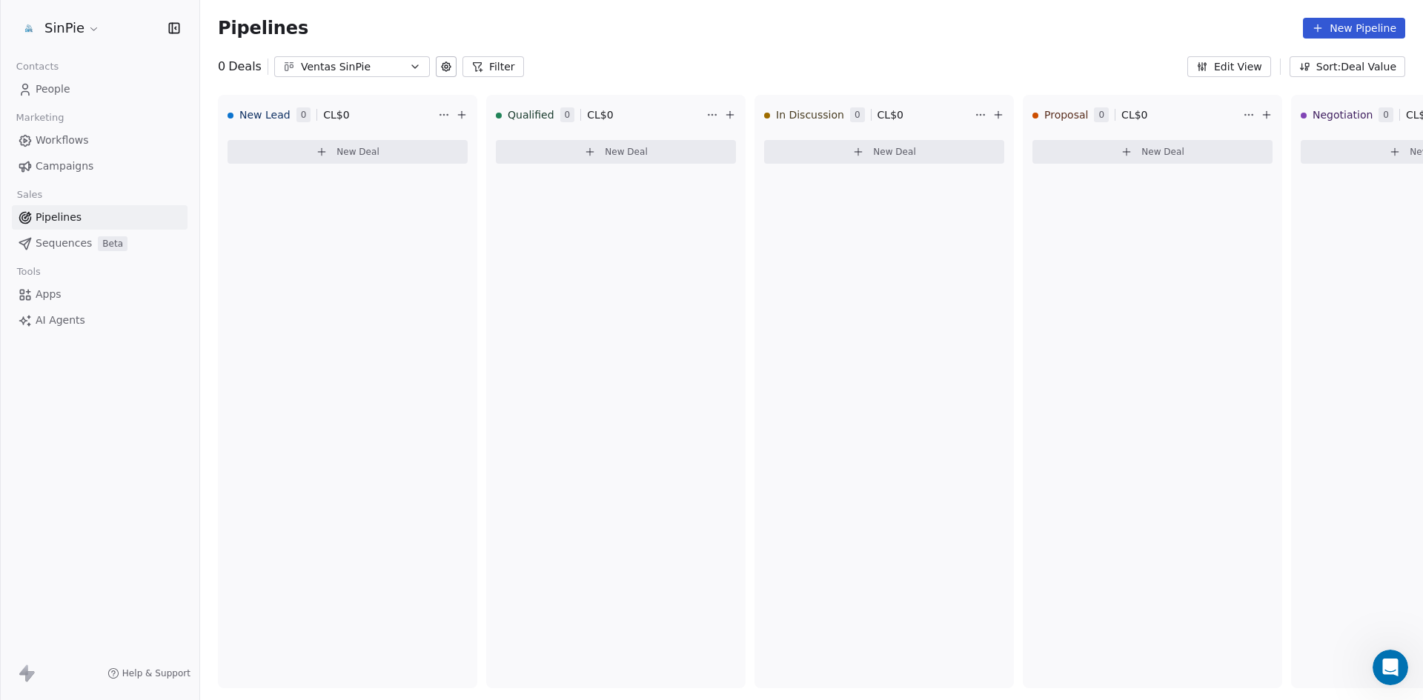
click at [53, 90] on span "People" at bounding box center [53, 90] width 35 height 16
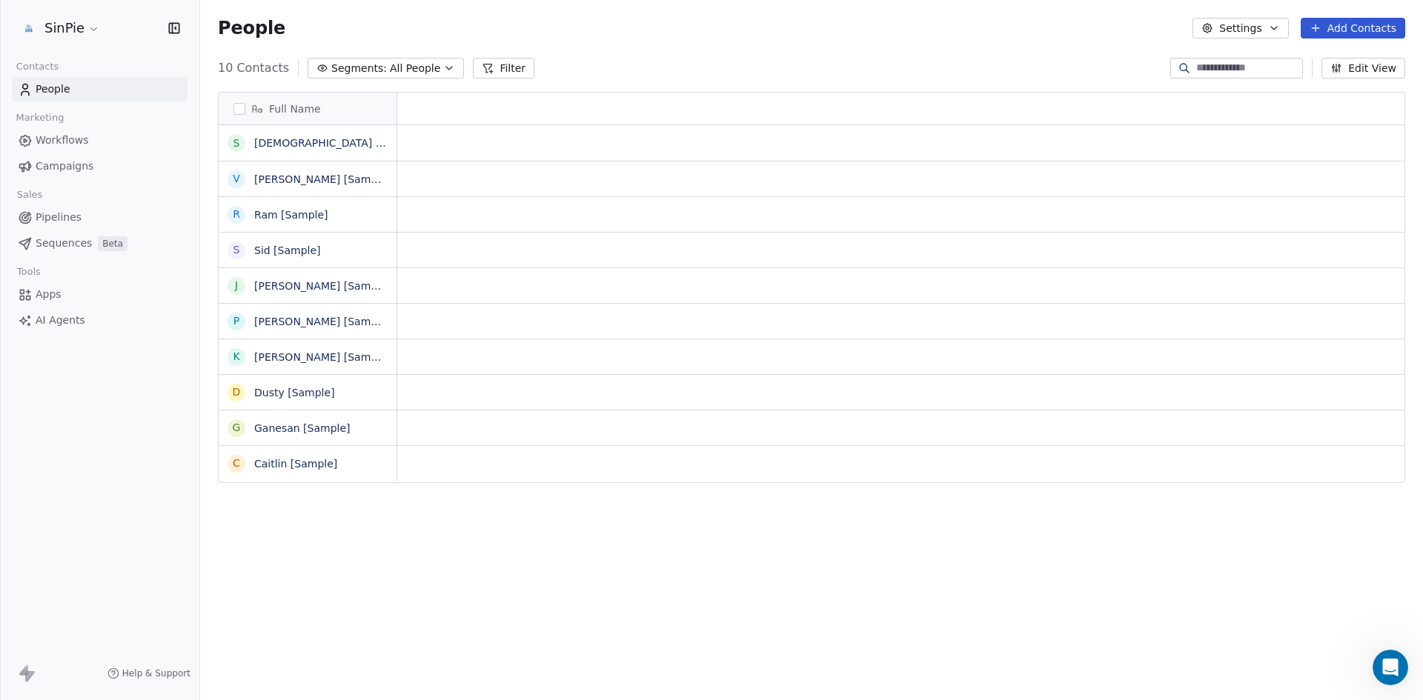
scroll to position [605, 1212]
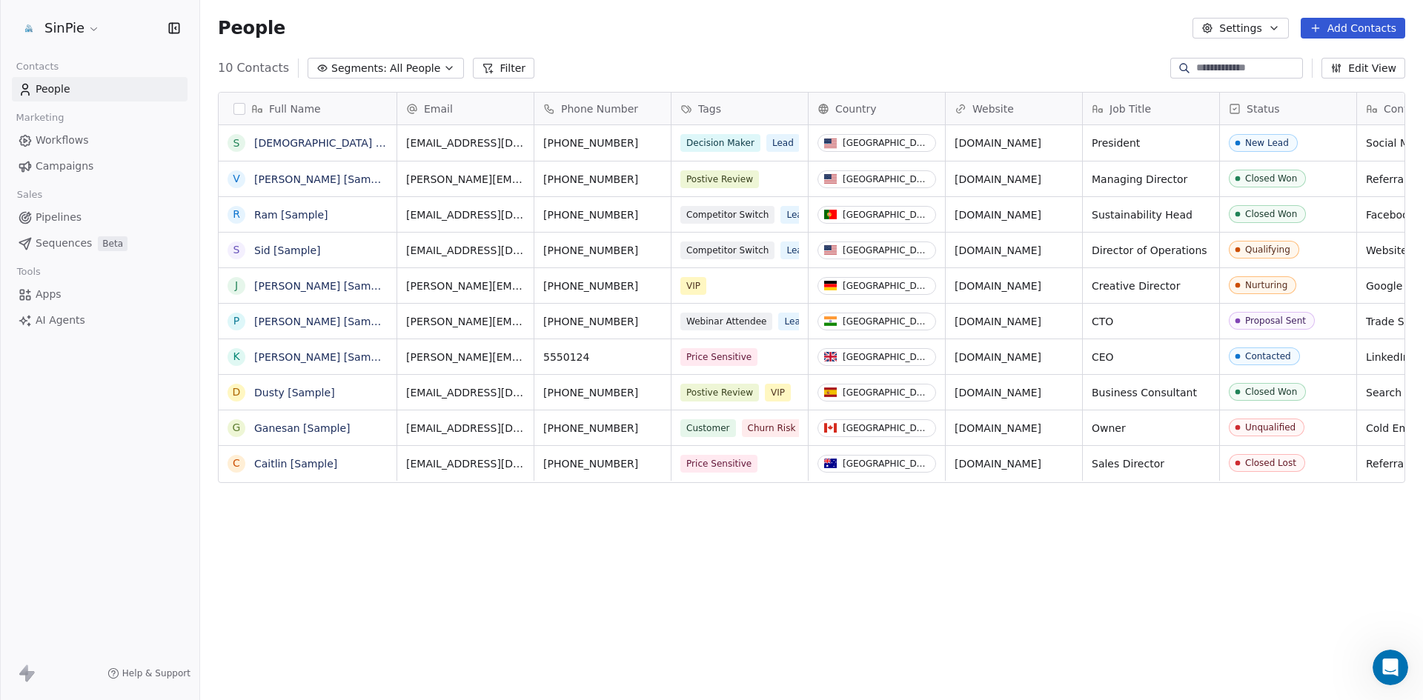
click at [446, 68] on icon "button" at bounding box center [449, 68] width 6 height 3
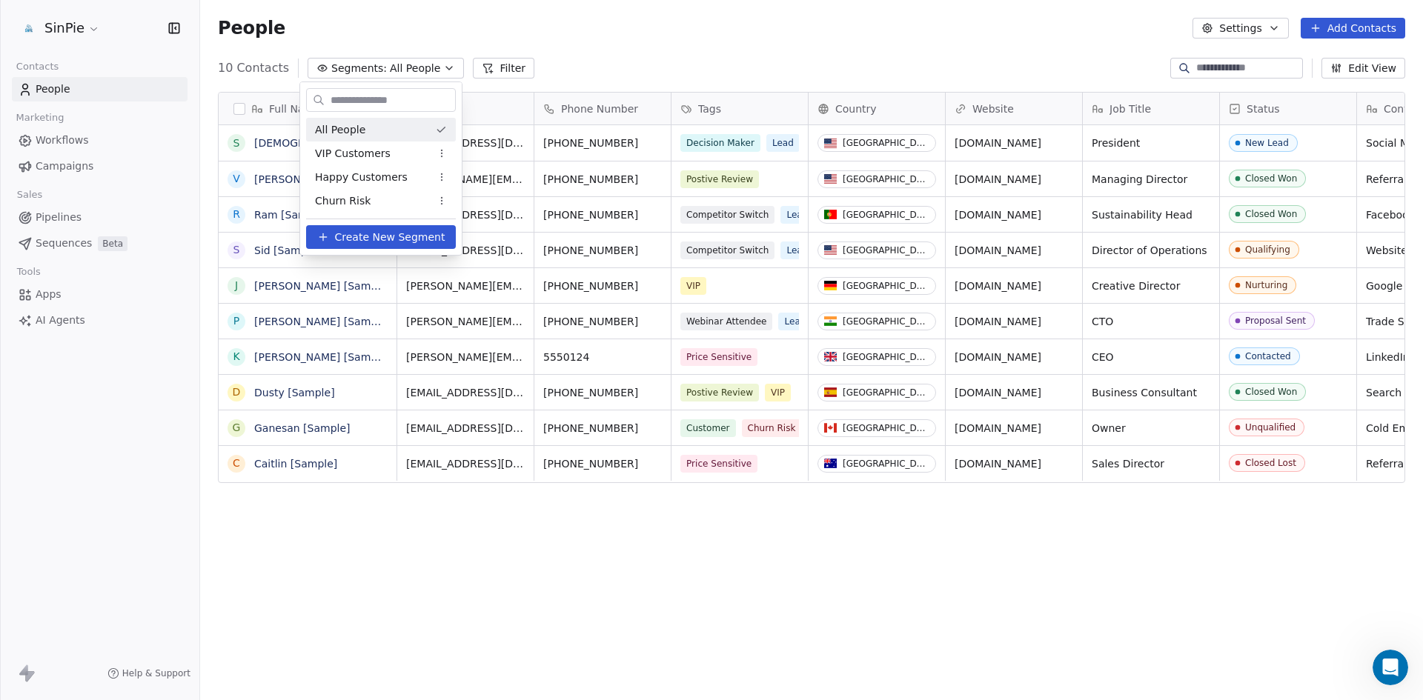
click at [620, 41] on html "SinPie Contacts People Marketing Workflows Campaigns Sales Pipelines Sequences …" at bounding box center [711, 350] width 1423 height 700
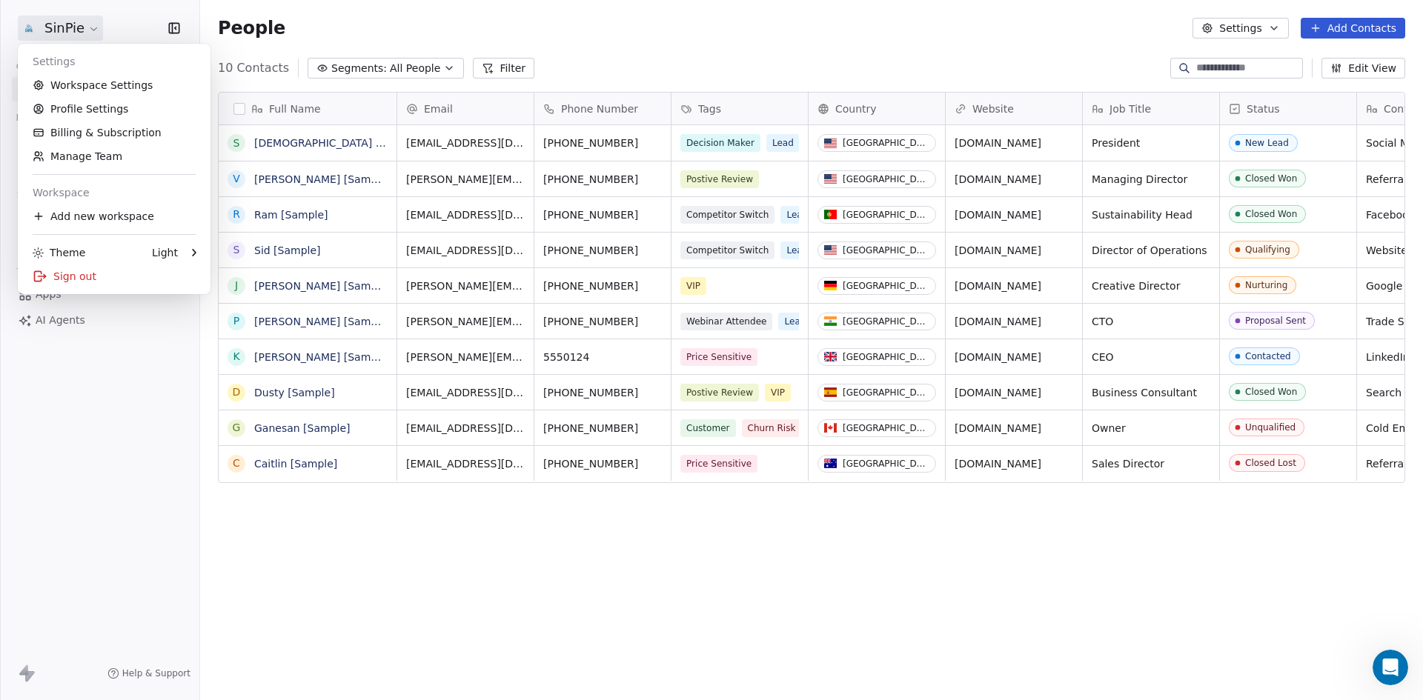
click at [88, 31] on html "SinPie Contacts People Marketing Workflows Campaigns Sales Pipelines Sequences …" at bounding box center [711, 350] width 1423 height 700
click at [93, 88] on link "Workspace Settings" at bounding box center [114, 85] width 181 height 24
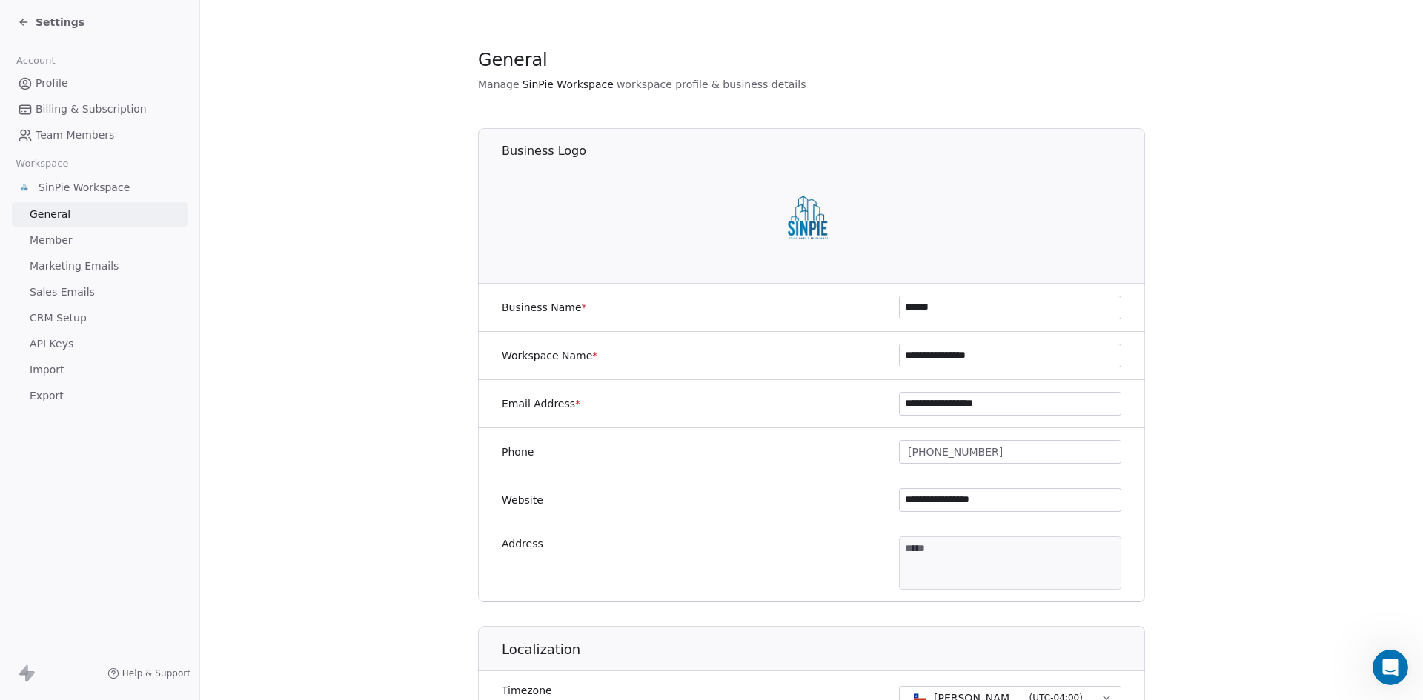
click at [57, 317] on span "CRM Setup" at bounding box center [58, 319] width 57 height 16
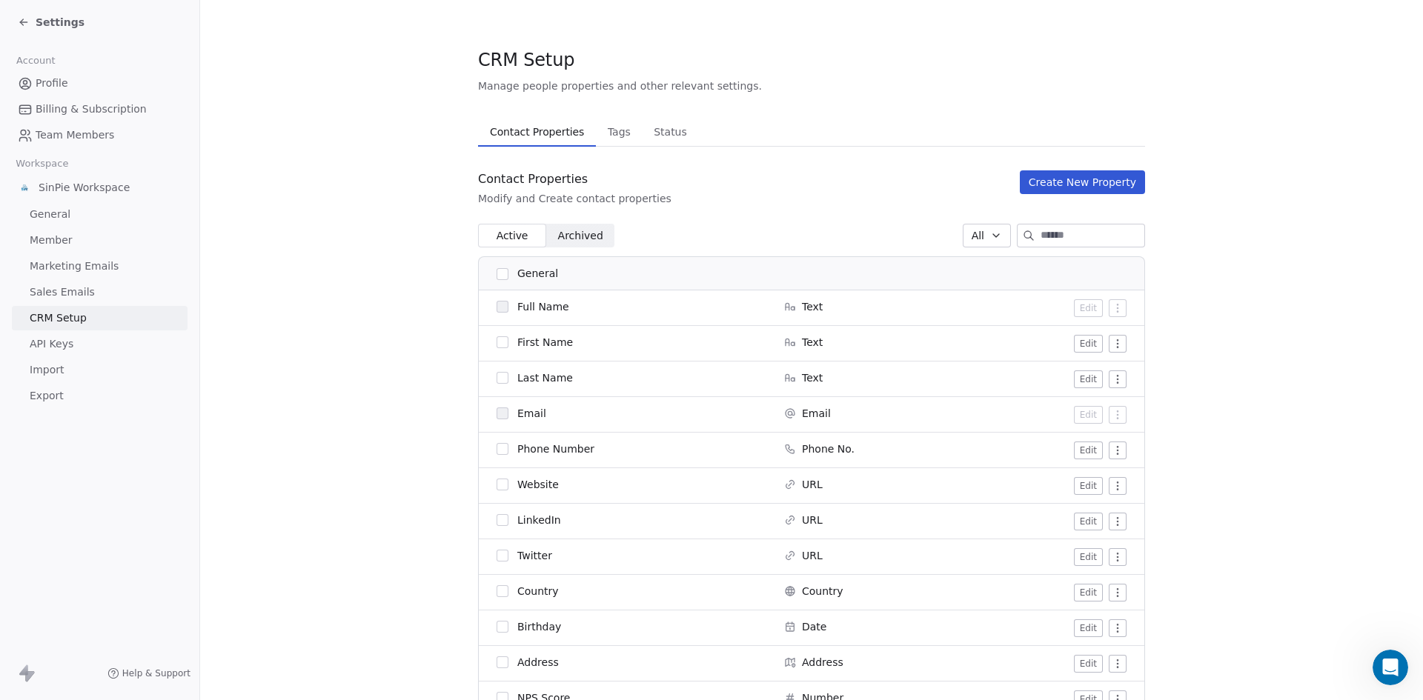
click at [56, 344] on span "API Keys" at bounding box center [52, 345] width 44 height 16
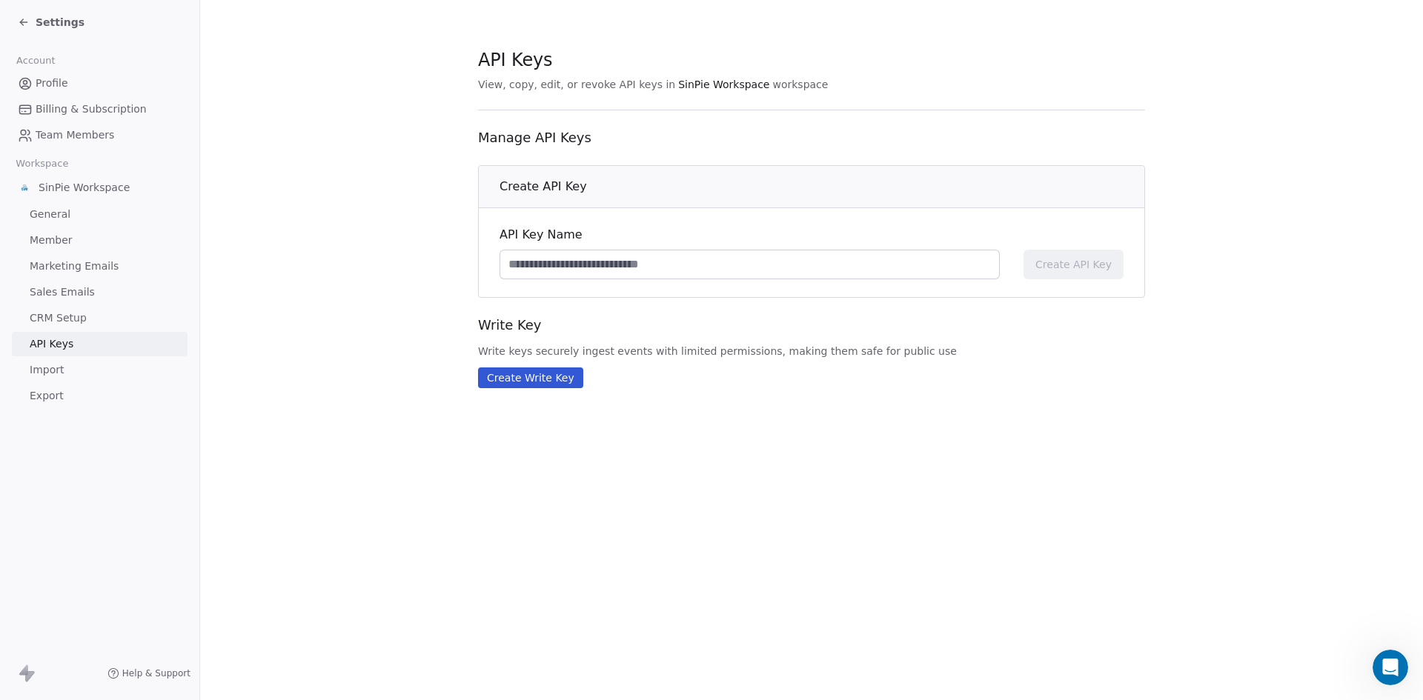
click at [72, 294] on span "Sales Emails" at bounding box center [62, 293] width 65 height 16
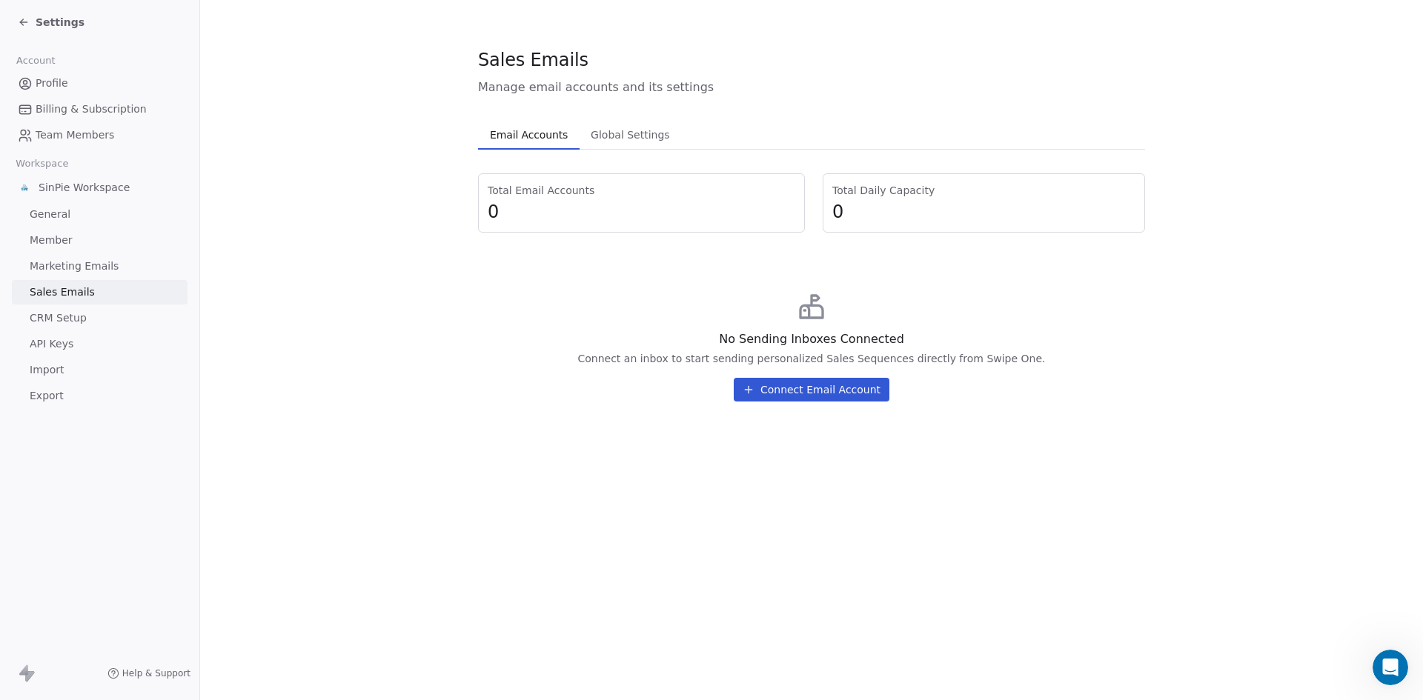
click at [82, 271] on span "Marketing Emails" at bounding box center [74, 267] width 89 height 16
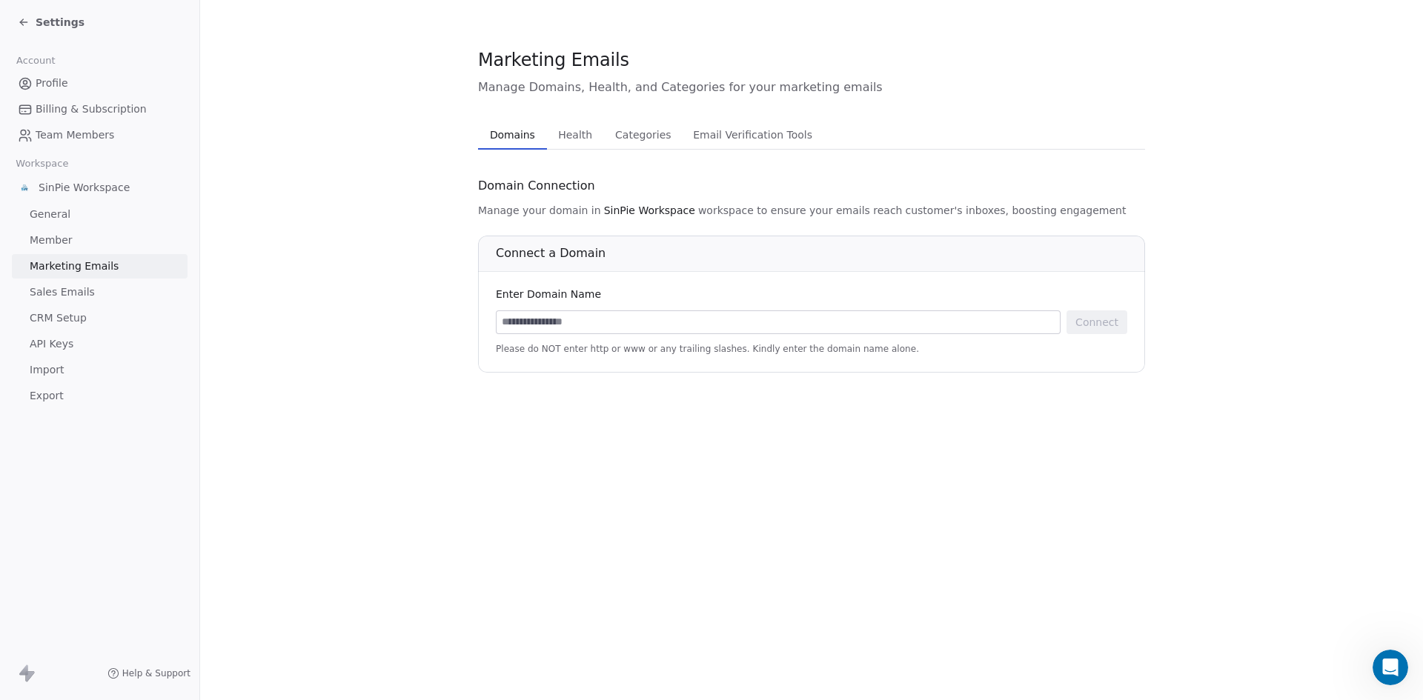
click at [53, 368] on span "Import" at bounding box center [47, 370] width 34 height 16
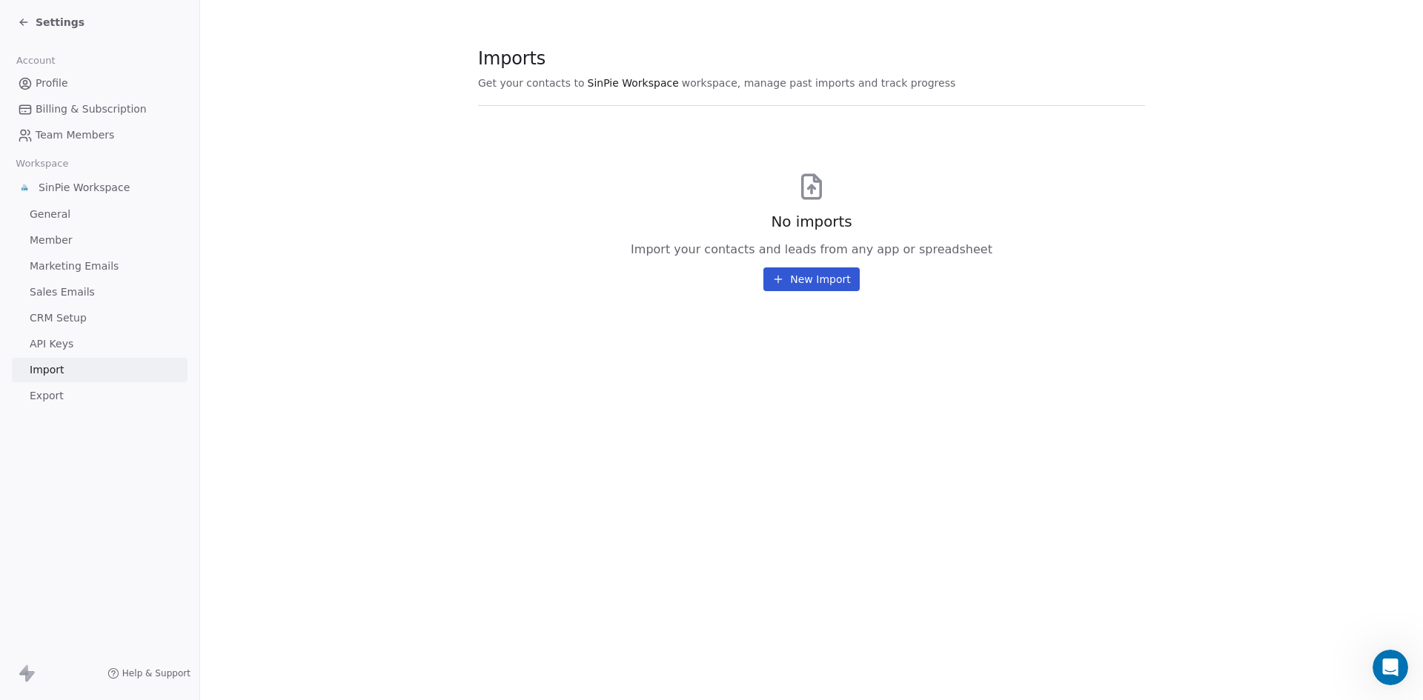
click at [27, 19] on icon at bounding box center [24, 22] width 12 height 12
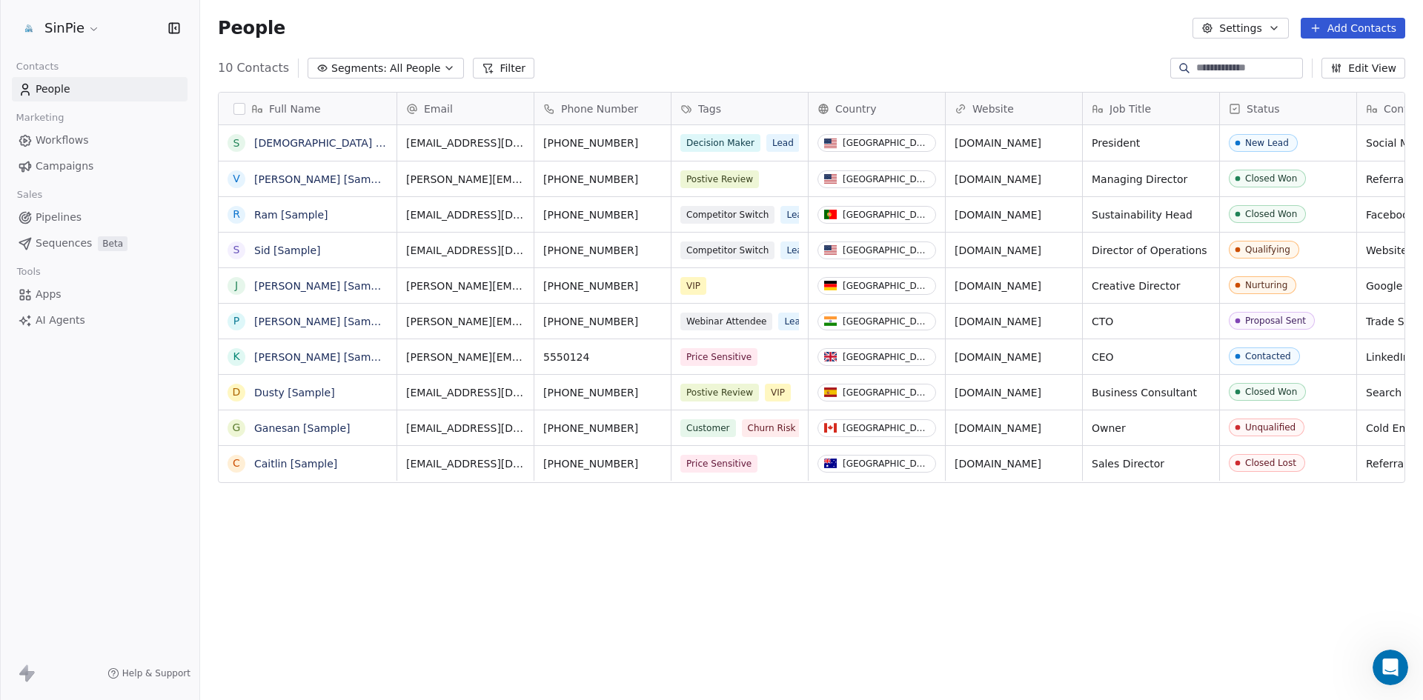
scroll to position [605, 1212]
click at [90, 30] on html "SinPie Contacts People Marketing Workflows Campaigns Sales Pipelines Sequences …" at bounding box center [711, 350] width 1423 height 700
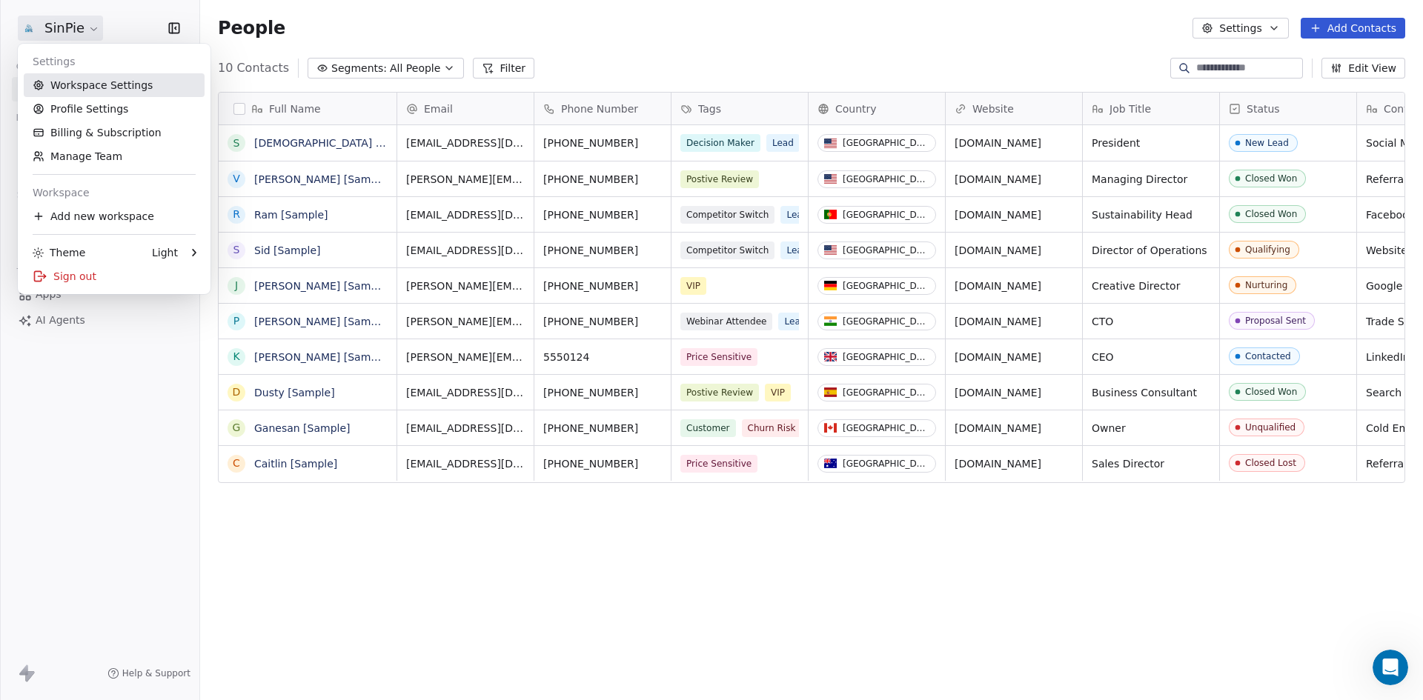
click at [93, 85] on link "Workspace Settings" at bounding box center [114, 85] width 181 height 24
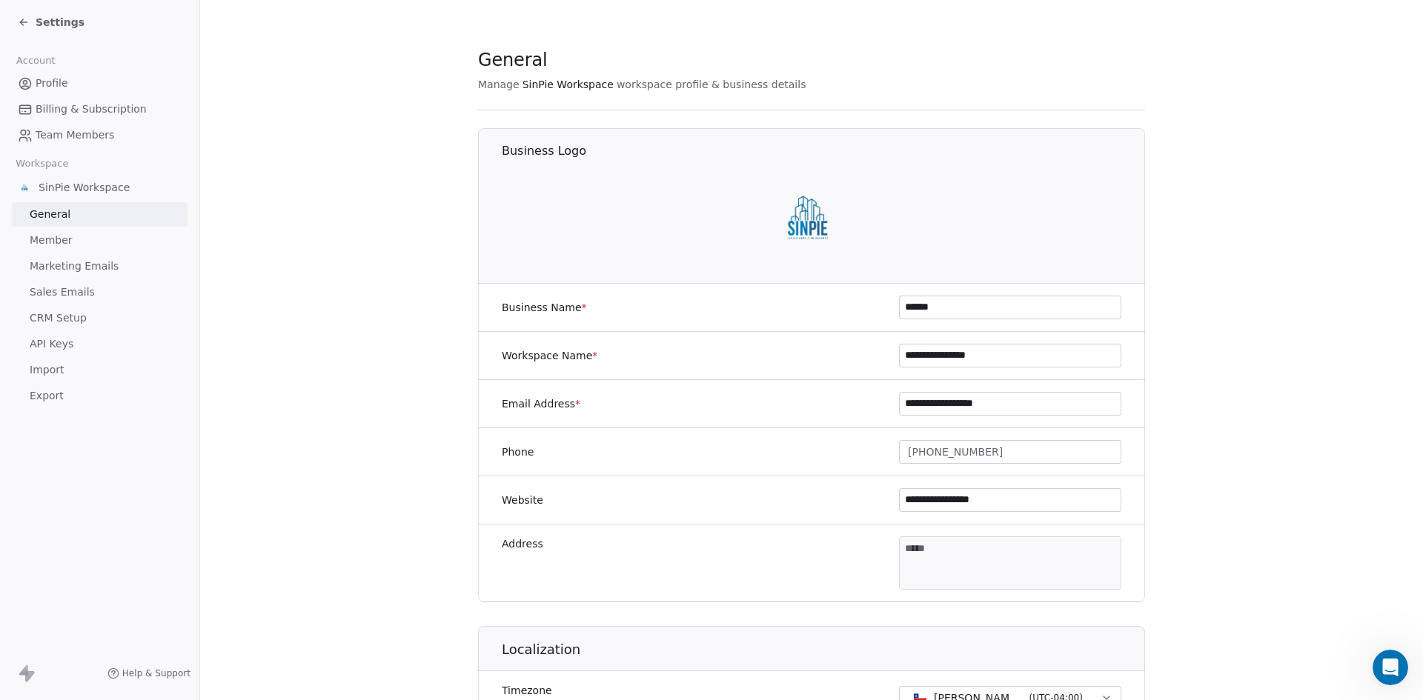
click at [1000, 361] on input "**********" at bounding box center [1010, 356] width 221 height 22
type input "******"
click at [21, 20] on icon at bounding box center [24, 22] width 12 height 12
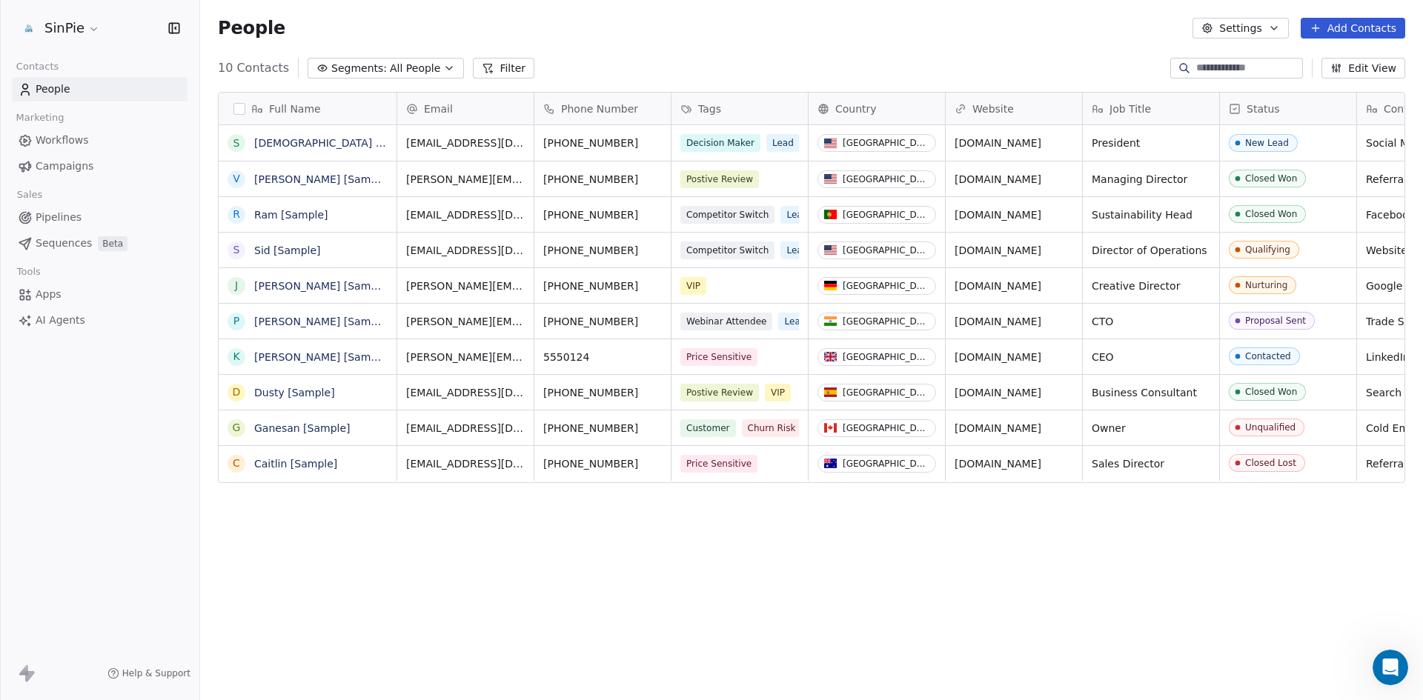
scroll to position [605, 1212]
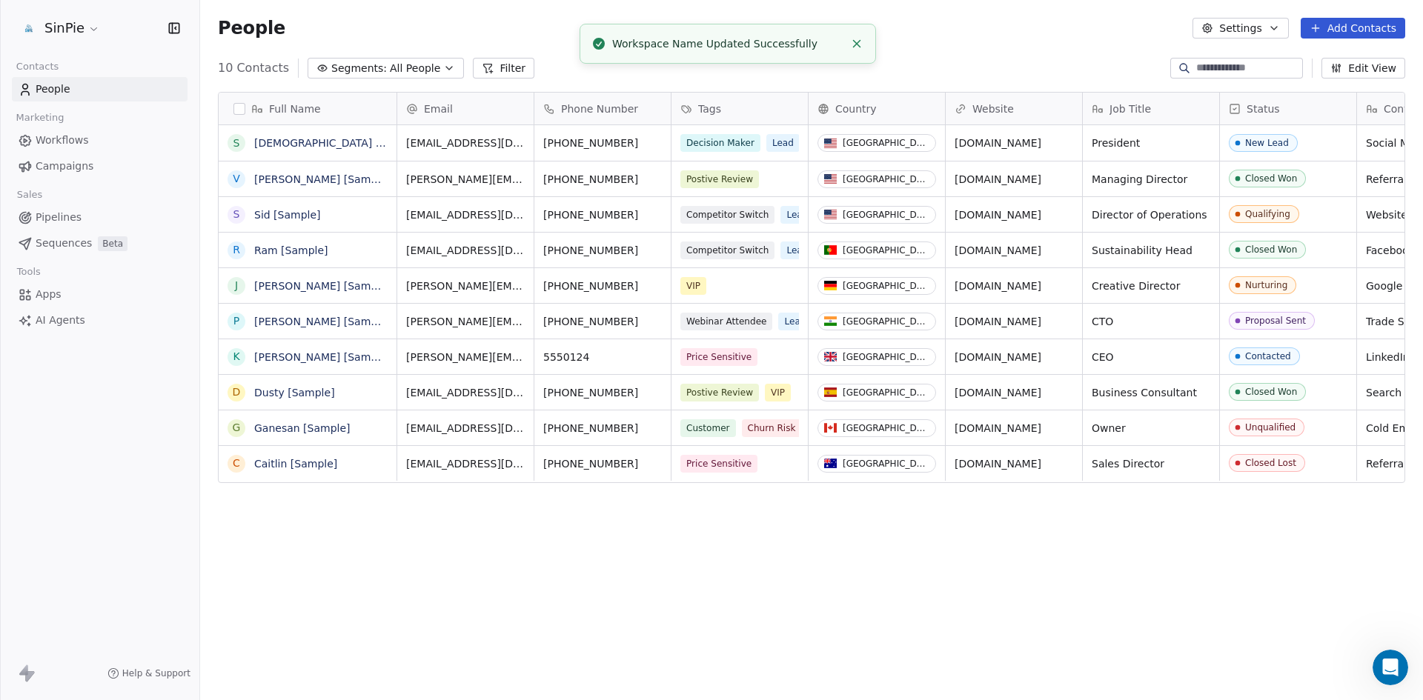
click at [68, 168] on span "Campaigns" at bounding box center [65, 167] width 58 height 16
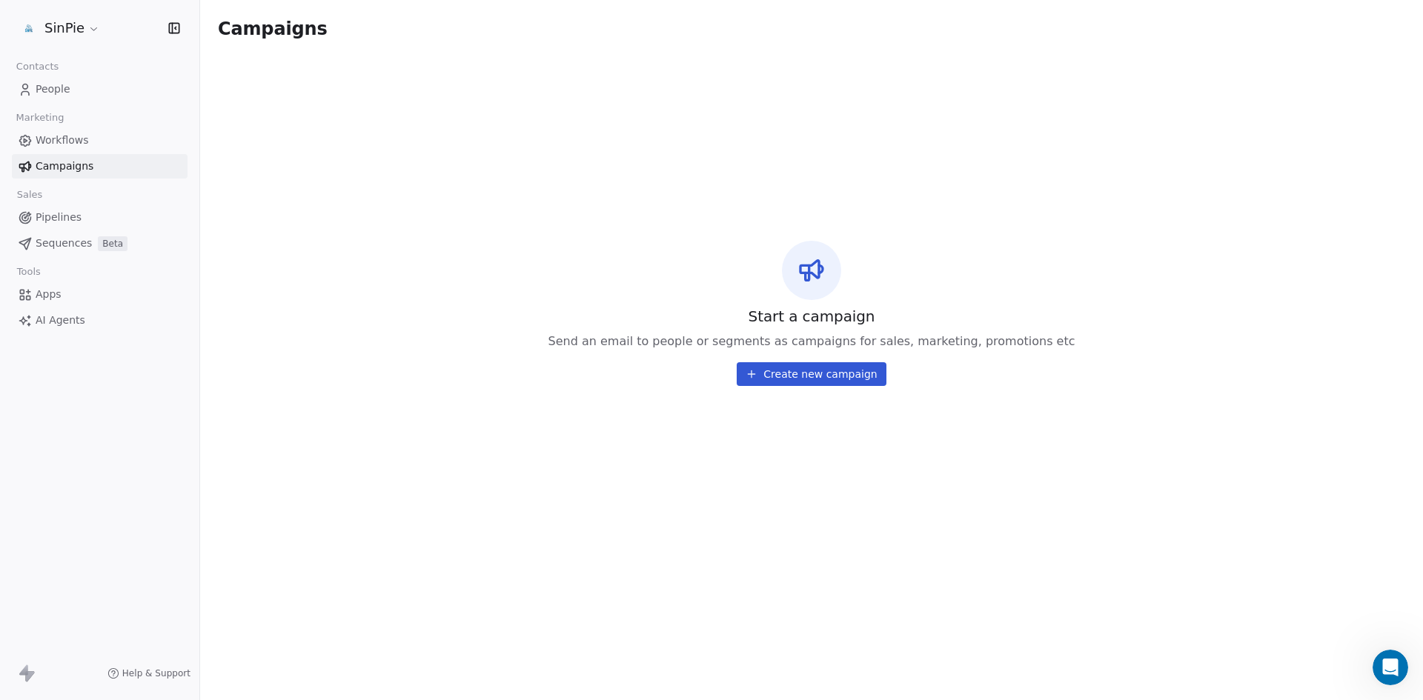
click at [74, 140] on span "Workflows" at bounding box center [62, 141] width 53 height 16
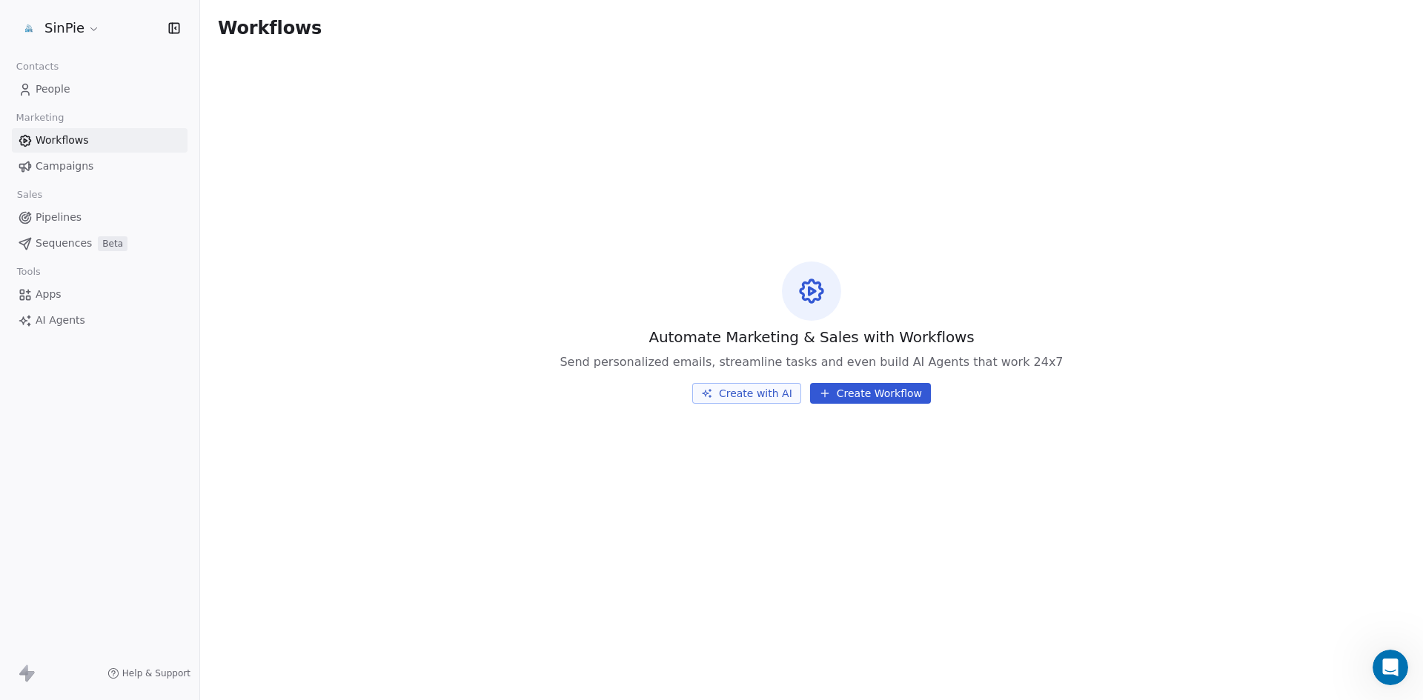
click at [87, 31] on html "SinPie Contacts People Marketing Workflows Campaigns Sales Pipelines Sequences …" at bounding box center [711, 350] width 1423 height 700
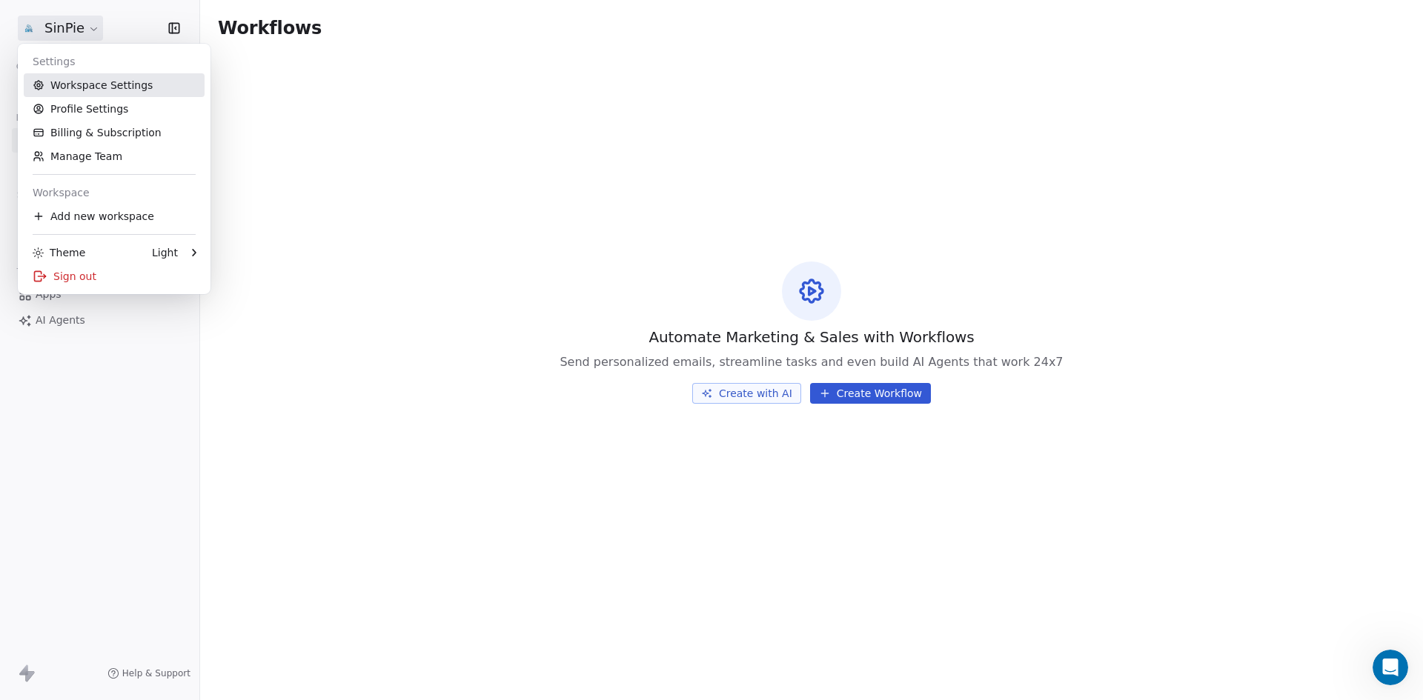
click at [80, 84] on link "Workspace Settings" at bounding box center [114, 85] width 181 height 24
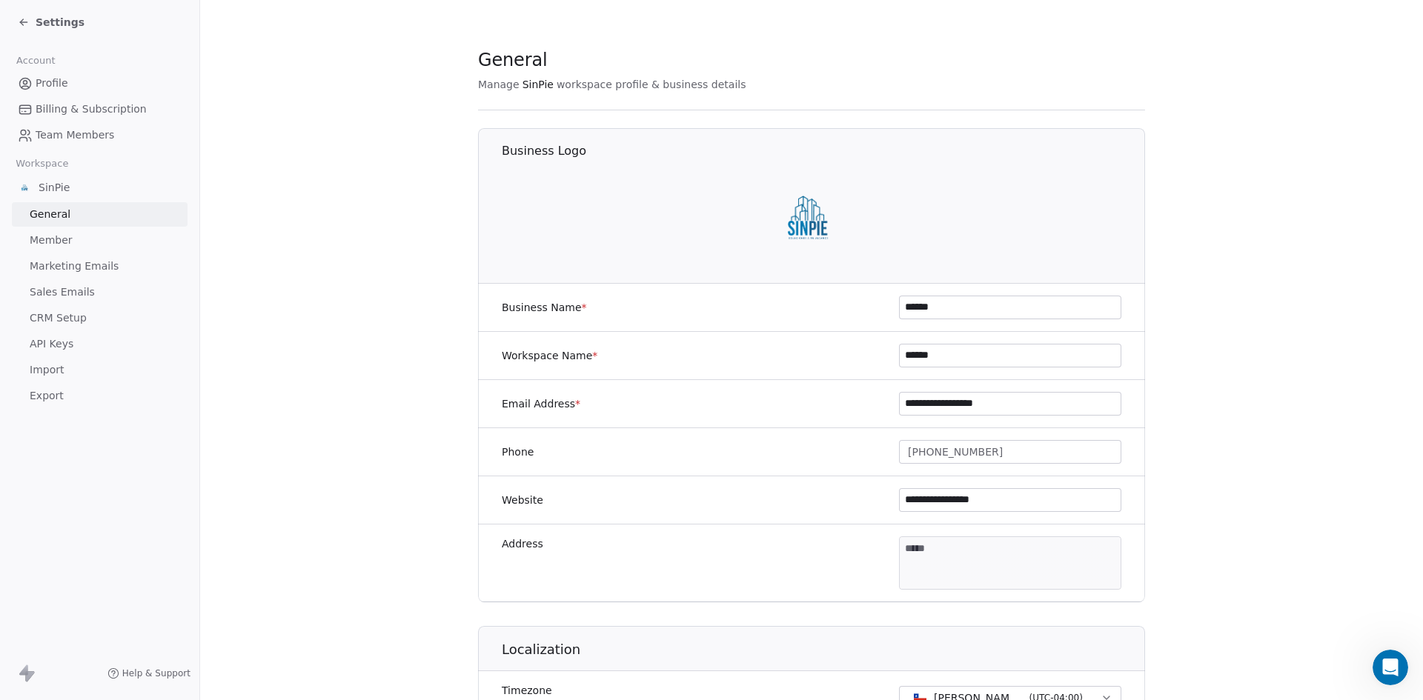
click at [68, 266] on span "Marketing Emails" at bounding box center [74, 267] width 89 height 16
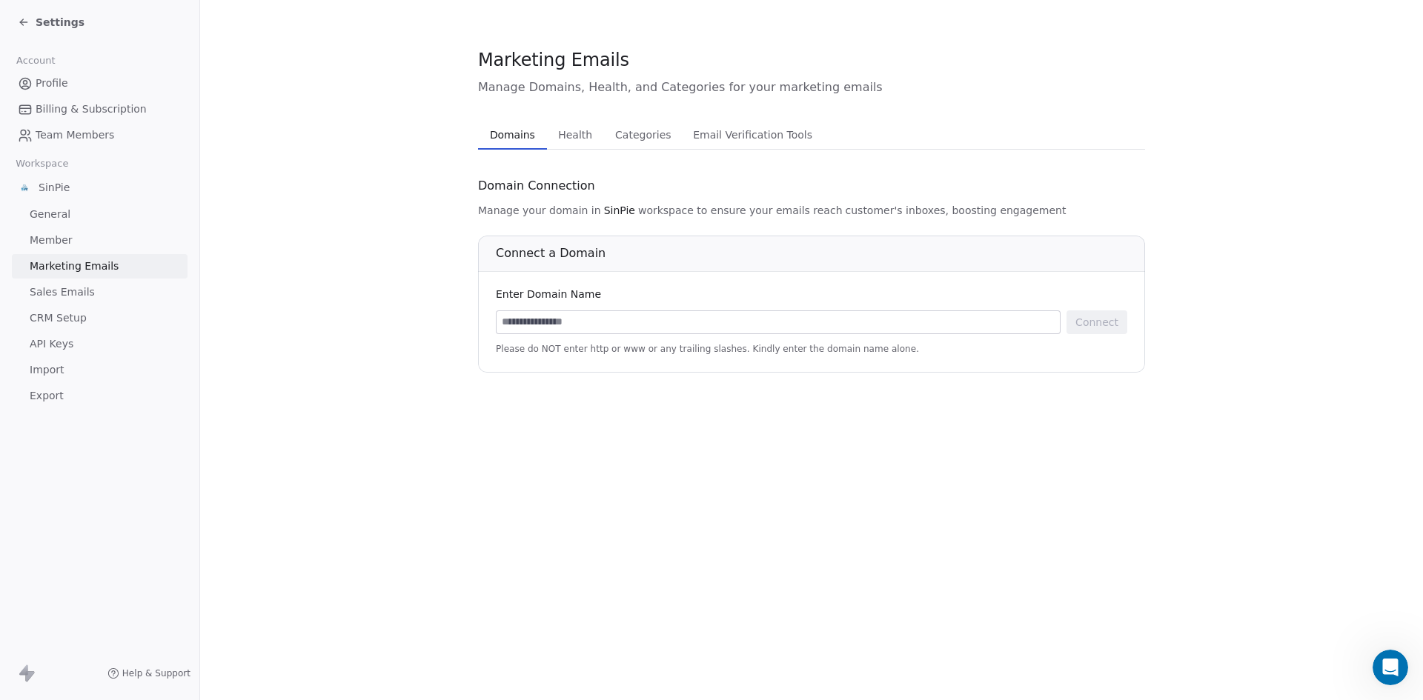
click at [64, 294] on span "Sales Emails" at bounding box center [62, 293] width 65 height 16
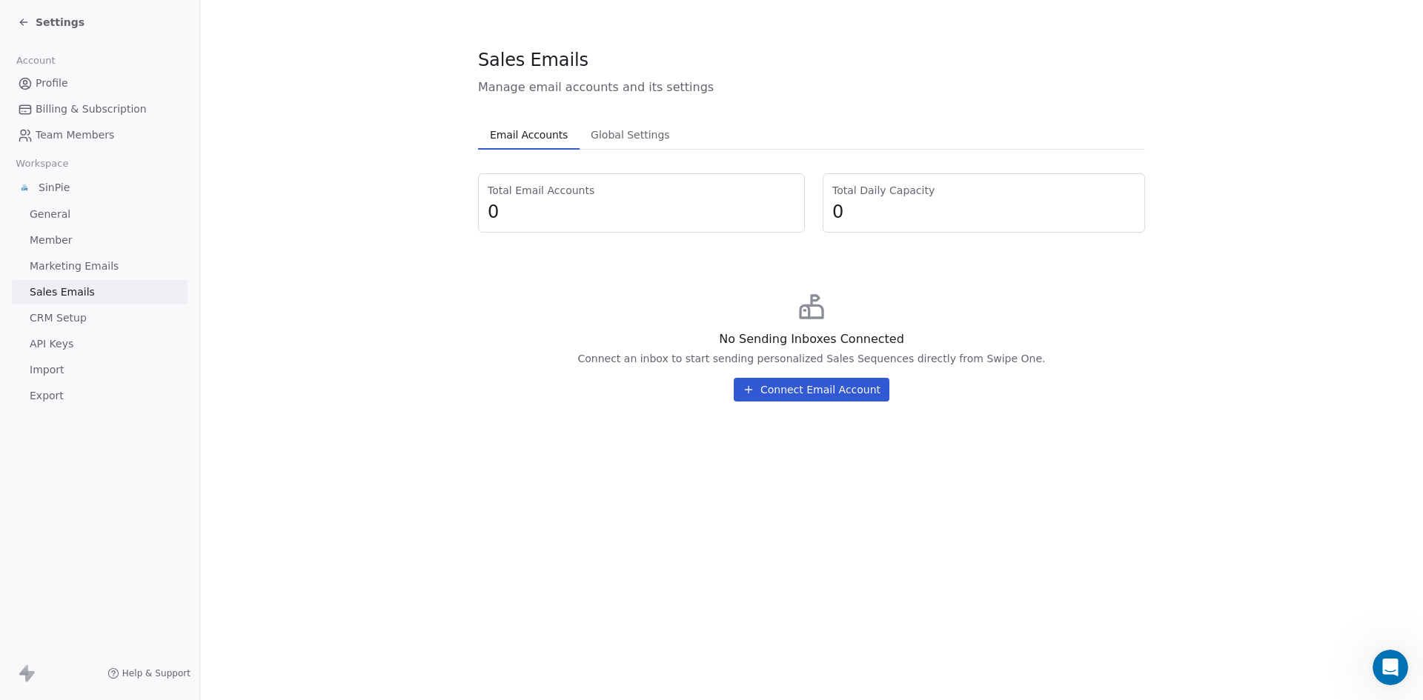
click at [61, 319] on span "CRM Setup" at bounding box center [58, 319] width 57 height 16
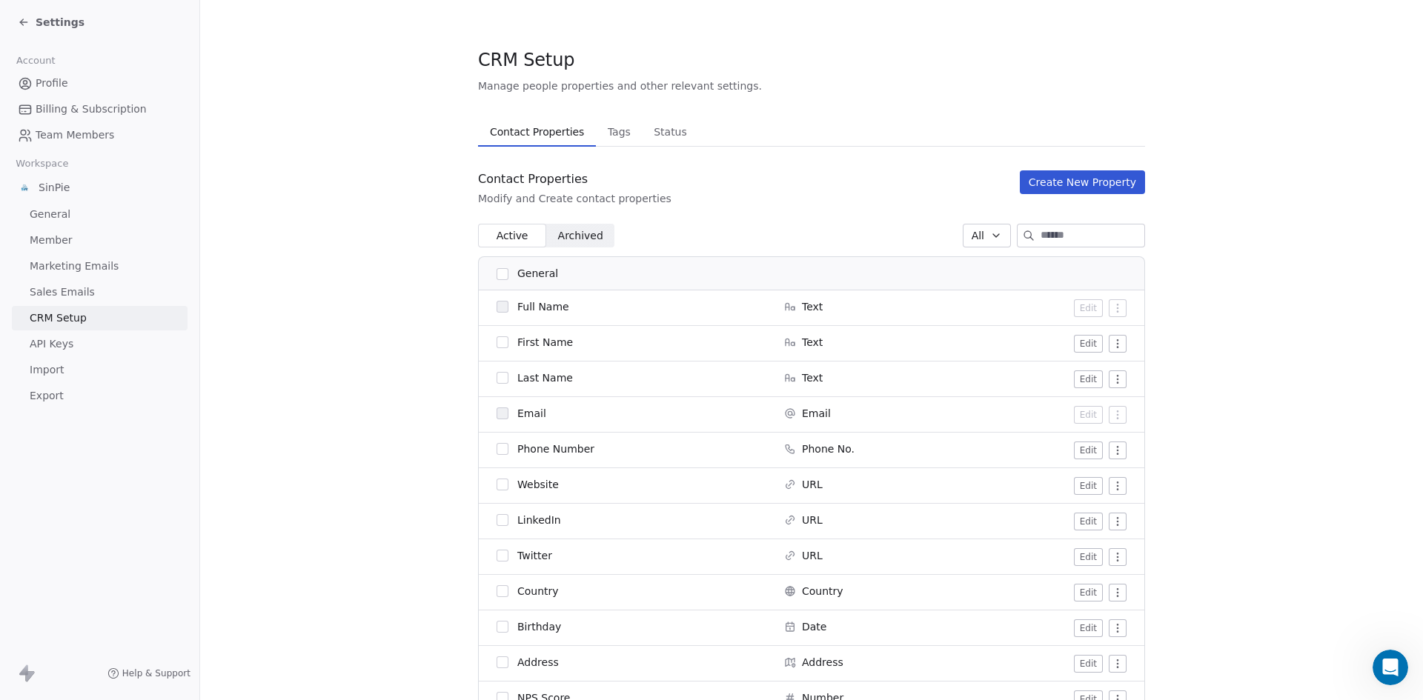
click at [53, 365] on span "Import" at bounding box center [47, 370] width 34 height 16
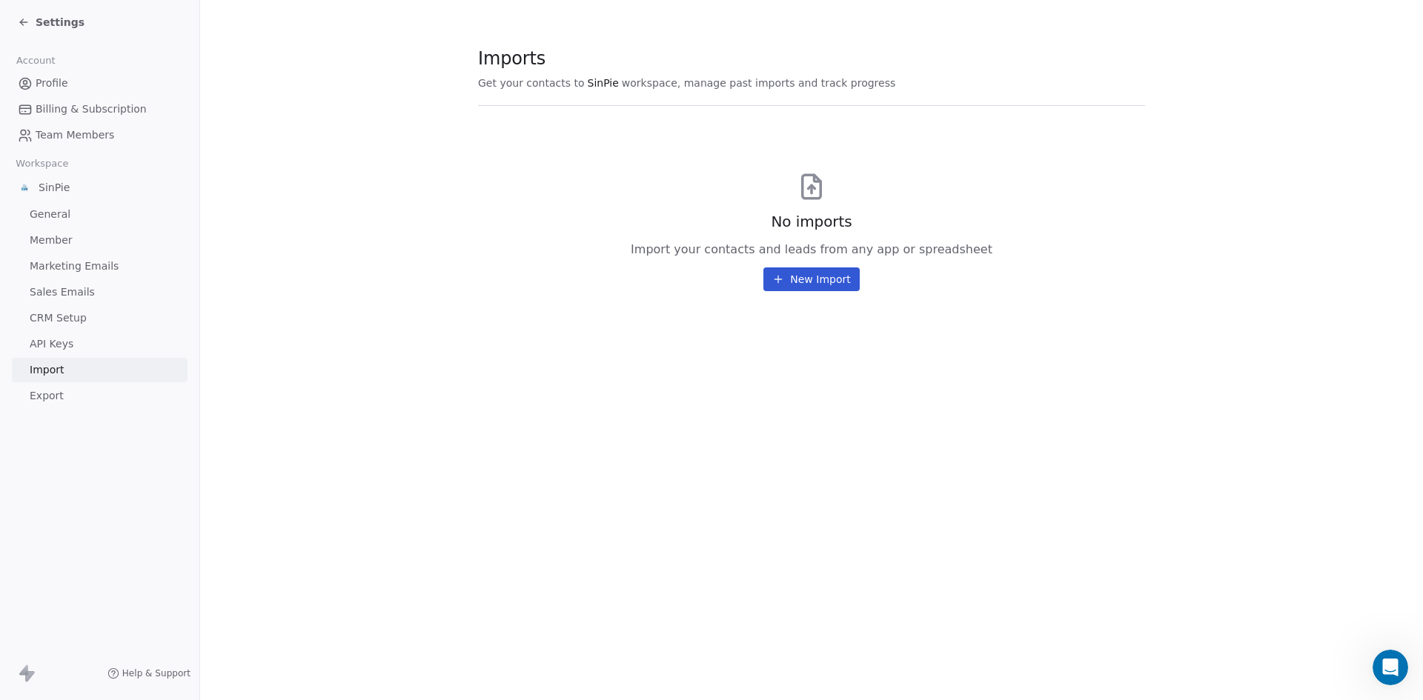
click at [24, 21] on icon at bounding box center [24, 22] width 12 height 12
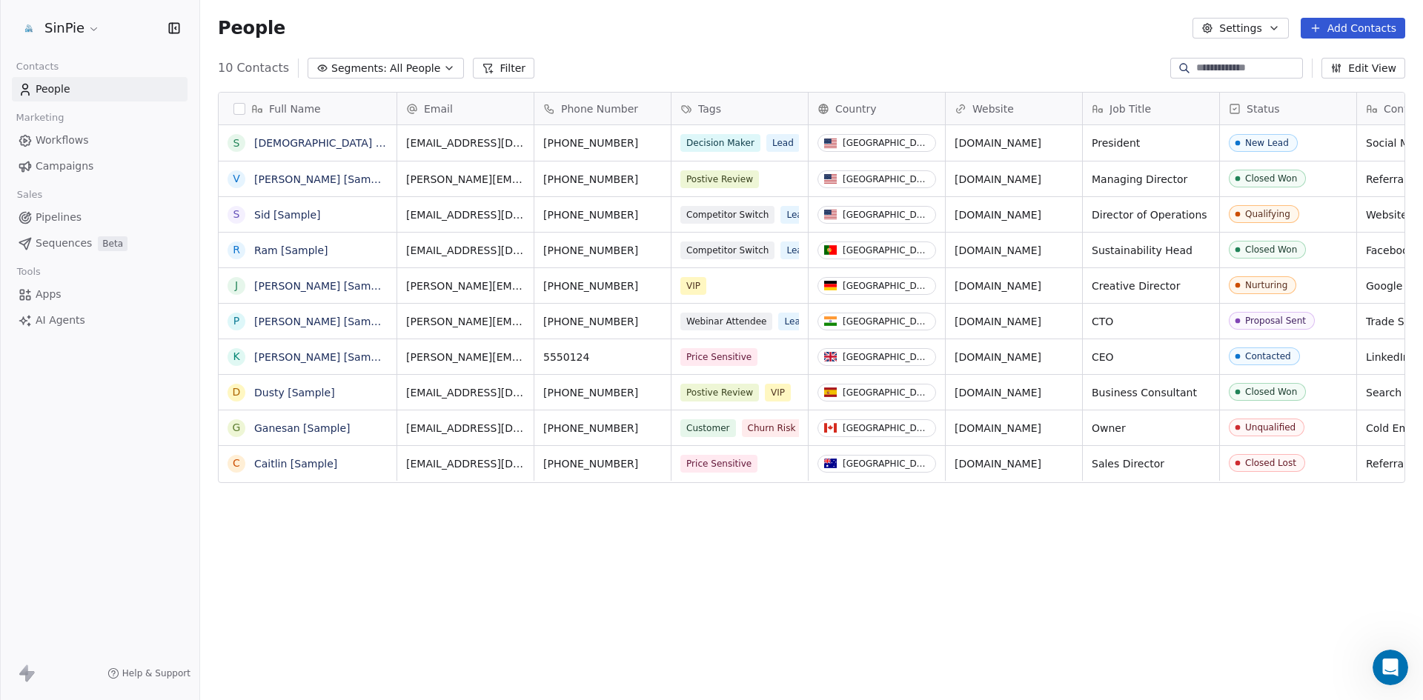
scroll to position [605, 1212]
